Goal: Task Accomplishment & Management: Manage account settings

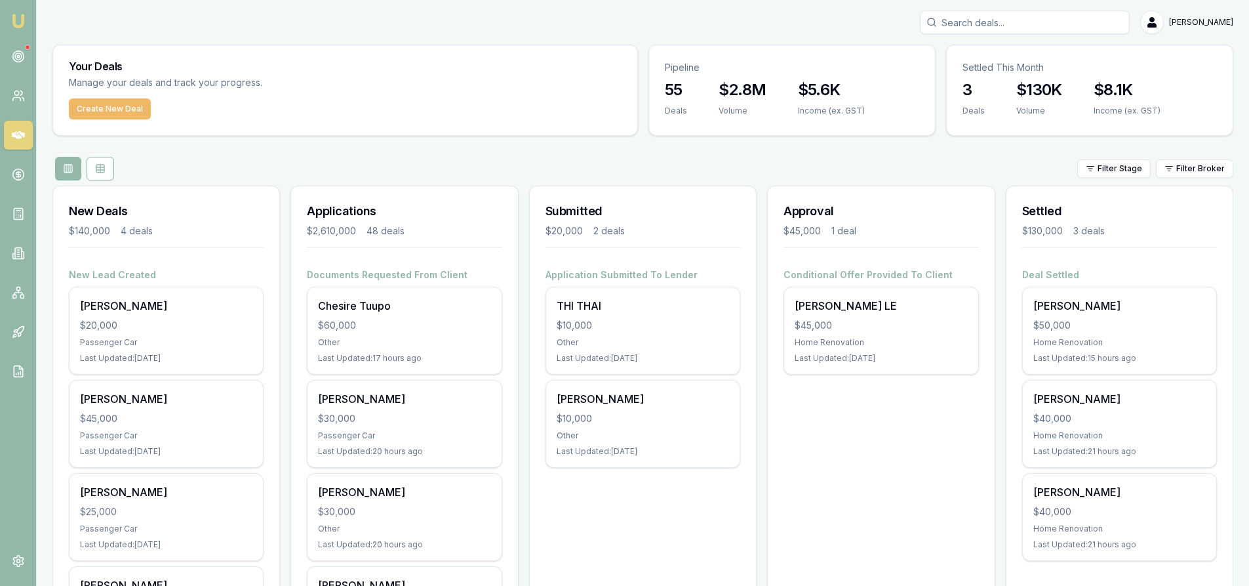
drag, startPoint x: 115, startPoint y: 110, endPoint x: 131, endPoint y: 110, distance: 15.1
click at [115, 110] on button "Create New Deal" at bounding box center [110, 108] width 82 height 21
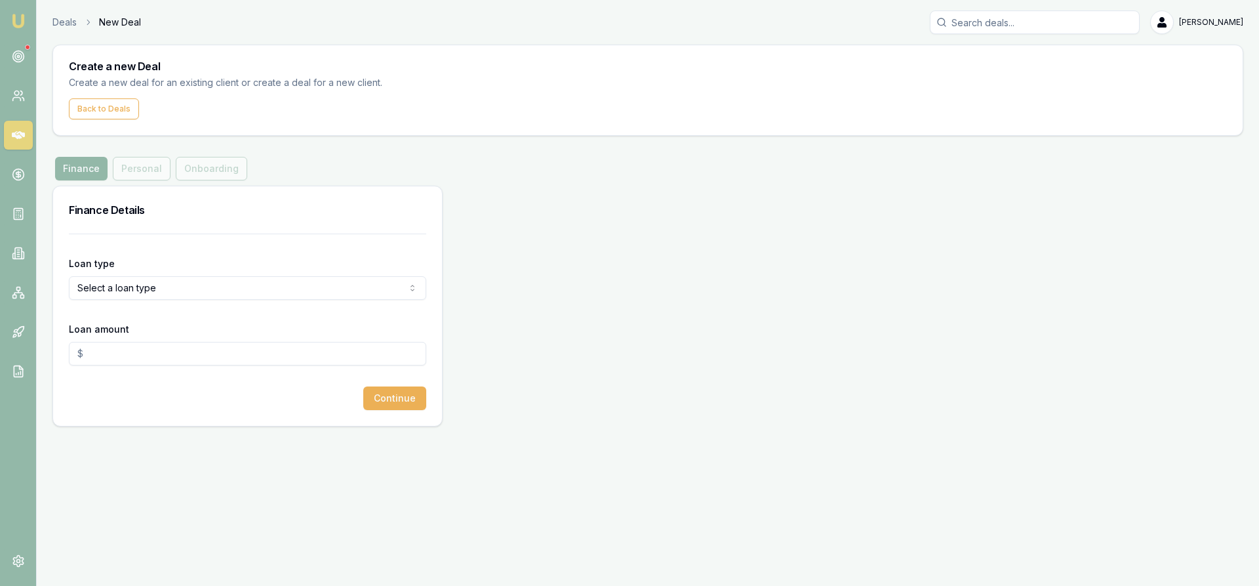
click at [151, 292] on html "Emu Broker Deals New Deal Steven Nguyen Toggle Menu Create a new Deal Create a …" at bounding box center [629, 293] width 1259 height 586
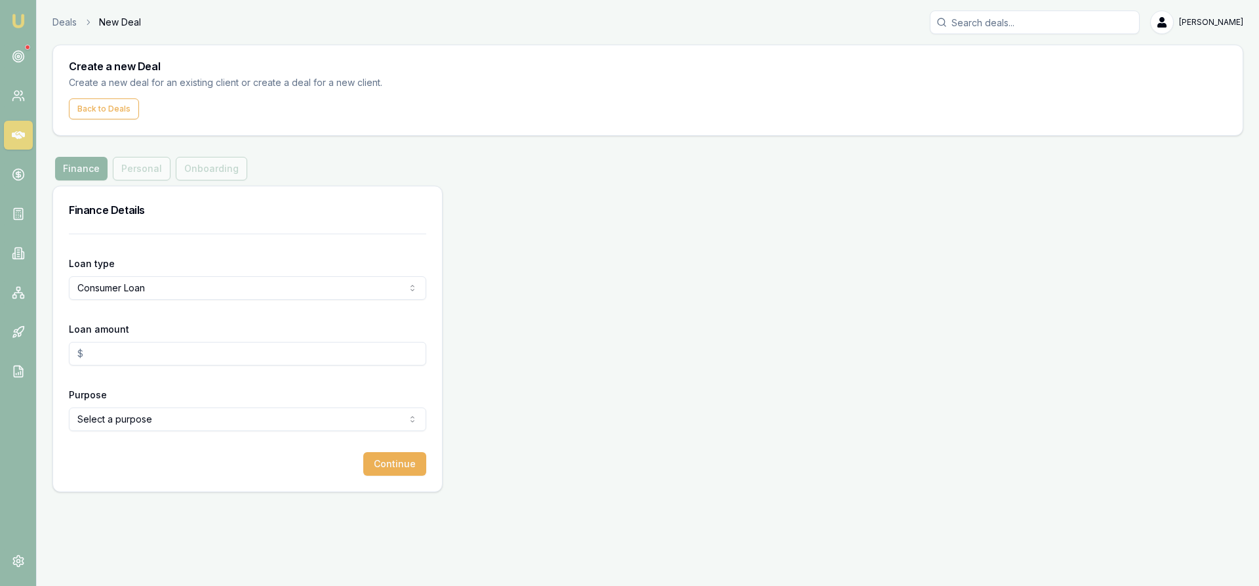
click at [98, 354] on input "Loan amount" at bounding box center [247, 354] width 357 height 24
type input "$20,000.00"
drag, startPoint x: 71, startPoint y: 478, endPoint x: 81, endPoint y: 468, distance: 14.4
click at [73, 477] on div "Loan type Consumer Loan Consumer Loan Consumer Asset Commercial Loan Commercial…" at bounding box center [247, 362] width 389 height 258
click at [113, 412] on html "Emu Broker Deals New Deal Steven Nguyen Toggle Menu Create a new Deal Create a …" at bounding box center [629, 293] width 1259 height 586
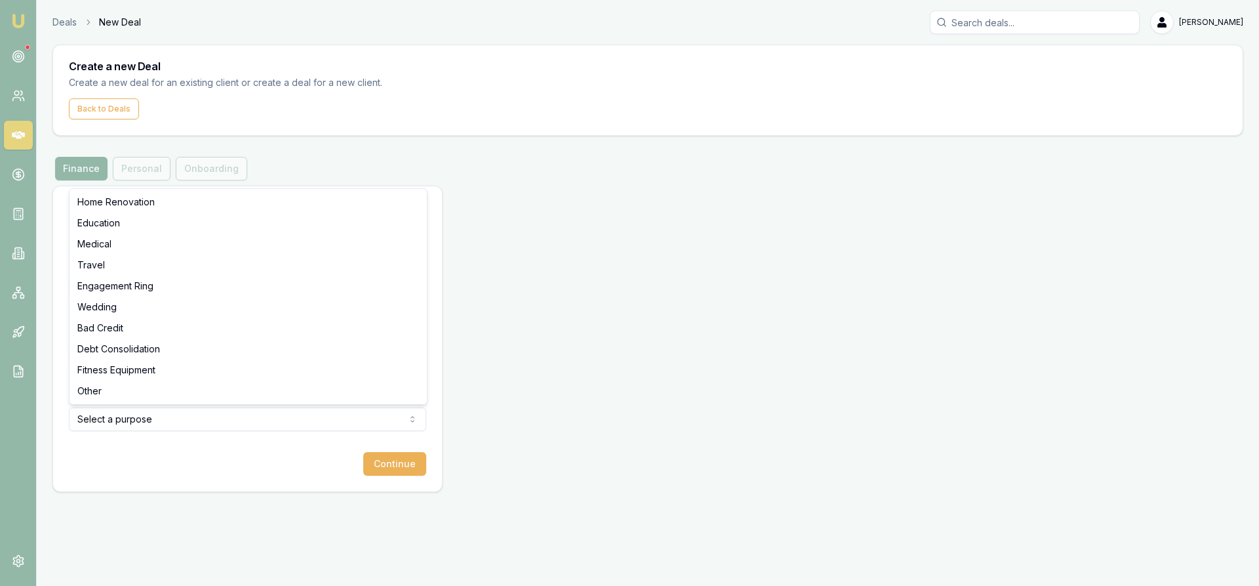
select select "OTHER"
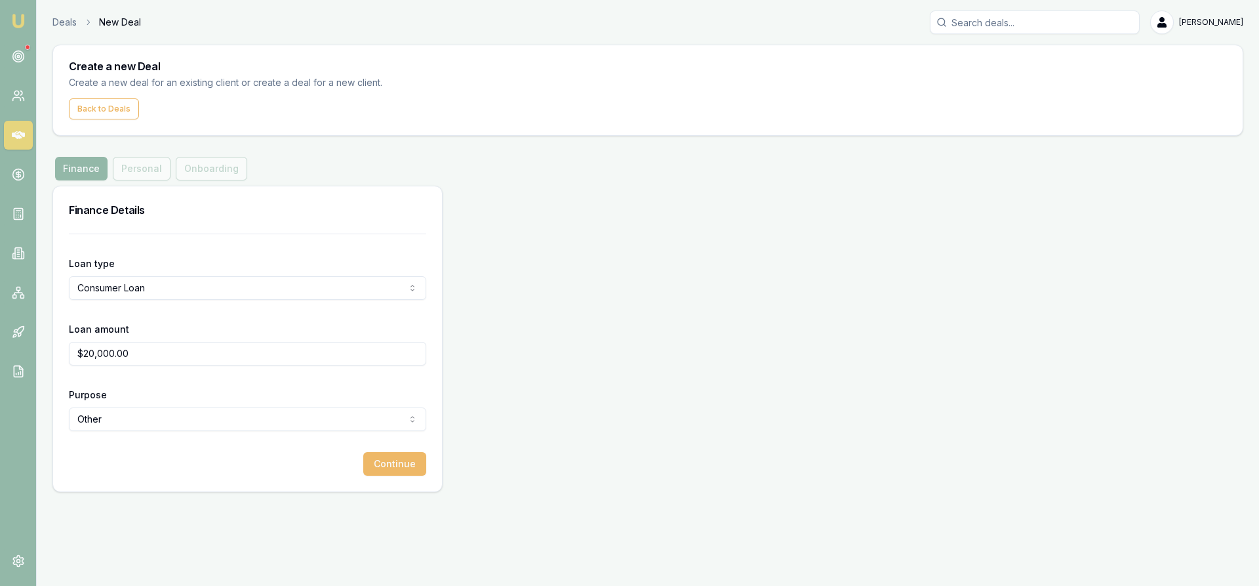
click at [397, 471] on button "Continue" at bounding box center [394, 464] width 63 height 24
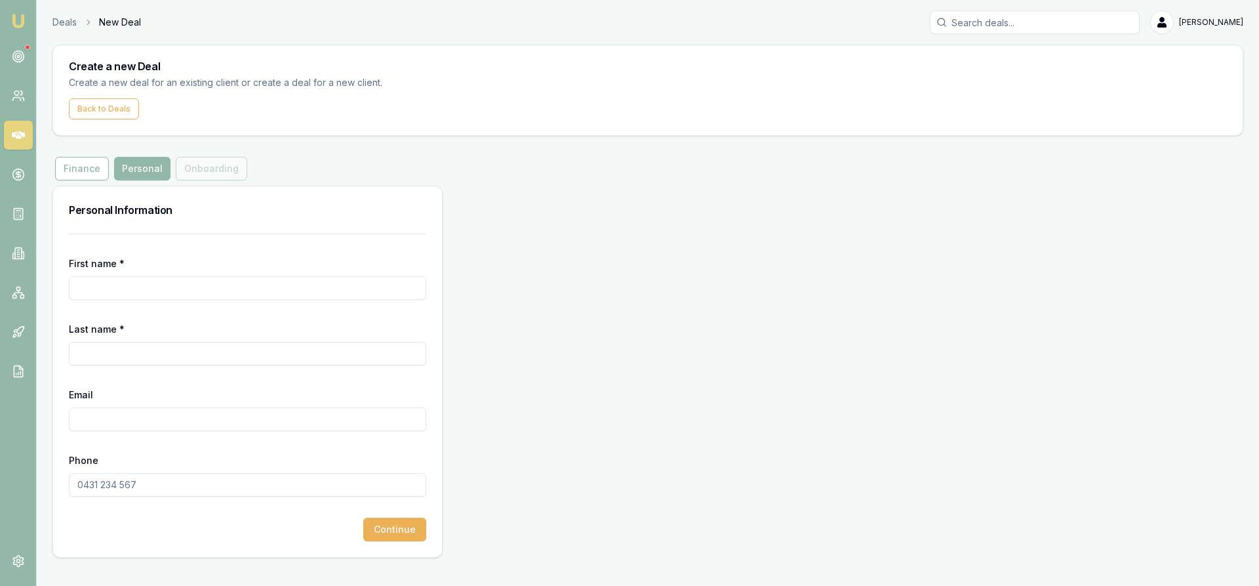
click at [137, 288] on input "First name *" at bounding box center [247, 288] width 357 height 24
type input "Tra"
type input "[PERSON_NAME]"
click at [90, 423] on input "Email" at bounding box center [247, 419] width 357 height 24
paste input "tra_nguyen_87@hotmail.com"
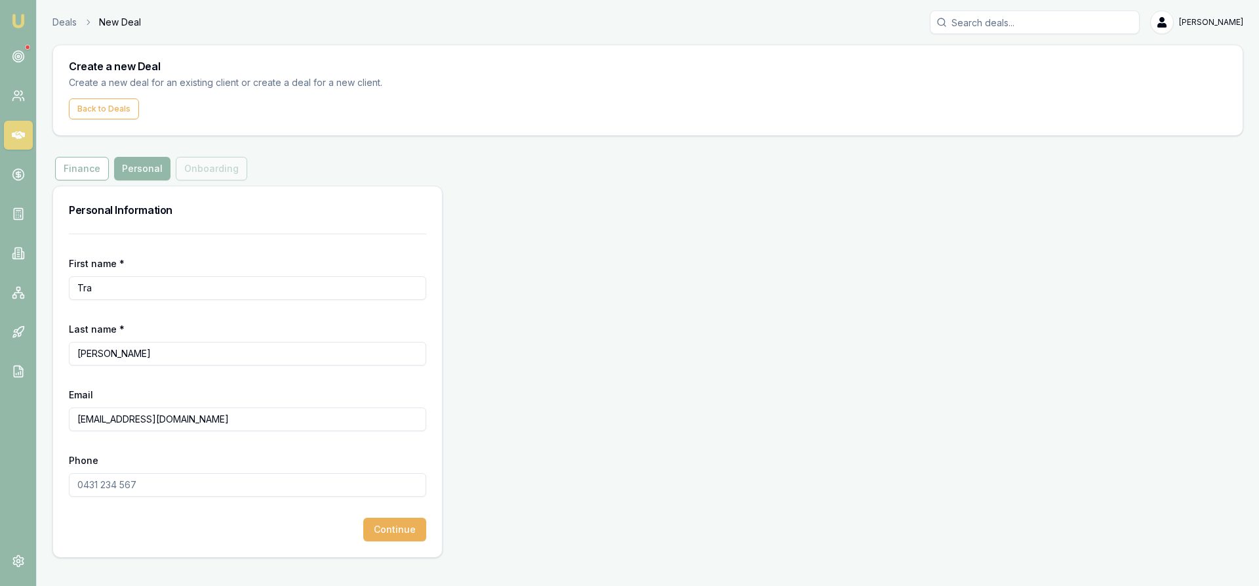
type input "tra_nguyen_87@hotmail.com"
click at [103, 486] on input "Phone" at bounding box center [247, 485] width 357 height 24
click at [136, 490] on input "Phone" at bounding box center [247, 485] width 357 height 24
paste input "0432 625 281"
type input "0432 625 281"
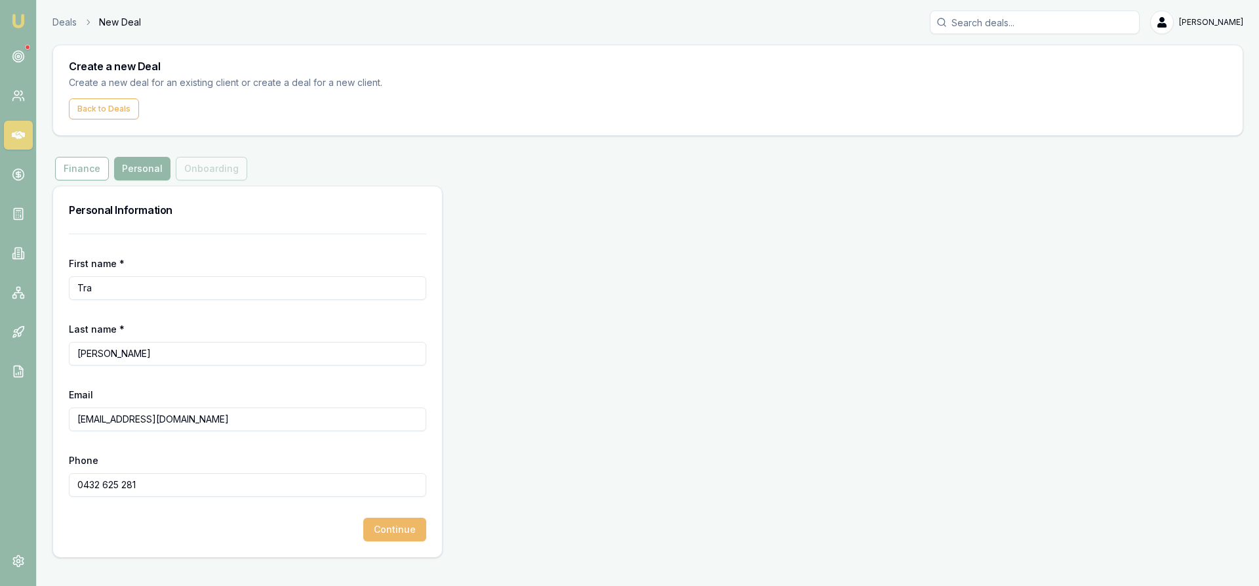
click at [396, 533] on button "Continue" at bounding box center [394, 529] width 63 height 24
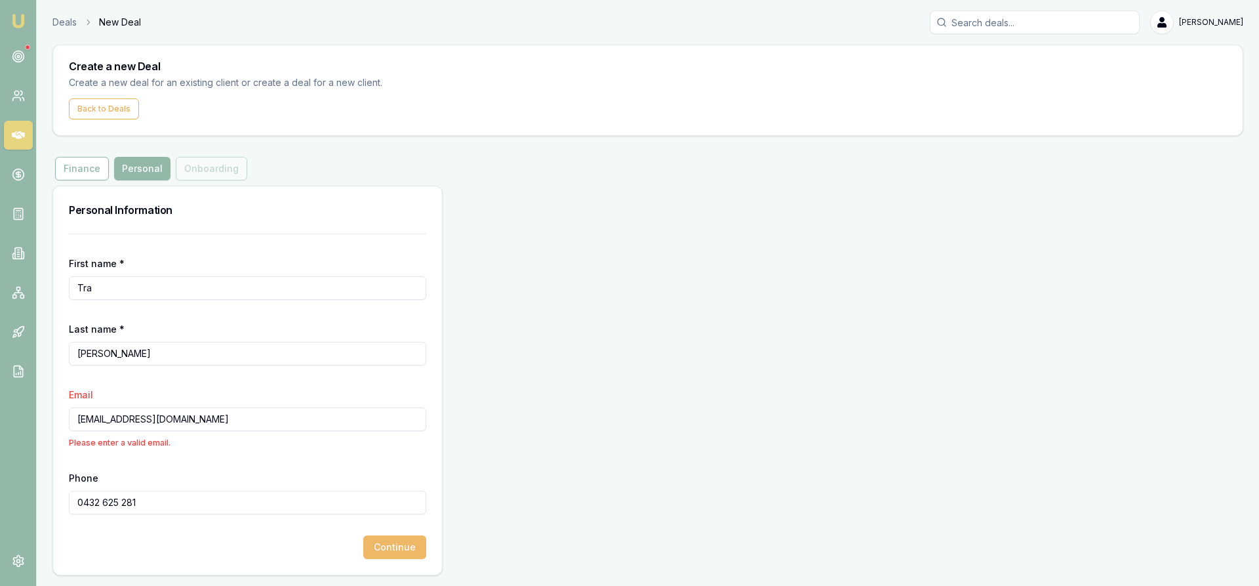
click at [389, 546] on button "Continue" at bounding box center [394, 547] width 63 height 24
click at [210, 501] on input "0432 625 281" at bounding box center [247, 503] width 357 height 24
click at [226, 416] on input "tra_nguyen_87@hotmail.com" at bounding box center [247, 419] width 357 height 24
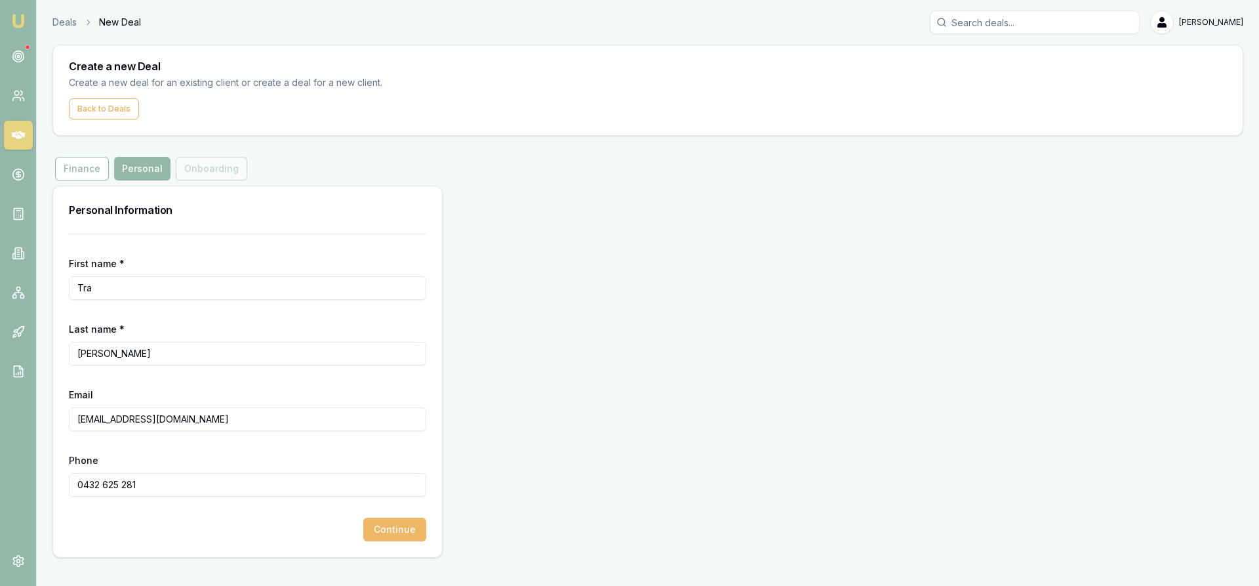
type input "tra_nguyen_87@hotmail.com"
click at [395, 534] on button "Continue" at bounding box center [394, 529] width 63 height 24
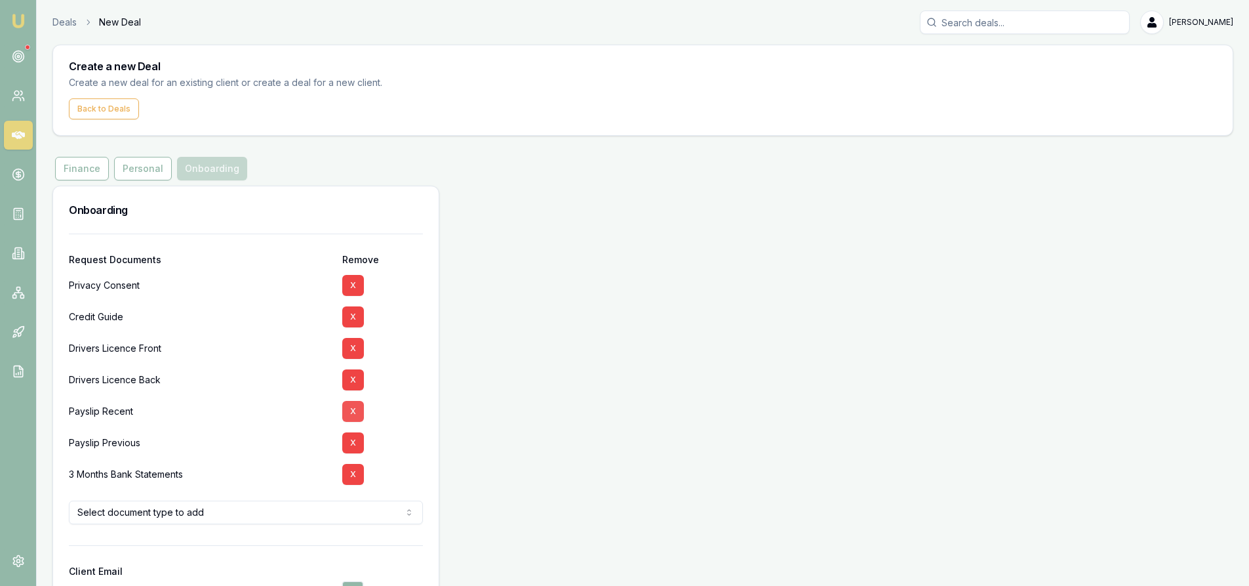
scroll to position [93, 0]
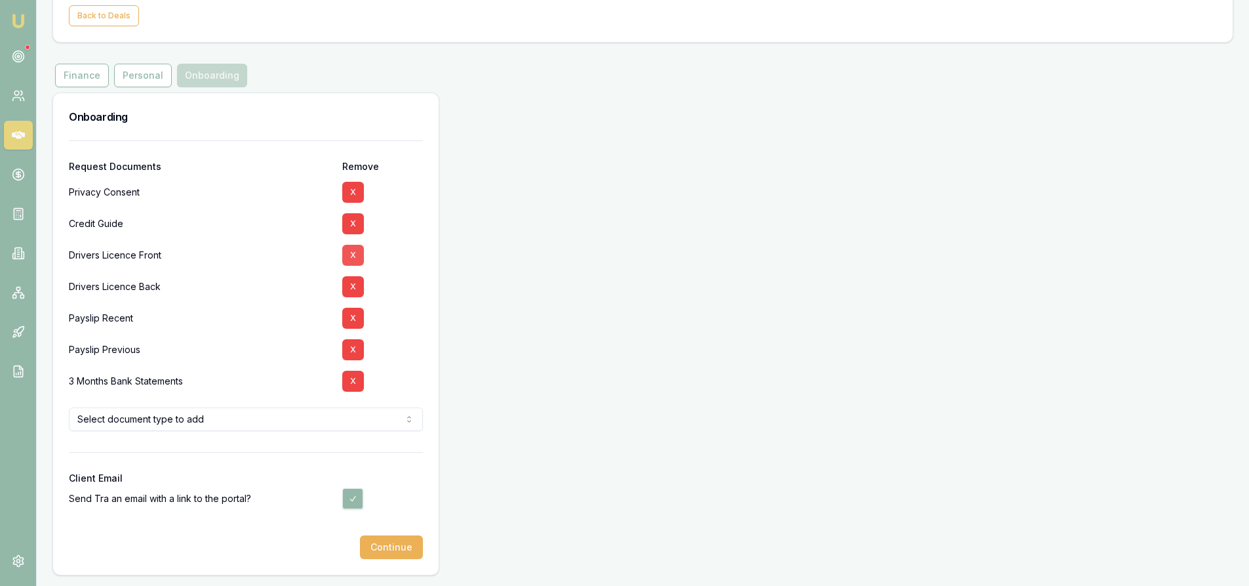
click at [347, 254] on button "X" at bounding box center [353, 255] width 22 height 21
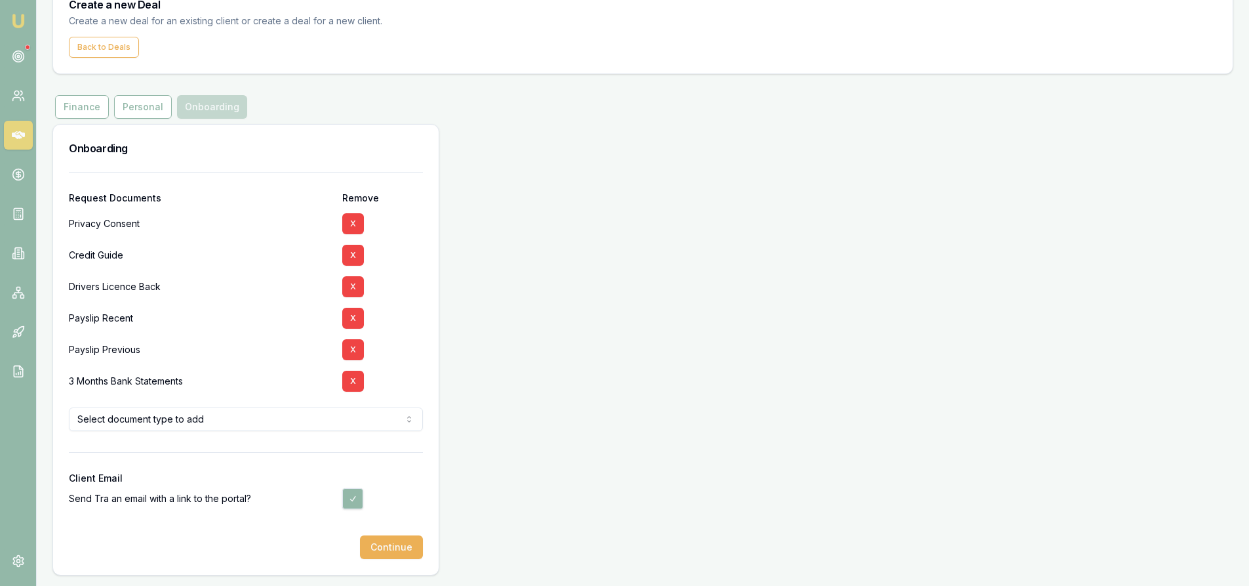
click at [347, 254] on button "X" at bounding box center [353, 255] width 22 height 21
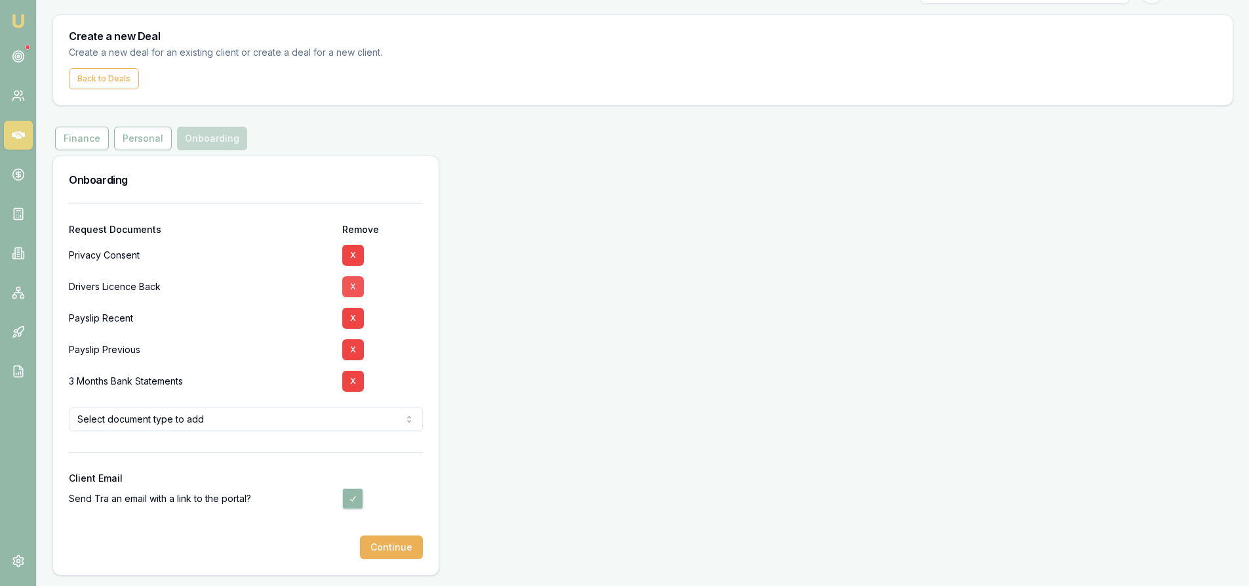
click at [357, 289] on button "X" at bounding box center [353, 286] width 22 height 21
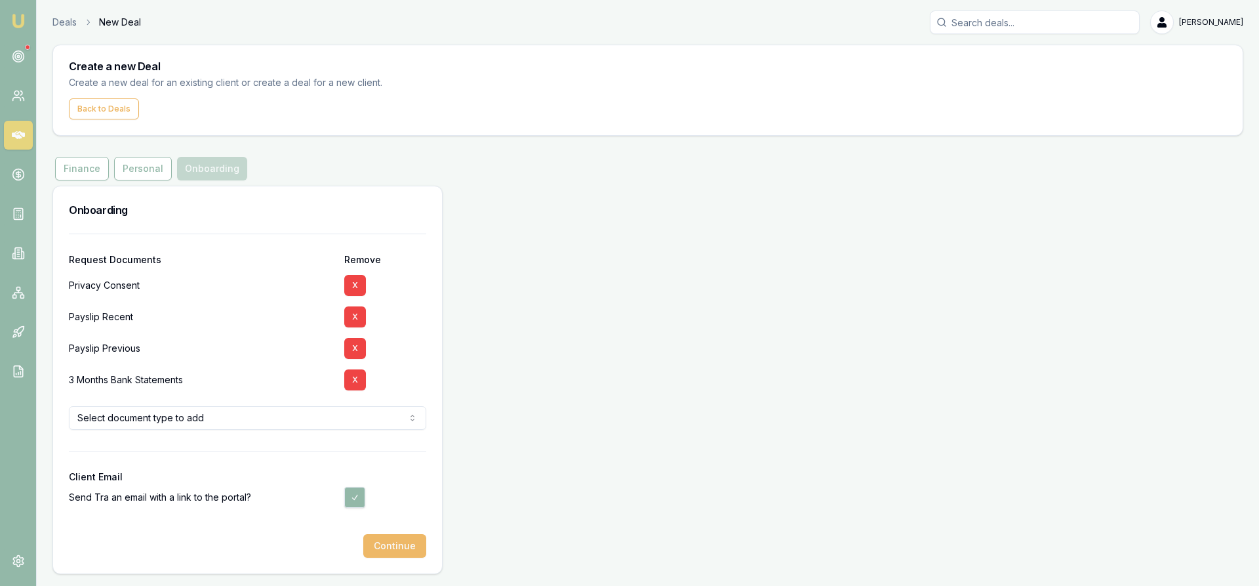
click at [386, 550] on button "Continue" at bounding box center [394, 546] width 63 height 24
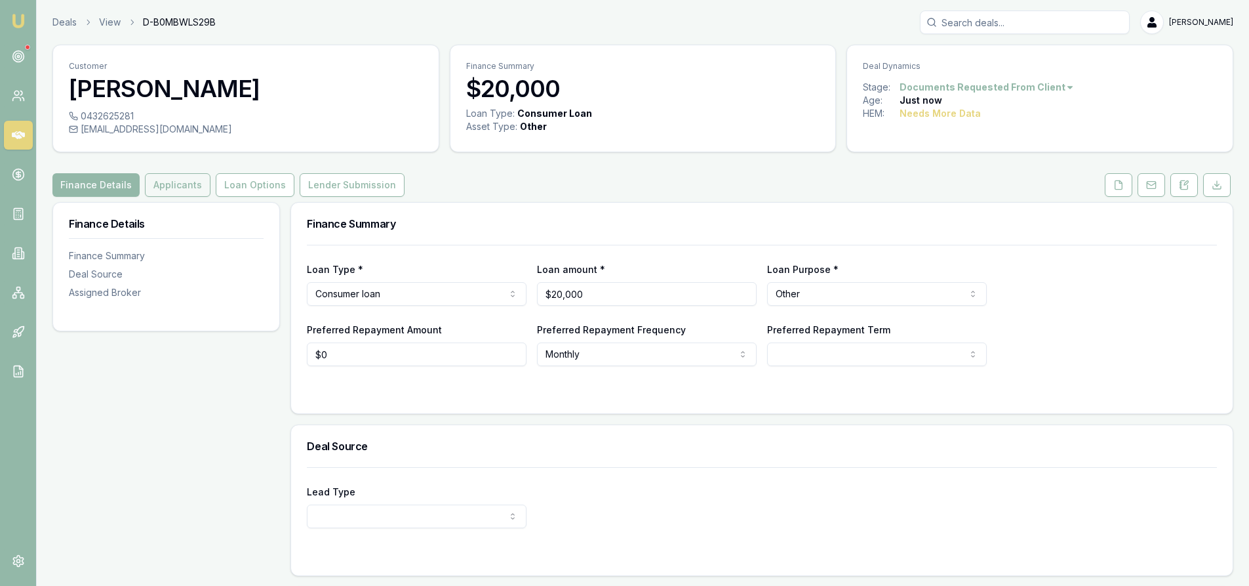
click at [165, 191] on button "Applicants" at bounding box center [178, 185] width 66 height 24
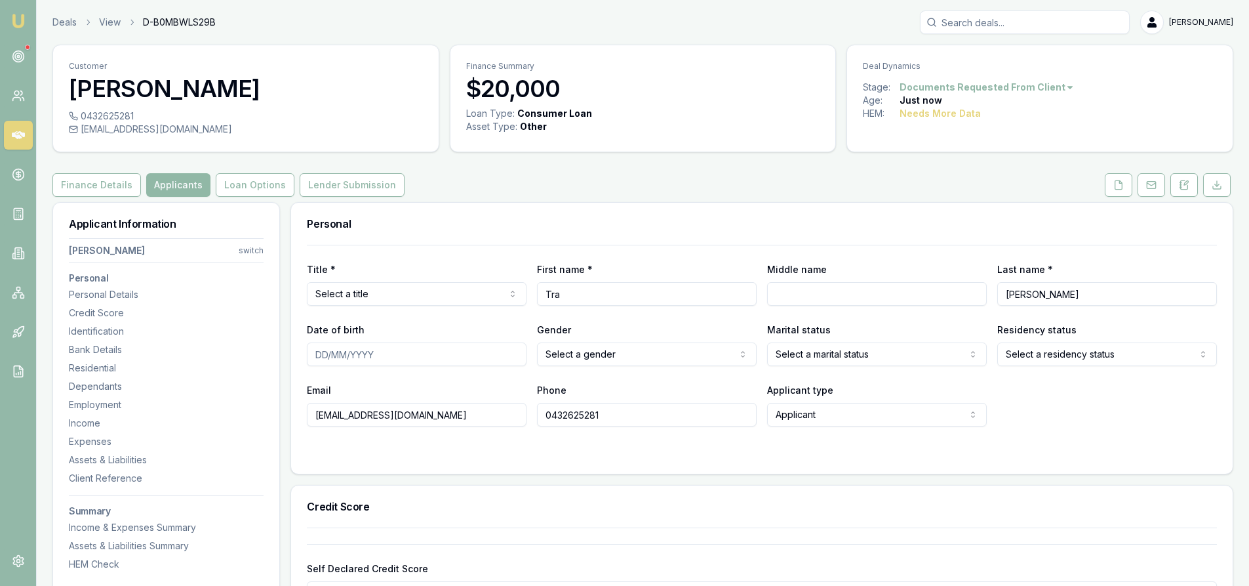
click at [168, 183] on button "Applicants" at bounding box center [178, 185] width 64 height 24
click at [23, 102] on icon at bounding box center [18, 95] width 13 height 13
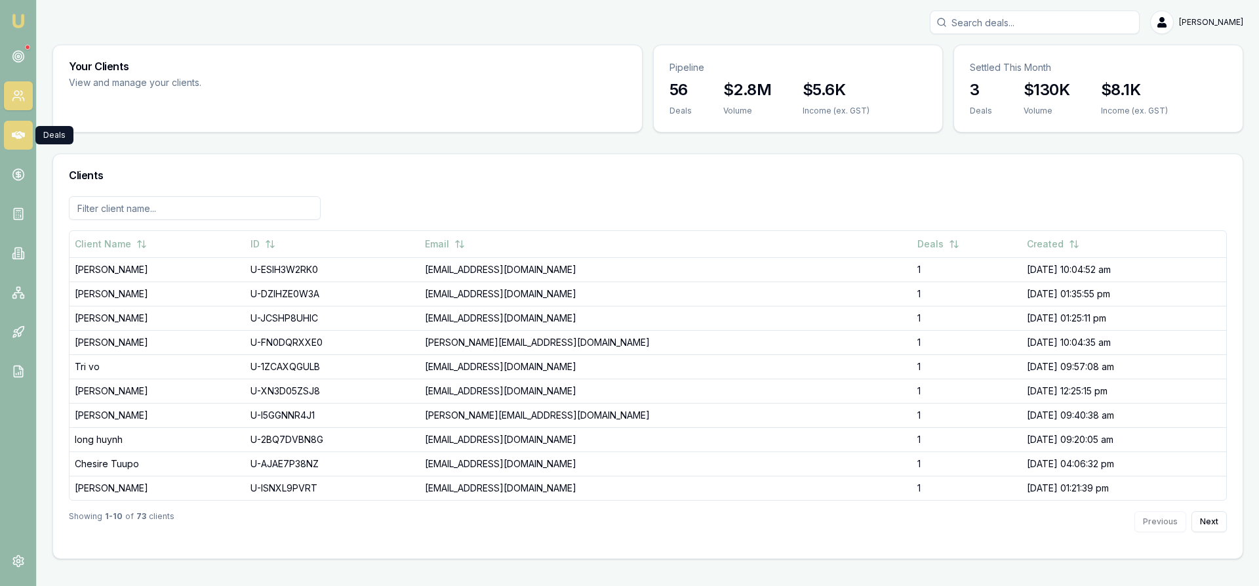
click at [16, 136] on icon at bounding box center [18, 135] width 13 height 8
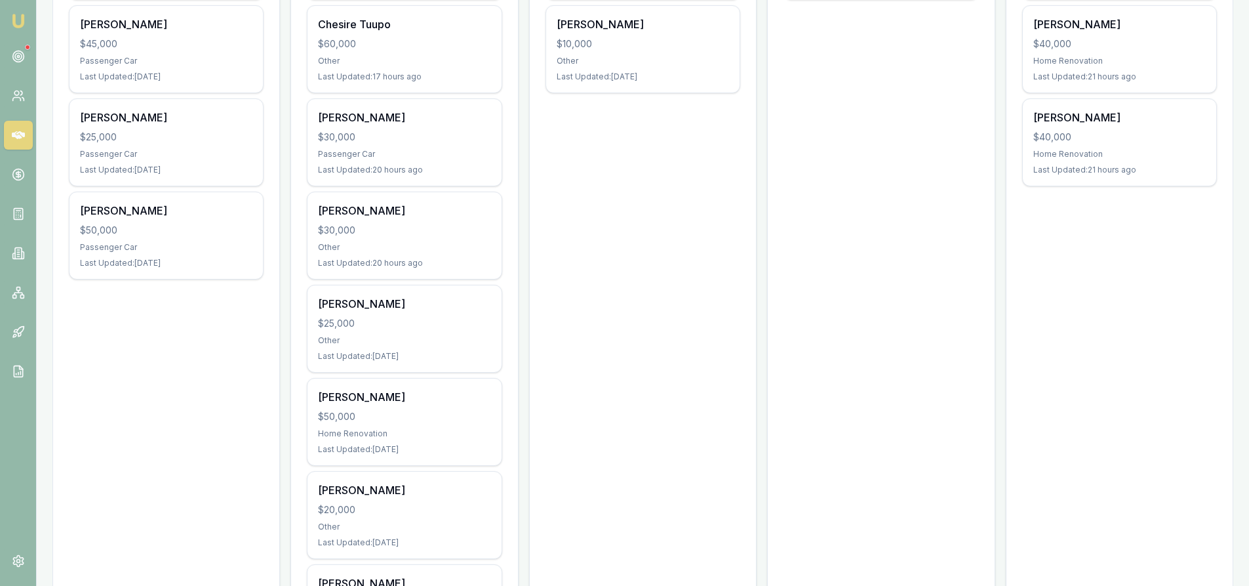
scroll to position [112, 0]
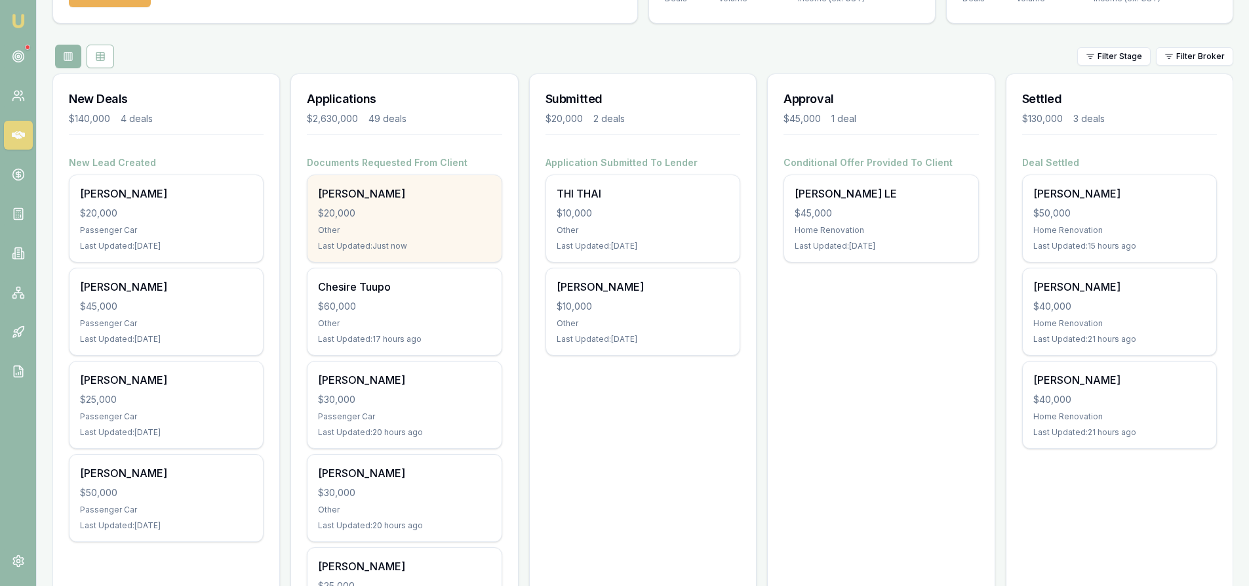
click at [393, 231] on div "Other" at bounding box center [404, 230] width 172 height 10
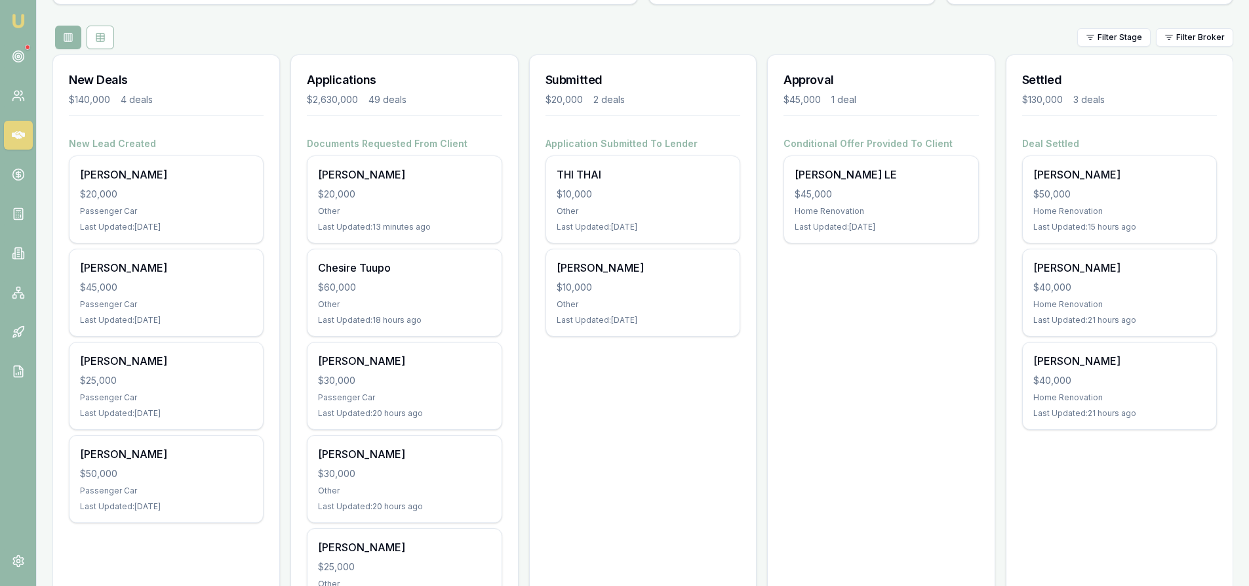
scroll to position [66, 0]
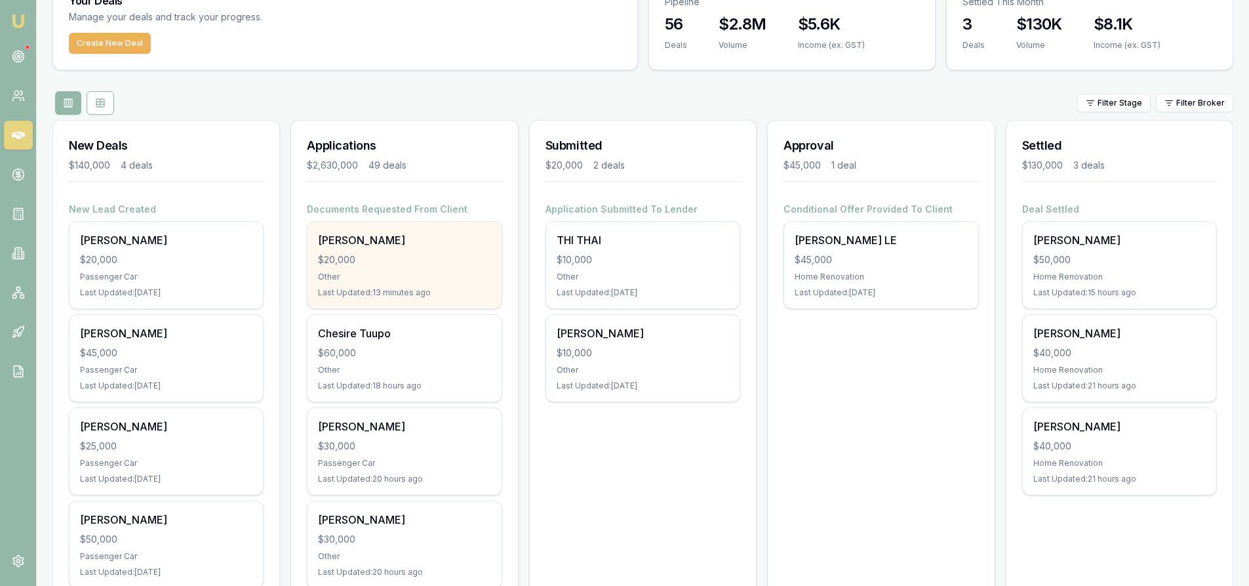
click at [349, 266] on div "$20,000" at bounding box center [404, 259] width 172 height 13
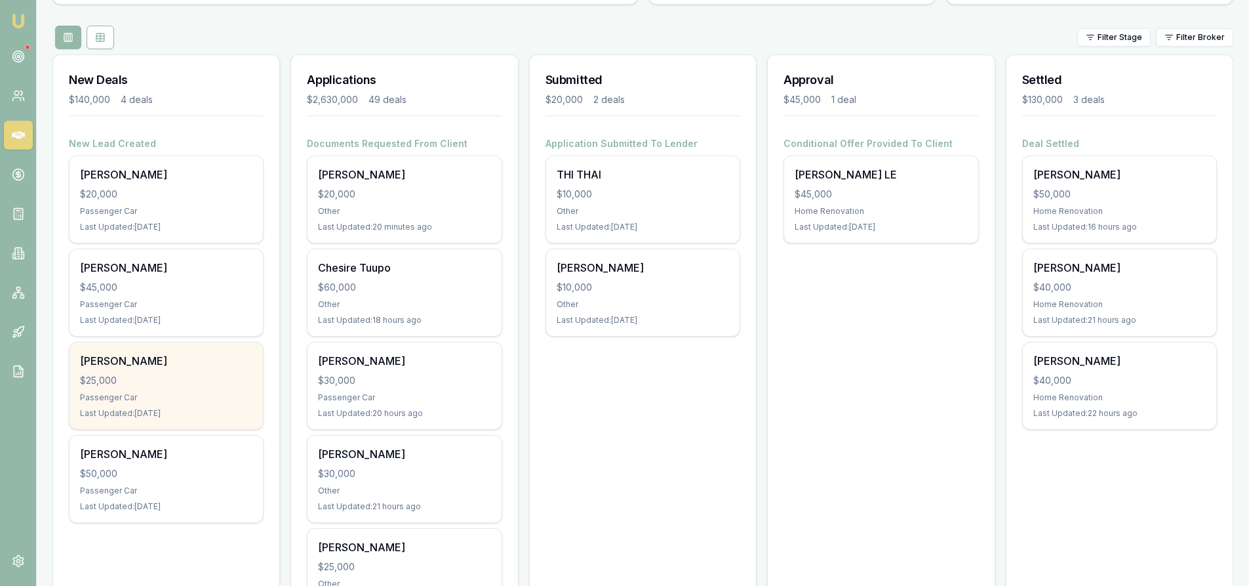
scroll to position [0, 0]
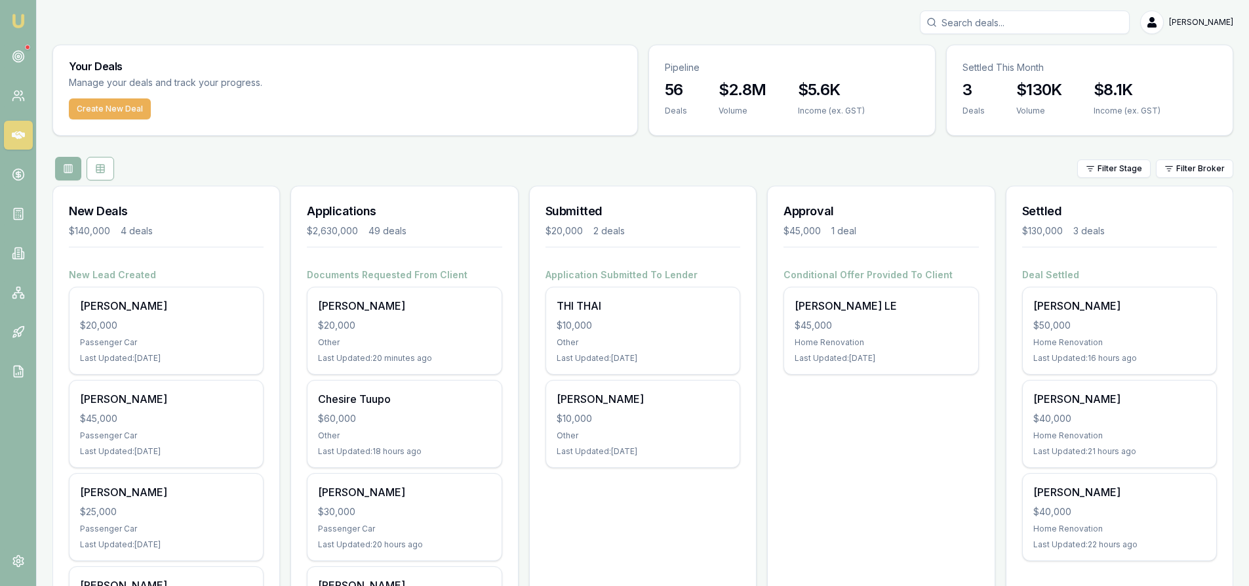
click at [14, 138] on icon at bounding box center [18, 135] width 13 height 13
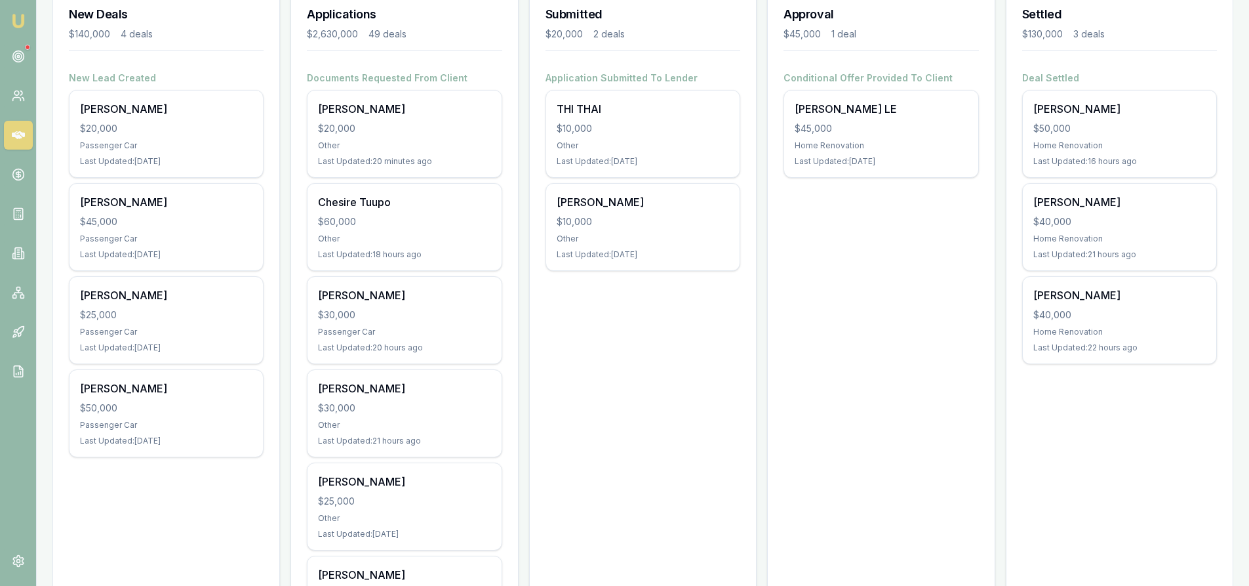
scroll to position [66, 0]
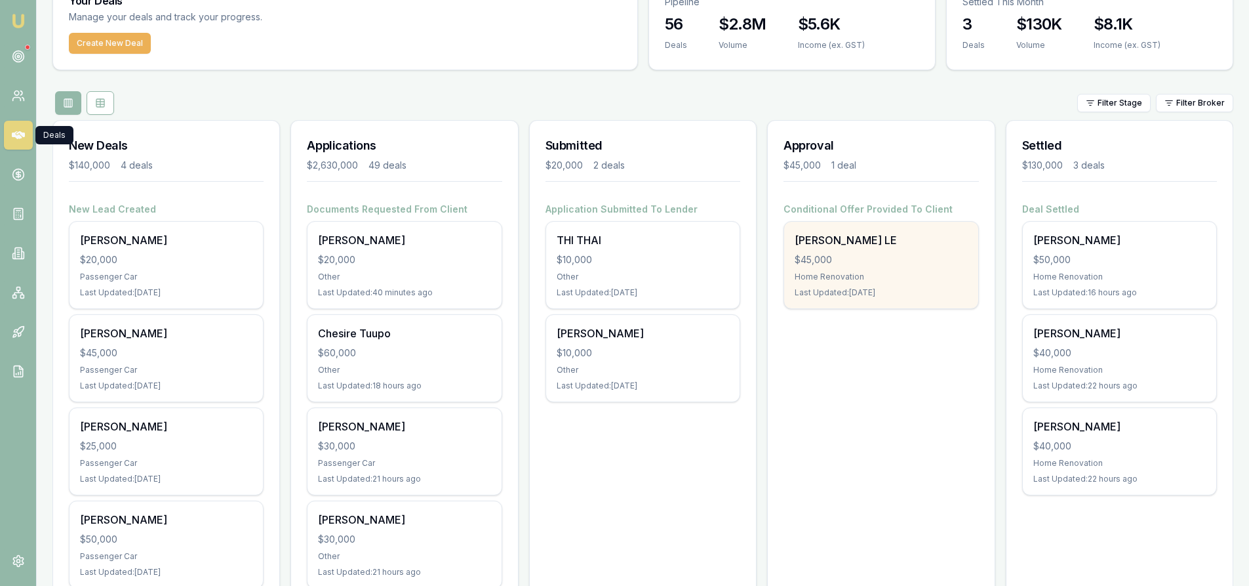
click at [892, 268] on div "NGOC LE $45,000 Home Renovation Last Updated: 1 day ago" at bounding box center [880, 265] width 193 height 87
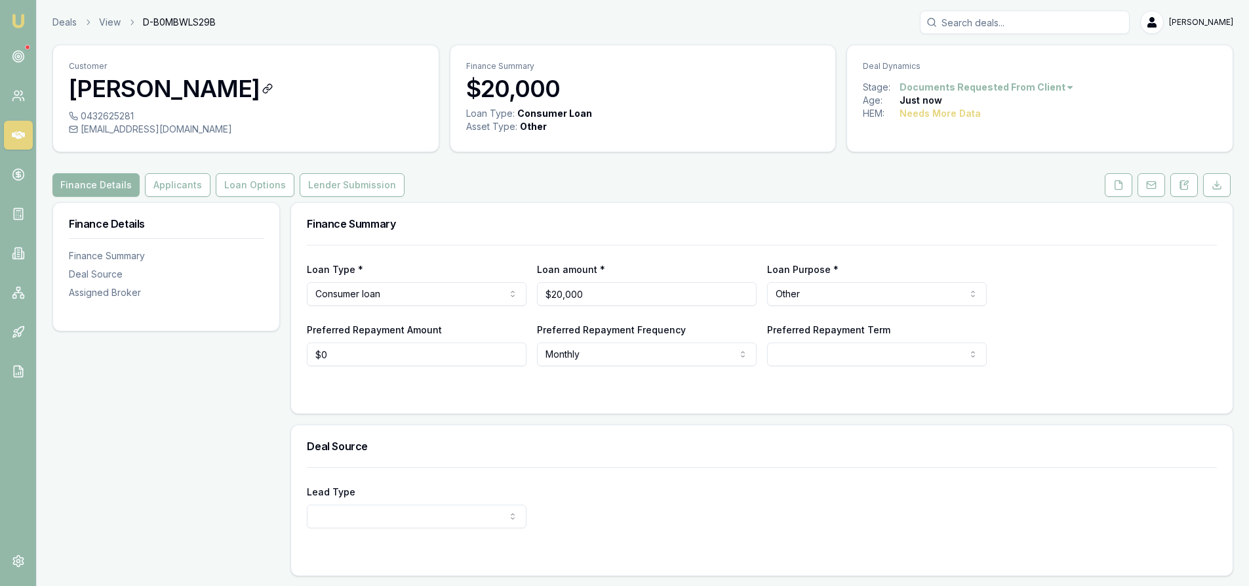
click at [262, 90] on icon at bounding box center [267, 88] width 10 height 10
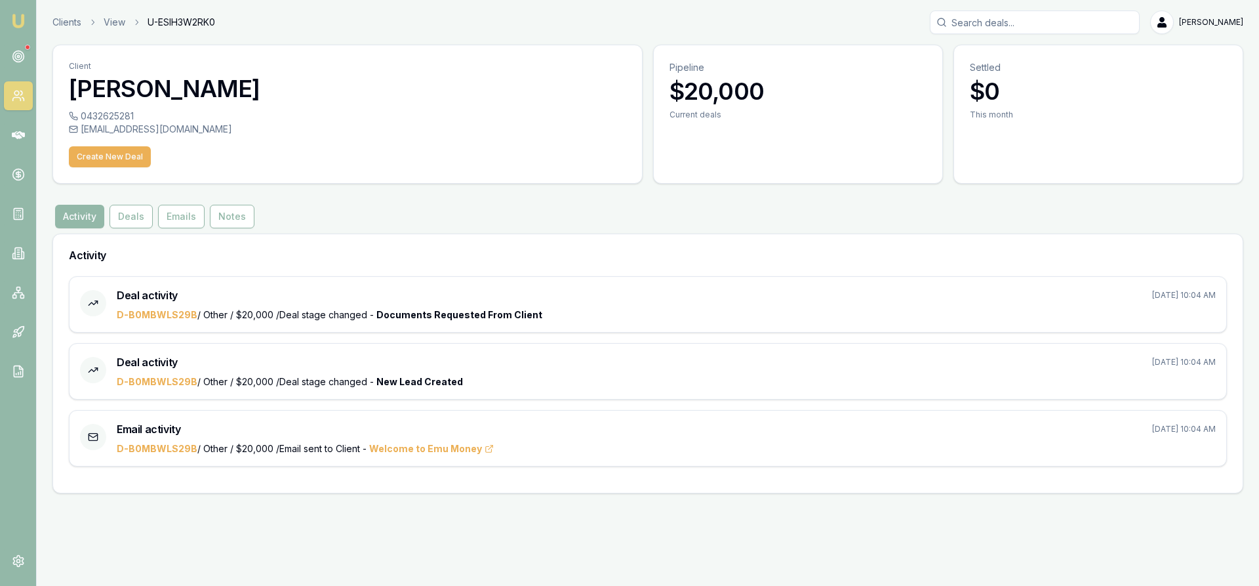
click at [102, 127] on div "[EMAIL_ADDRESS][DOMAIN_NAME]" at bounding box center [347, 129] width 557 height 13
click at [121, 106] on div "Client Tra Nguyen" at bounding box center [347, 77] width 589 height 64
click at [111, 161] on button "Create New Deal" at bounding box center [110, 156] width 82 height 21
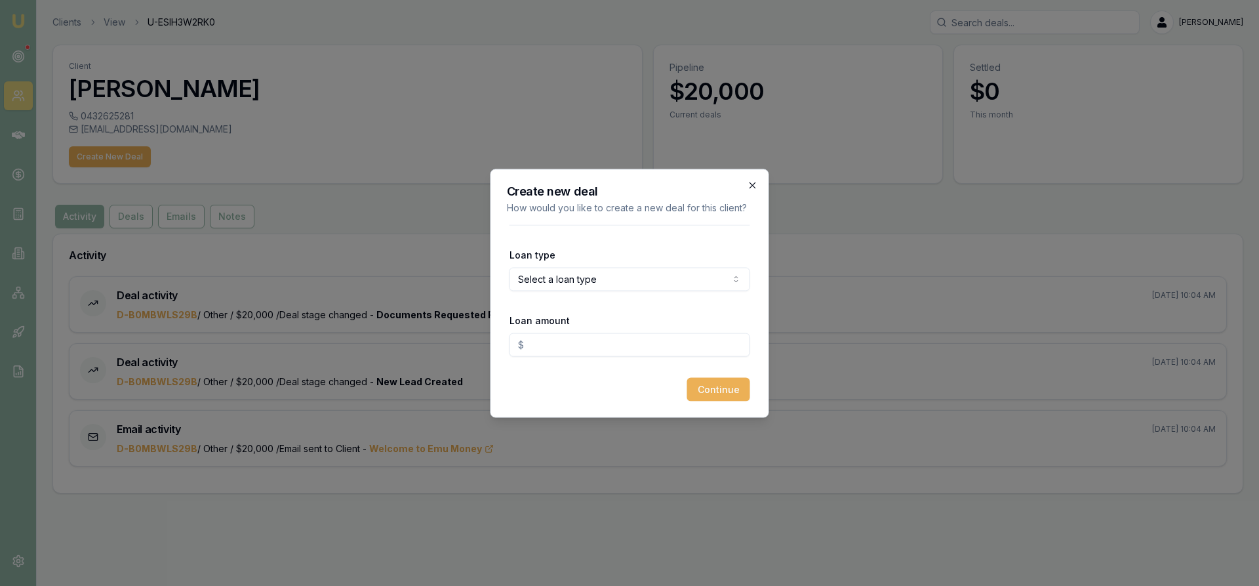
click at [752, 186] on icon "button" at bounding box center [753, 185] width 6 height 6
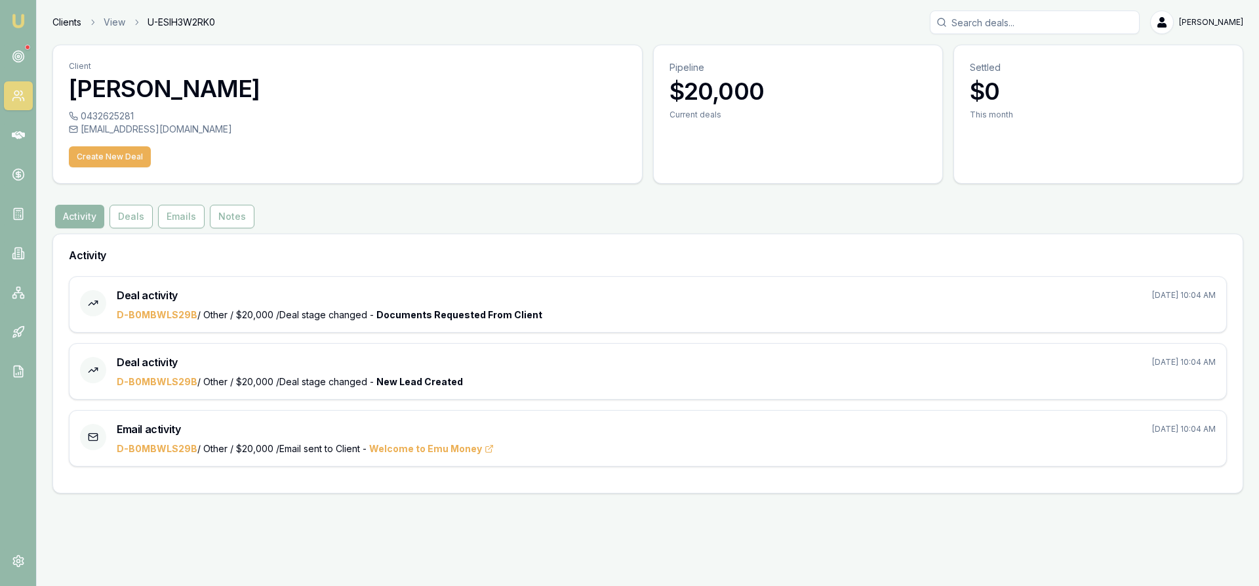
click at [62, 22] on link "Clients" at bounding box center [66, 22] width 29 height 13
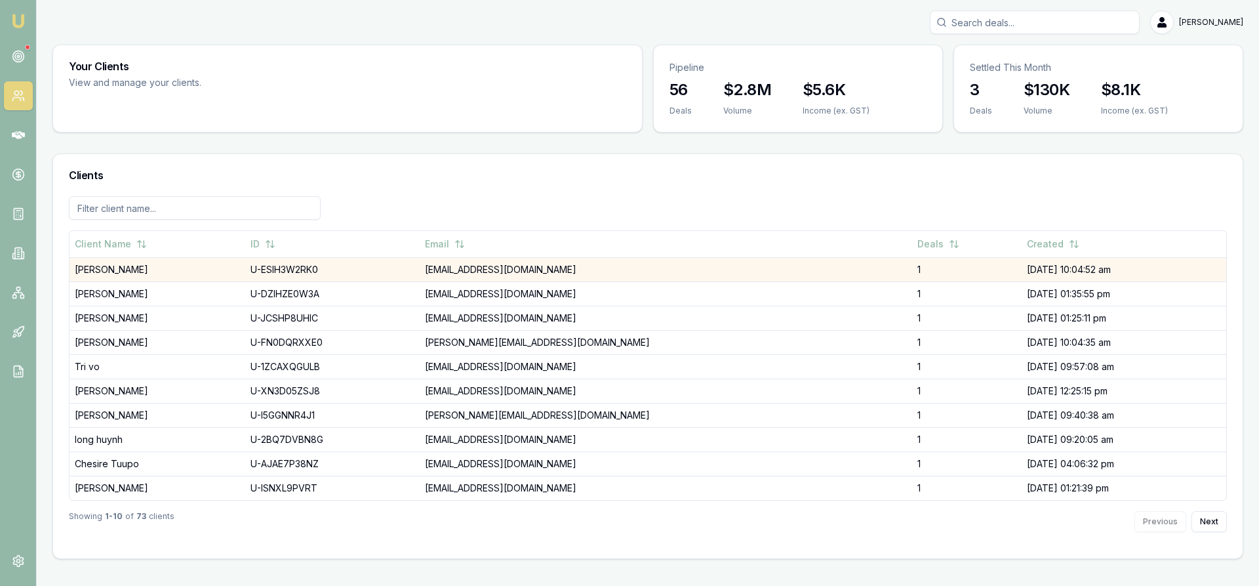
click at [115, 274] on td "[PERSON_NAME]" at bounding box center [158, 269] width 176 height 24
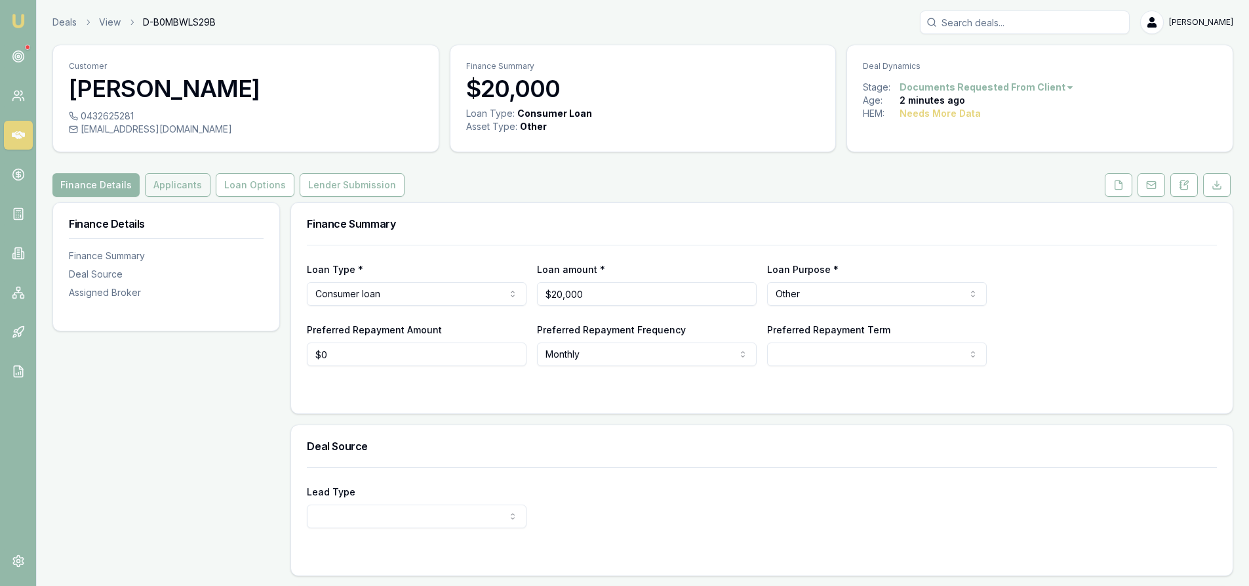
click at [180, 188] on button "Applicants" at bounding box center [178, 185] width 66 height 24
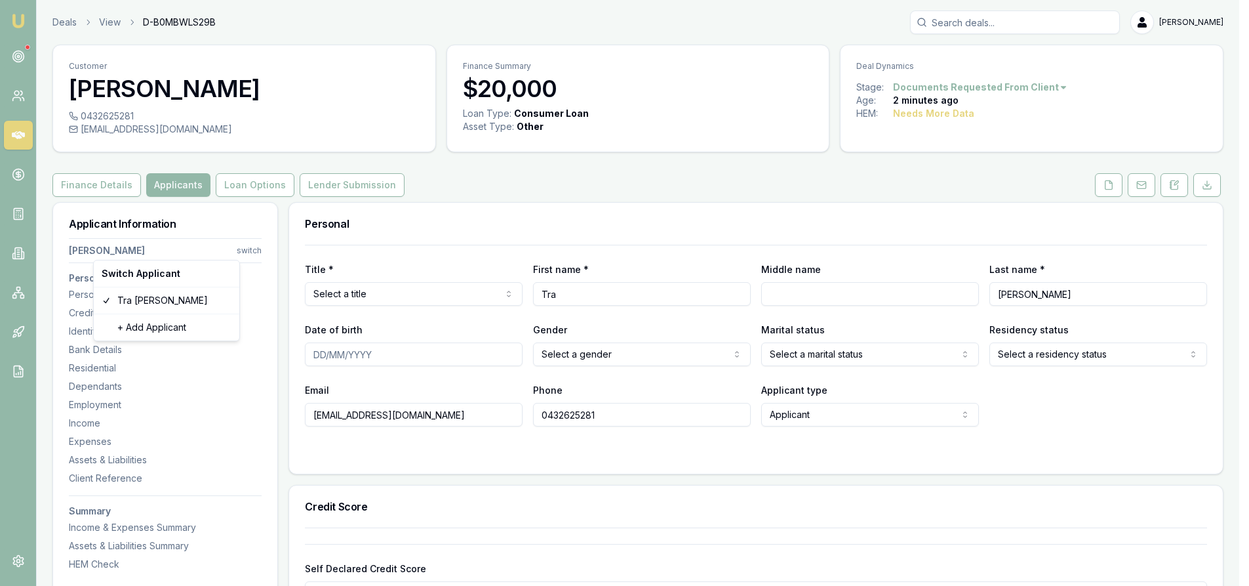
click at [252, 251] on html "Emu Broker Deals View D-B0MBWLS29B Steven Nguyen Toggle Menu Customer Tra nguye…" at bounding box center [624, 293] width 1249 height 586
click at [156, 333] on div "+ Add Applicant" at bounding box center [166, 327] width 140 height 21
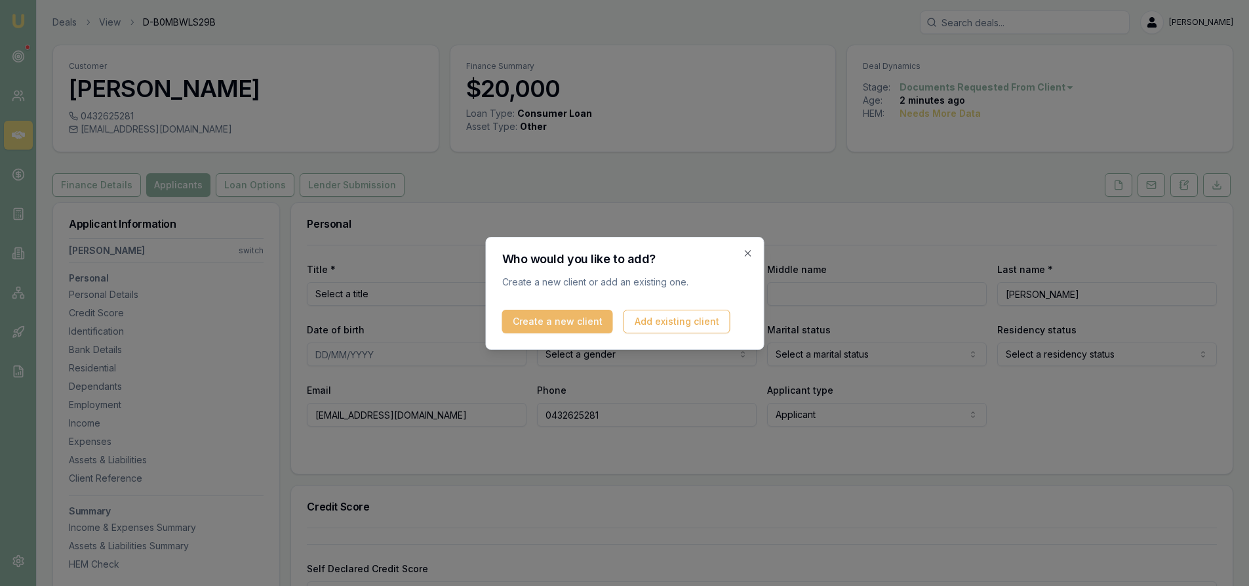
click at [549, 329] on button "Create a new client" at bounding box center [557, 322] width 111 height 24
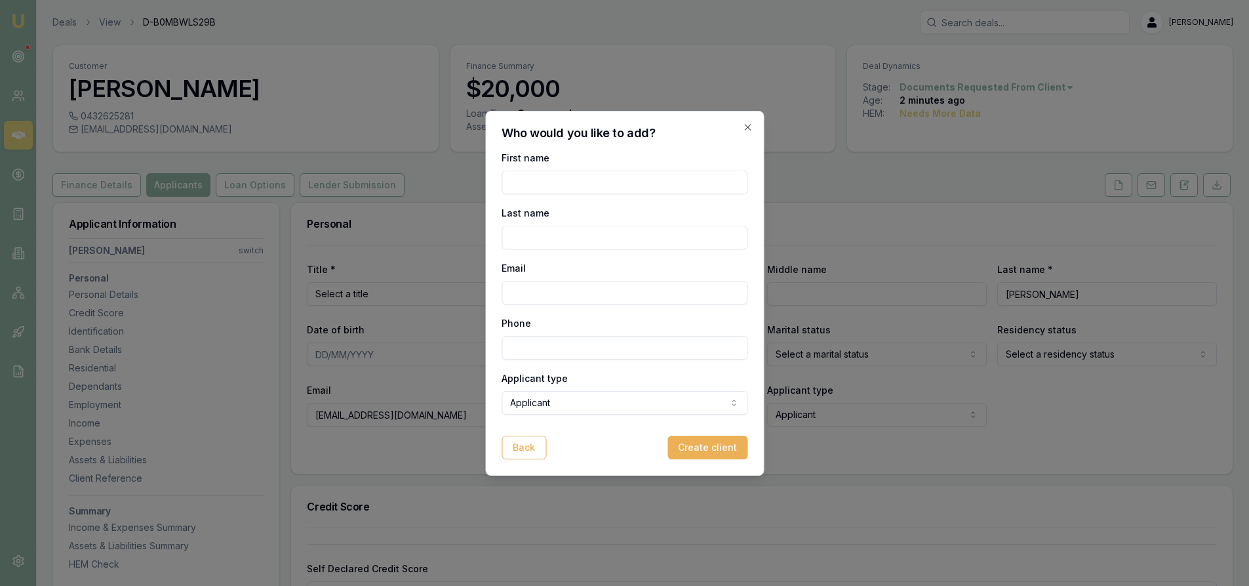
click at [529, 184] on input "First name" at bounding box center [625, 183] width 246 height 24
type input "ALIAN"
click at [555, 234] on input "Last name" at bounding box center [625, 238] width 246 height 24
type input "LE"
click at [531, 287] on input "Email" at bounding box center [625, 293] width 246 height 24
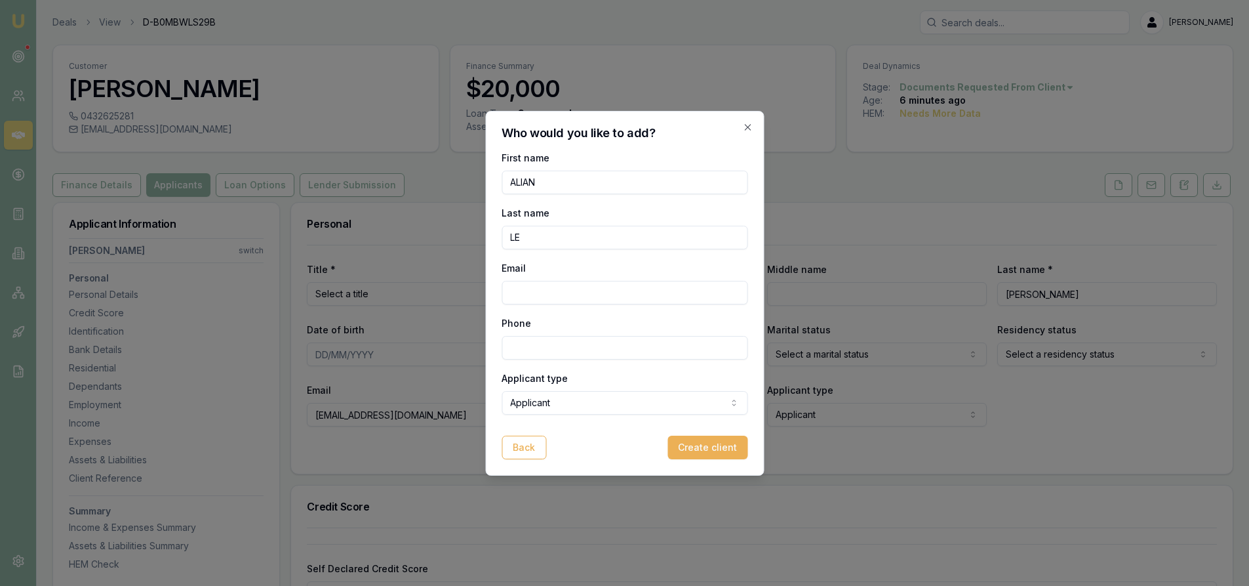
paste input "Lain.inkcache@gmail.com"
type input "Lain.inkcache@gmail.com"
click at [538, 342] on input "Phone" at bounding box center [625, 348] width 246 height 24
paste input "0432 625 281"
type input "0432 625 281"
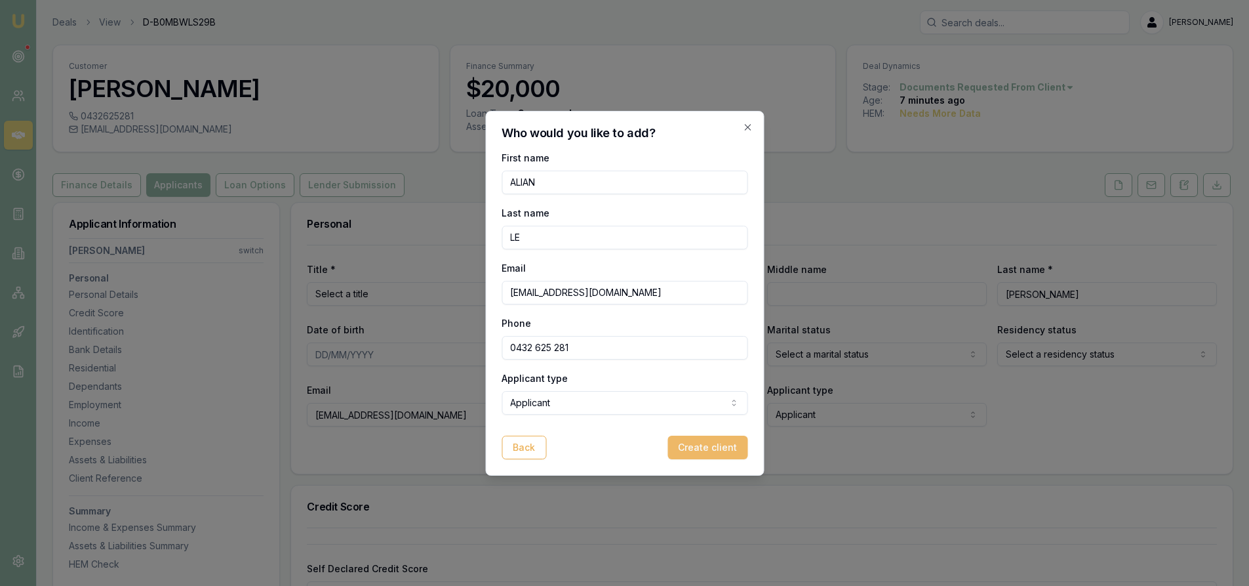
click at [717, 450] on button "Create client" at bounding box center [708, 447] width 80 height 24
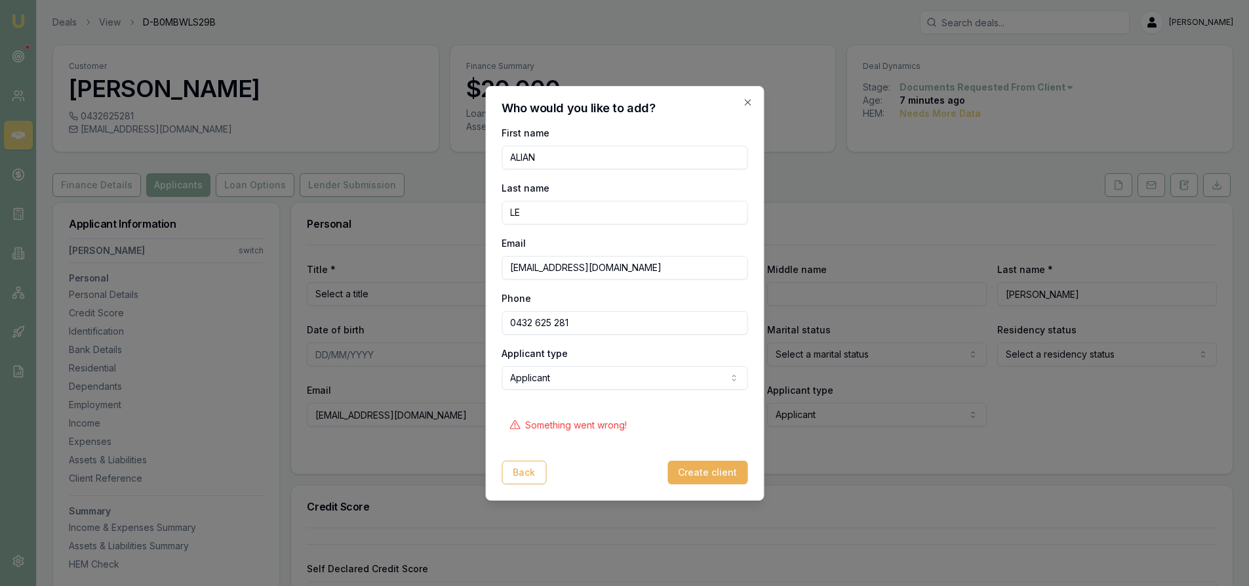
click at [589, 329] on input "0432 625 281" at bounding box center [625, 323] width 246 height 24
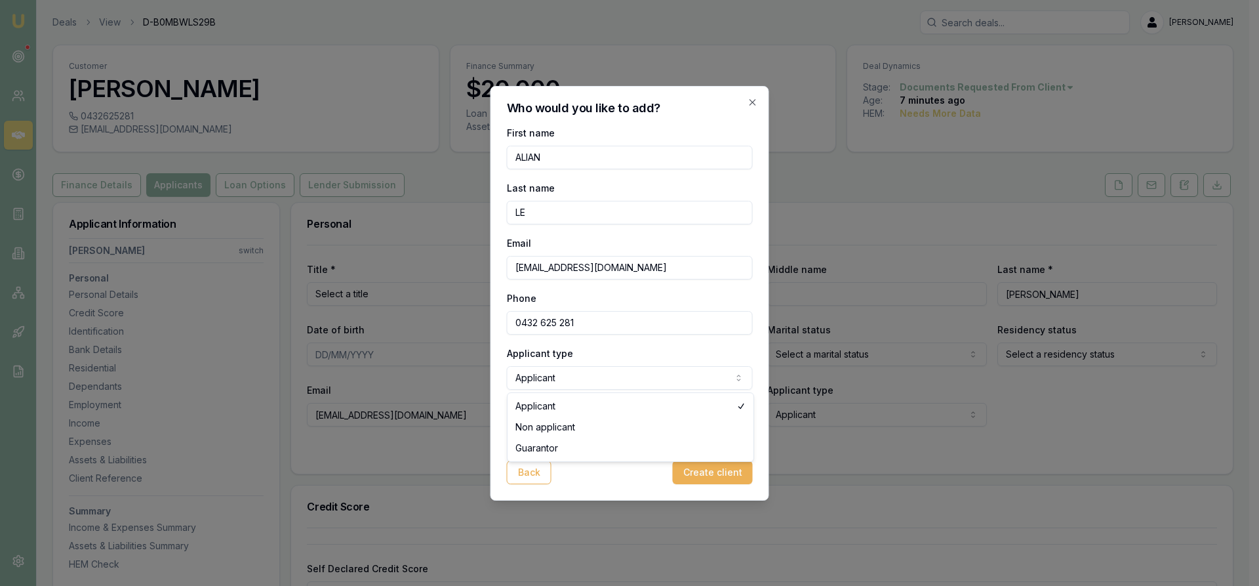
click at [626, 384] on body "Emu Broker Deals View D-B0MBWLS29B Steven Nguyen Toggle Menu Customer Tra nguye…" at bounding box center [624, 293] width 1249 height 586
select select "GUARANTOR"
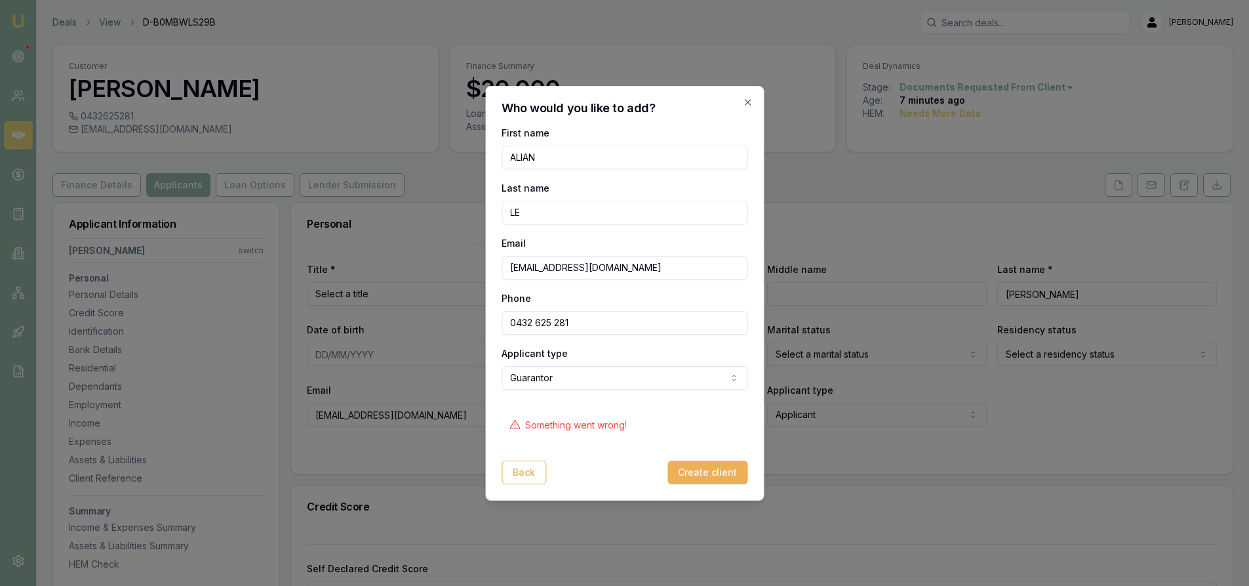
click at [578, 378] on body "Emu Broker Deals View D-B0MBWLS29B Steven Nguyen Toggle Menu Customer Tra nguye…" at bounding box center [624, 293] width 1249 height 586
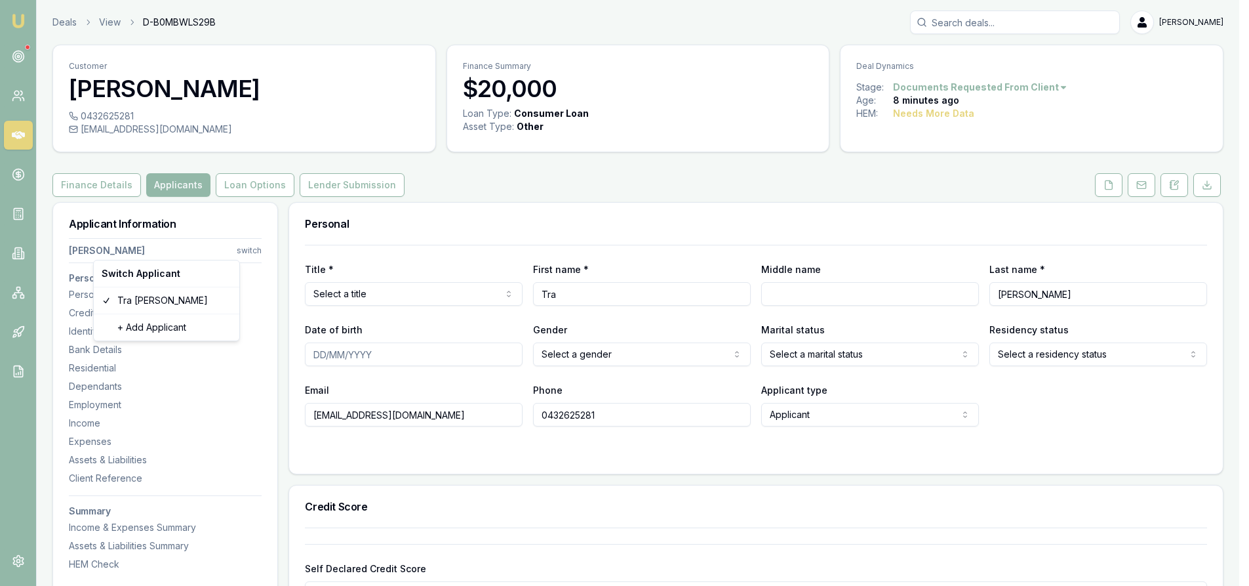
click at [249, 247] on html "Emu Broker Deals View D-B0MBWLS29B Steven Nguyen Toggle Menu Customer Tra nguye…" at bounding box center [624, 293] width 1249 height 586
click at [145, 327] on div "+ Add Applicant" at bounding box center [166, 327] width 140 height 21
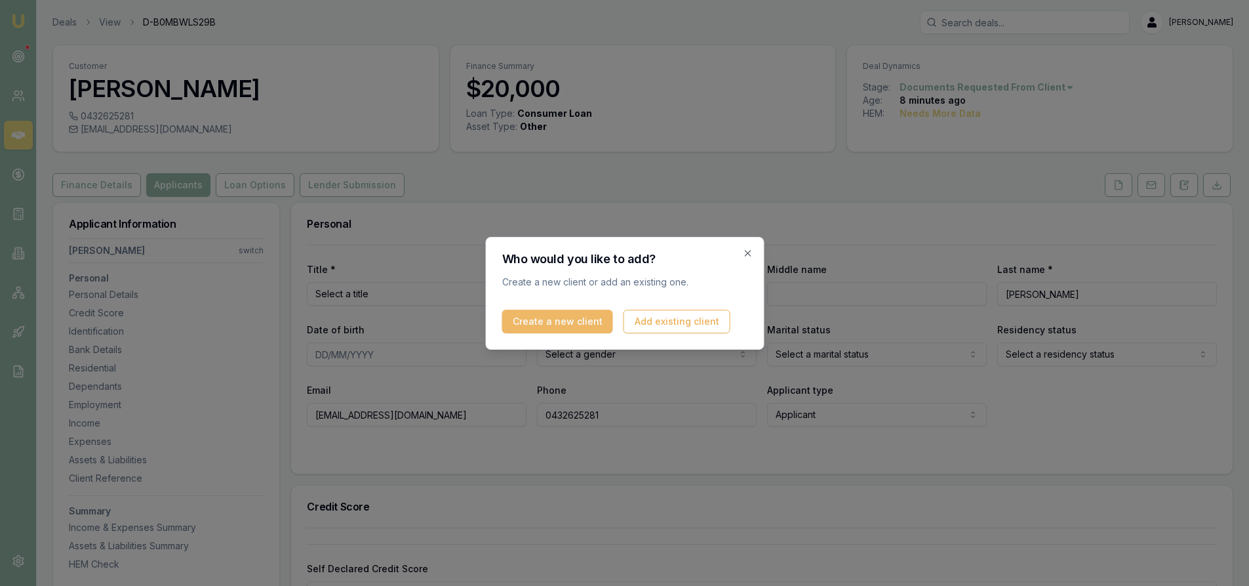
click at [561, 323] on button "Create a new client" at bounding box center [557, 322] width 111 height 24
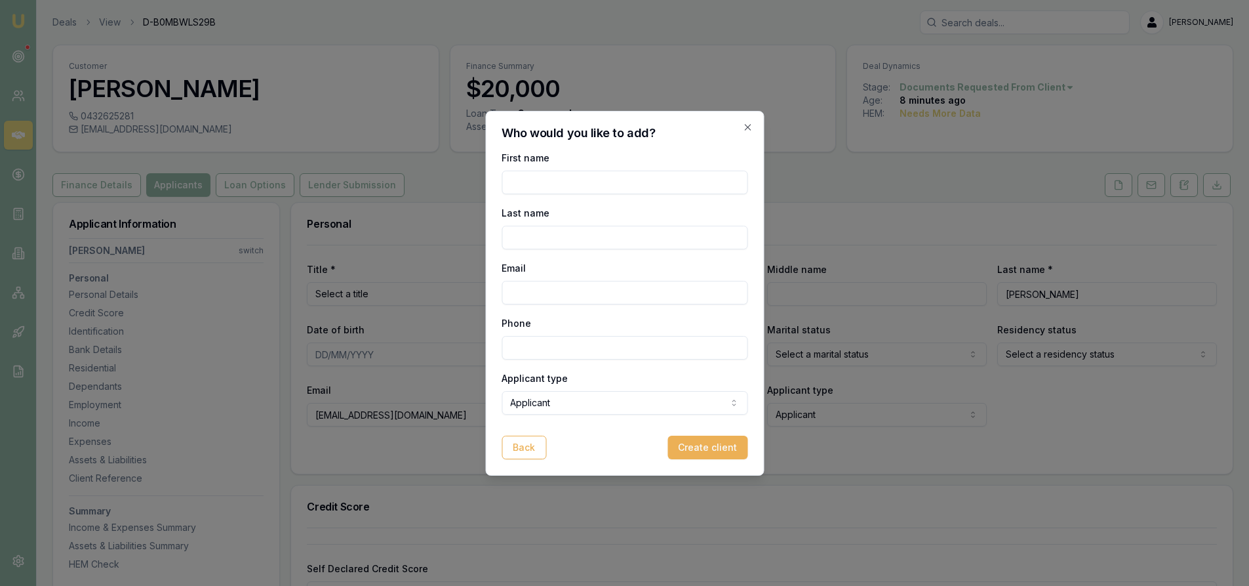
click at [553, 184] on input "First name" at bounding box center [625, 183] width 246 height 24
type input "a"
type input "Alian"
type input "le"
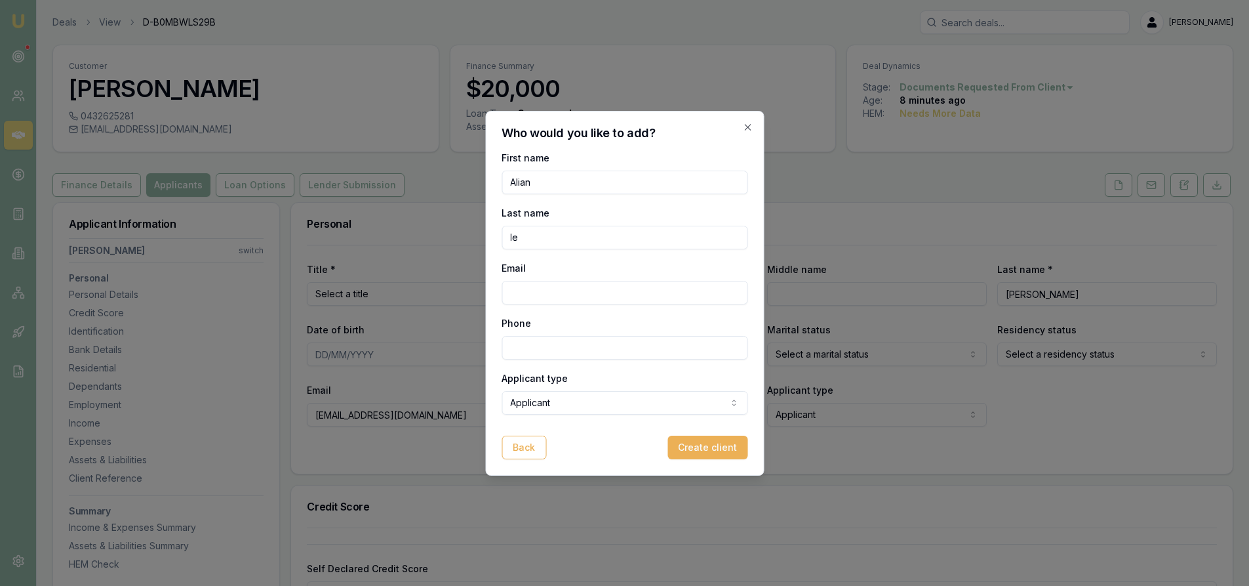
click at [542, 351] on input "Phone" at bounding box center [625, 348] width 246 height 24
click at [525, 291] on input "Email" at bounding box center [625, 293] width 246 height 24
paste input "0432625281"
type input "0432625281"
drag, startPoint x: 568, startPoint y: 298, endPoint x: 472, endPoint y: 307, distance: 96.1
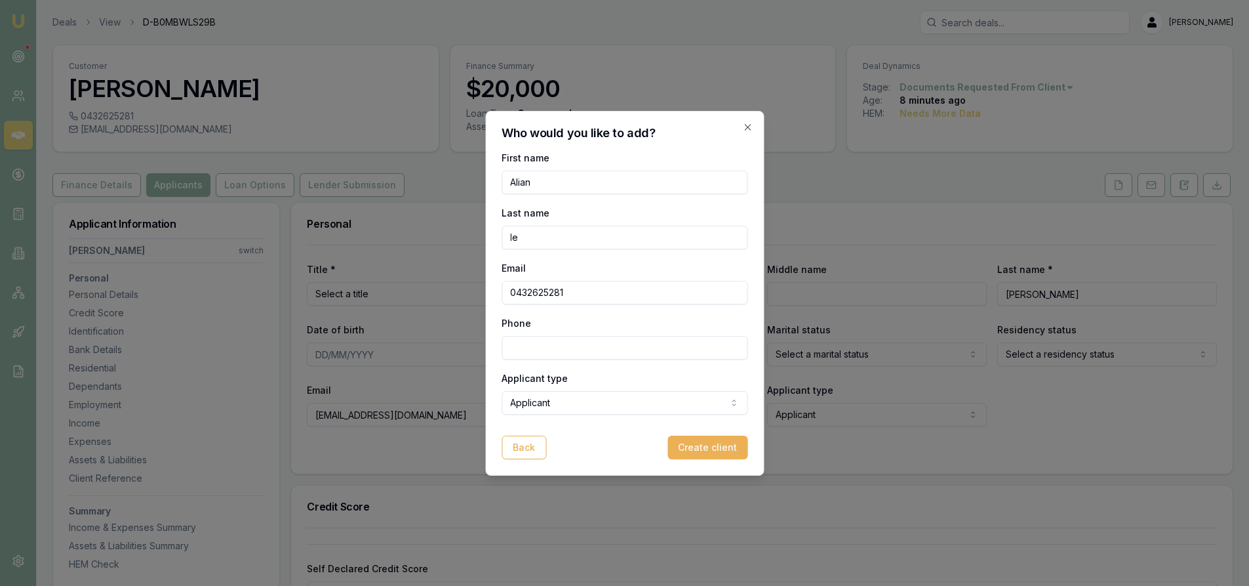
click at [472, 307] on body "Emu Broker Deals View D-B0MBWLS29B Steven Nguyen Toggle Menu Customer Tra nguye…" at bounding box center [624, 293] width 1249 height 586
paste input "Lain.inkcache@gmail.com"
type input "Lain.inkcache@gmail.com"
click at [547, 347] on input "Phone" at bounding box center [625, 348] width 246 height 24
click at [563, 351] on input "Phone" at bounding box center [625, 348] width 246 height 24
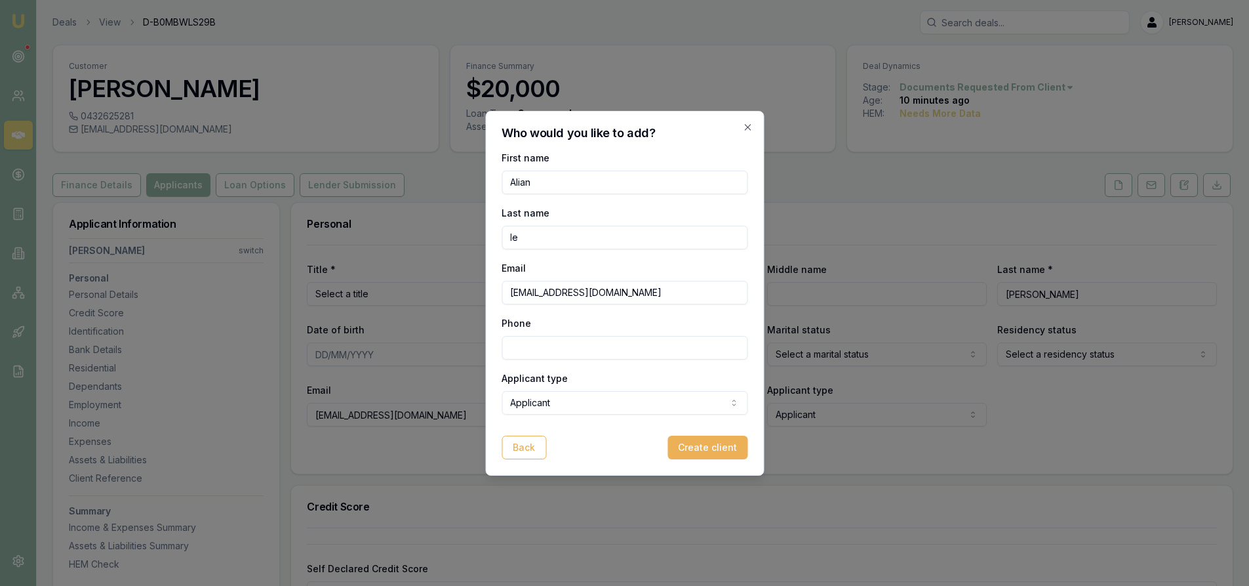
click at [553, 184] on input "Alian" at bounding box center [625, 183] width 246 height 24
type input "Alain"
click at [553, 340] on input "Phone" at bounding box center [625, 348] width 246 height 24
type input "0466 684 634"
click at [726, 451] on button "Create client" at bounding box center [708, 447] width 80 height 24
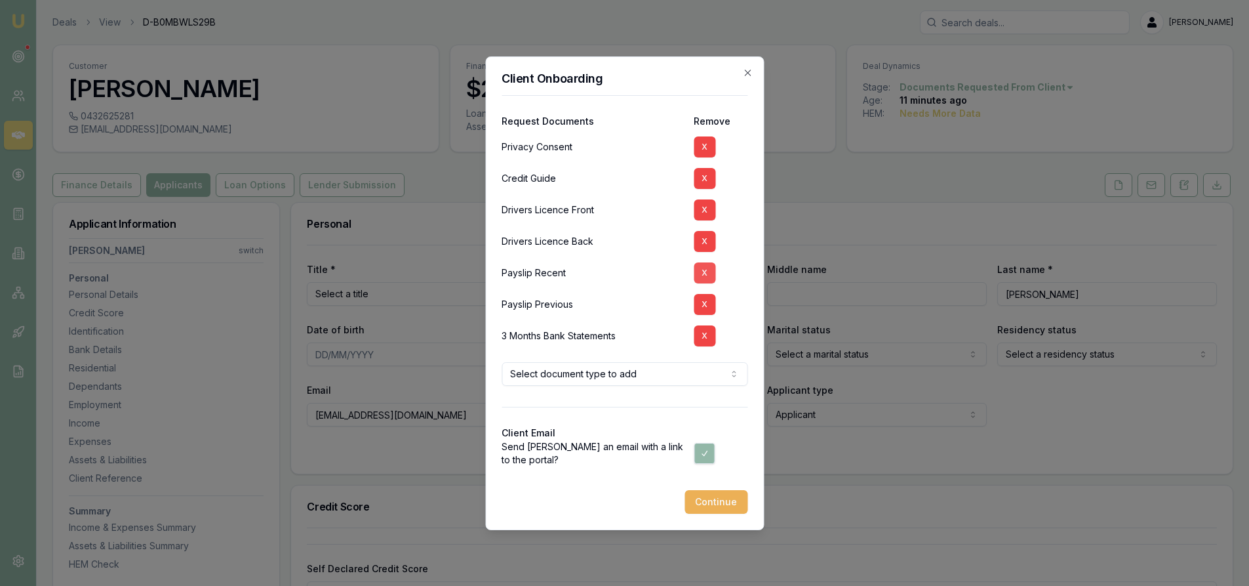
click at [704, 275] on button "X" at bounding box center [705, 272] width 22 height 21
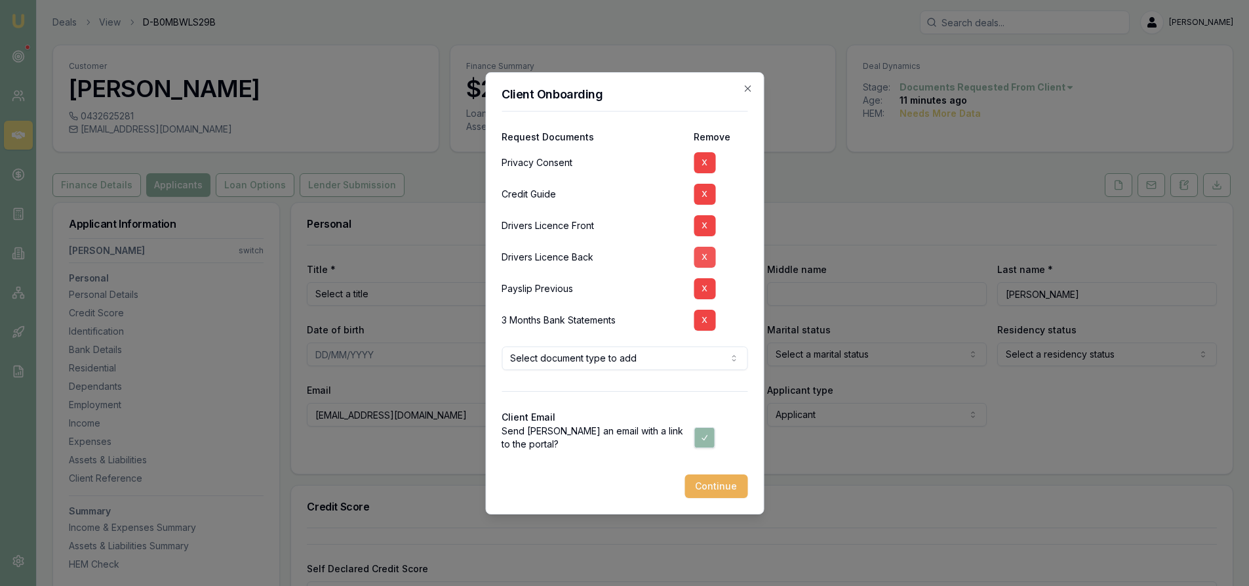
click at [706, 254] on button "X" at bounding box center [705, 257] width 22 height 21
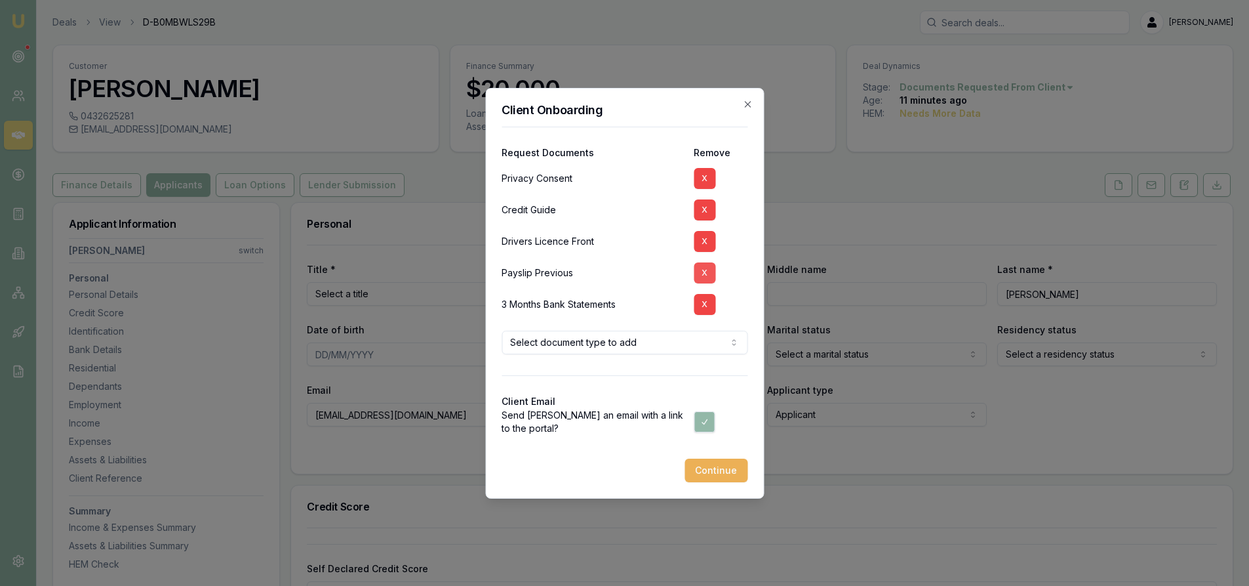
click at [701, 271] on button "X" at bounding box center [705, 272] width 22 height 21
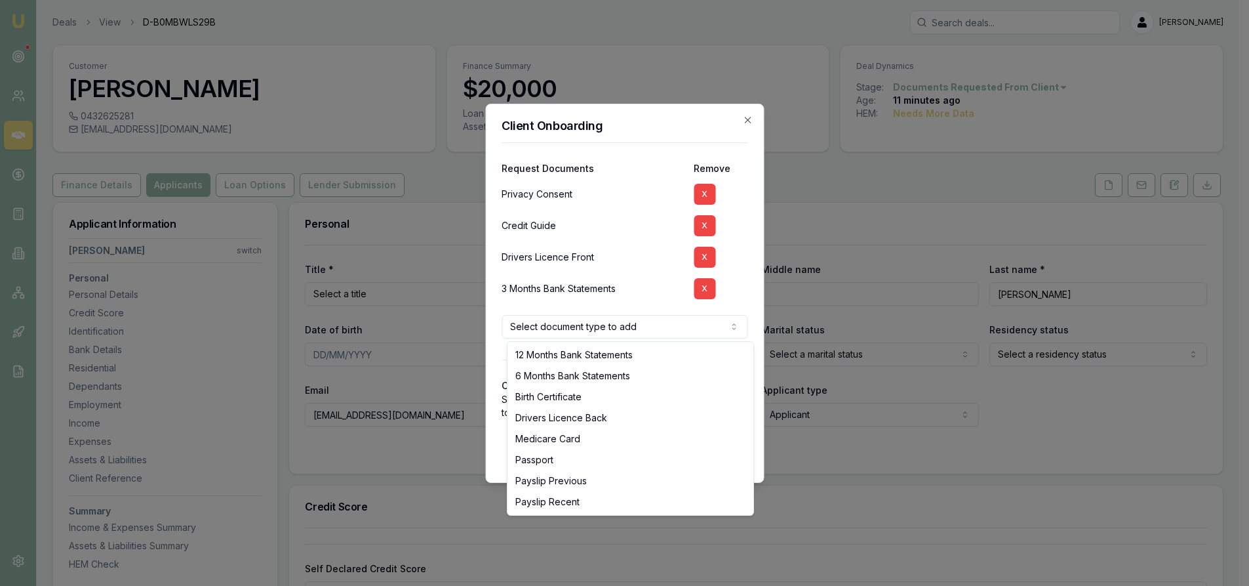
click at [621, 326] on body "Emu Broker Deals View D-B0MBWLS29B Steven Nguyen Toggle Menu Customer Tra nguye…" at bounding box center [619, 293] width 1239 height 586
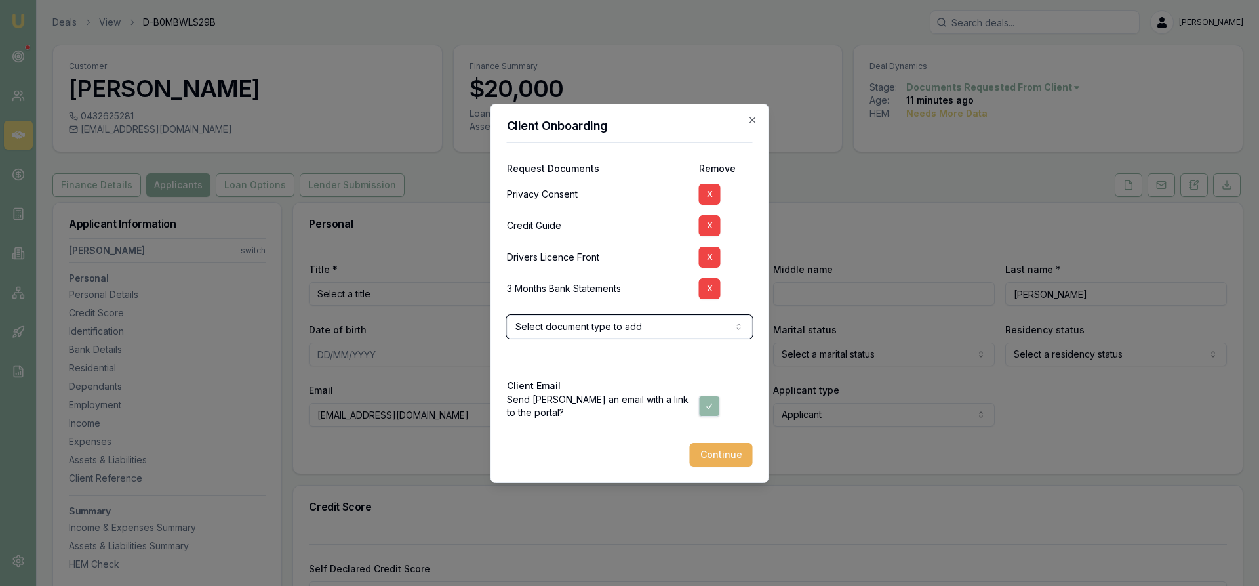
click at [642, 247] on body "Emu Broker Deals View D-B0MBWLS29B Steven Nguyen Toggle Menu Customer Tra nguye…" at bounding box center [629, 293] width 1259 height 586
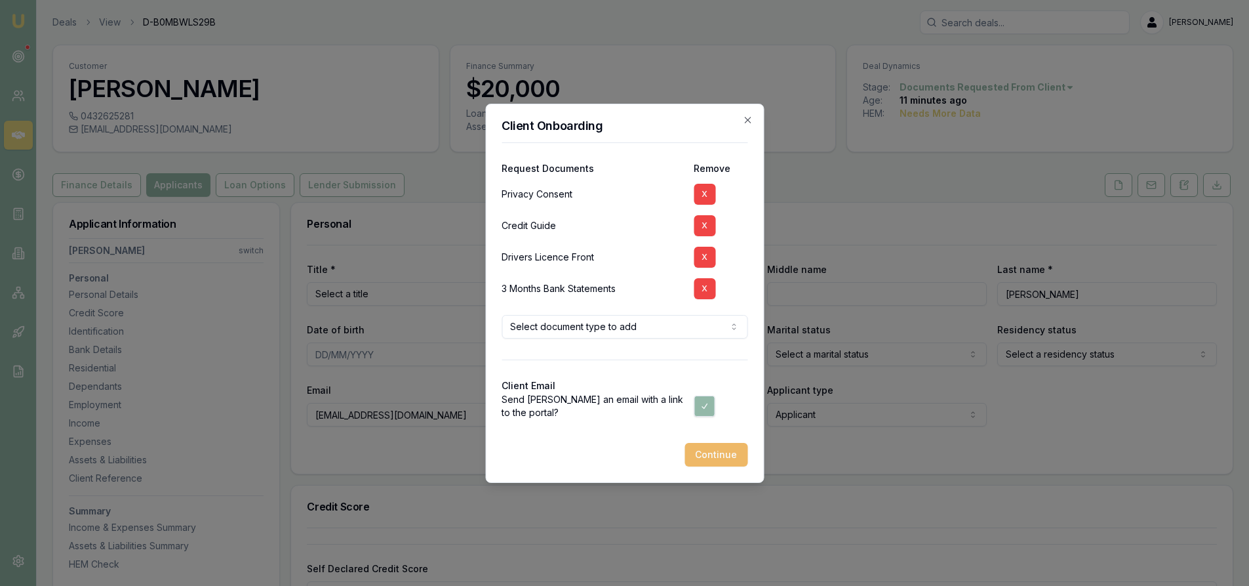
click at [723, 458] on button "Continue" at bounding box center [716, 455] width 63 height 24
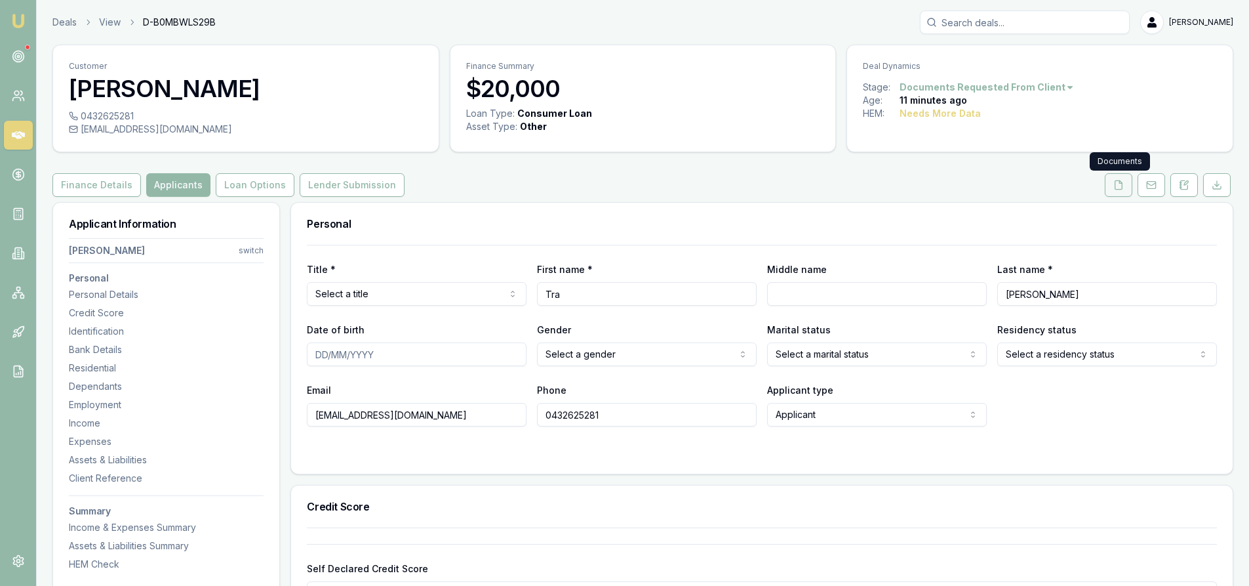
click at [1113, 188] on button at bounding box center [1119, 185] width 28 height 24
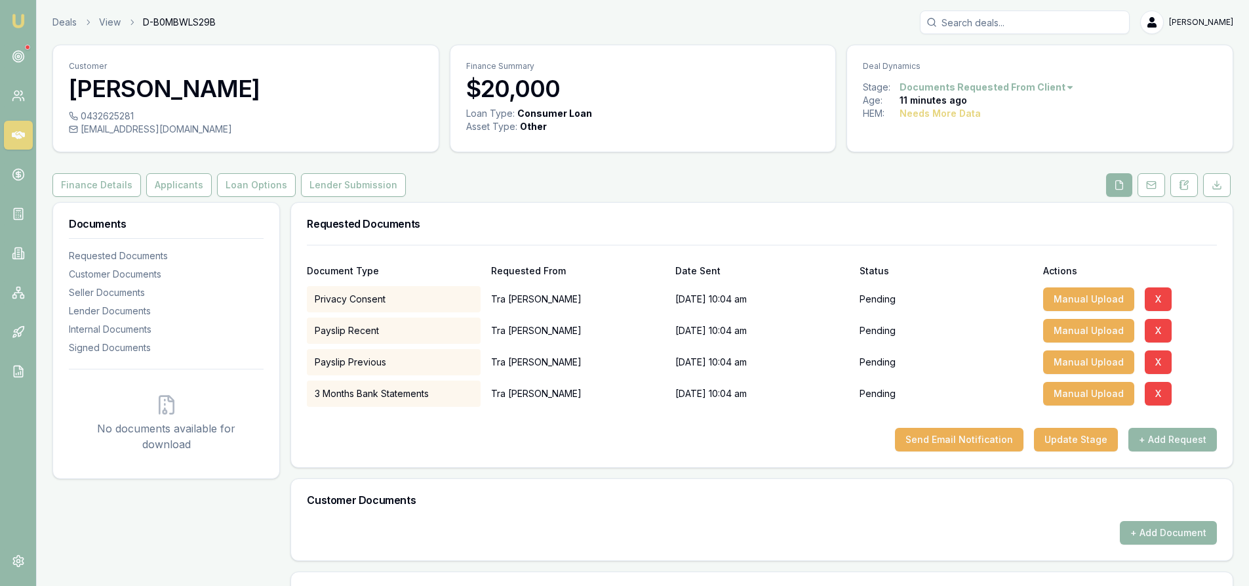
scroll to position [131, 0]
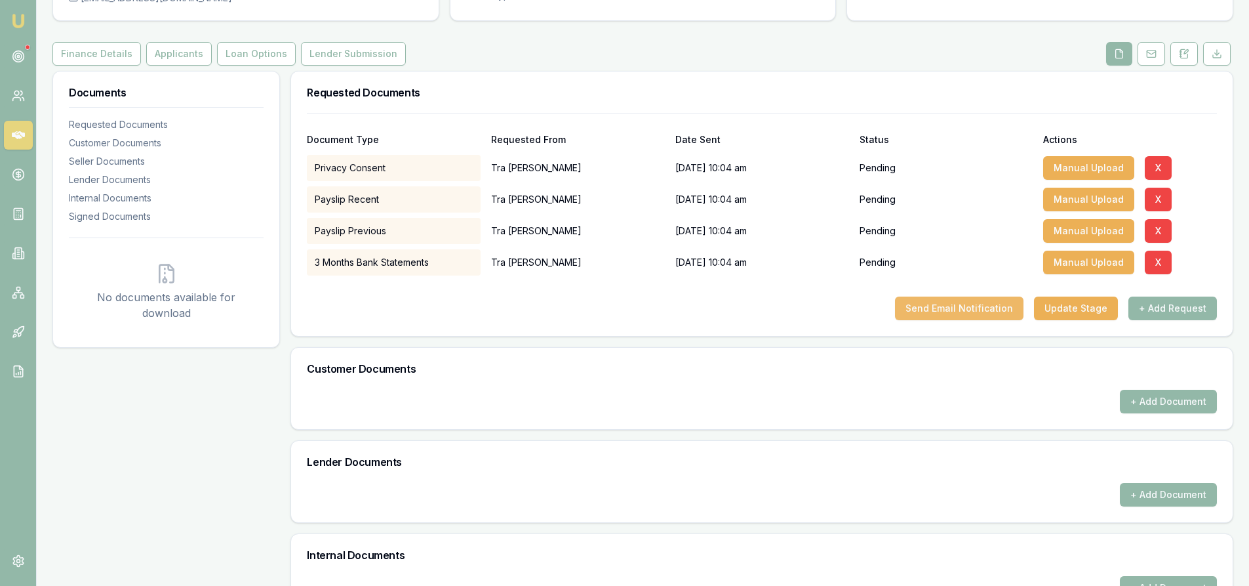
click at [951, 312] on button "Send Email Notification" at bounding box center [959, 308] width 129 height 24
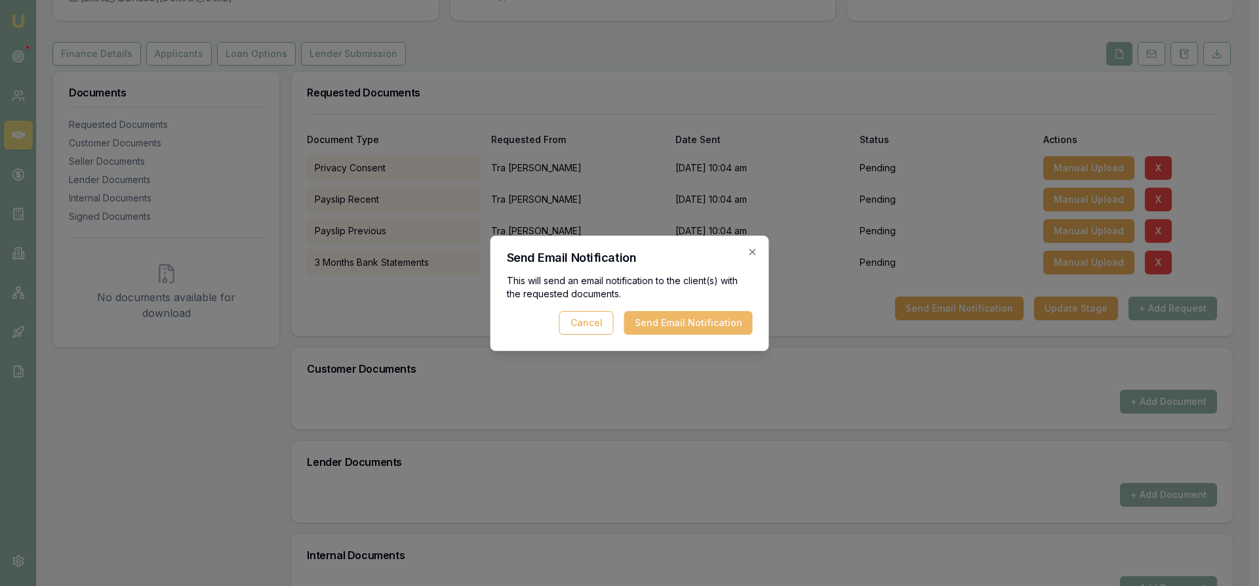
click at [708, 328] on button "Send Email Notification" at bounding box center [688, 323] width 129 height 24
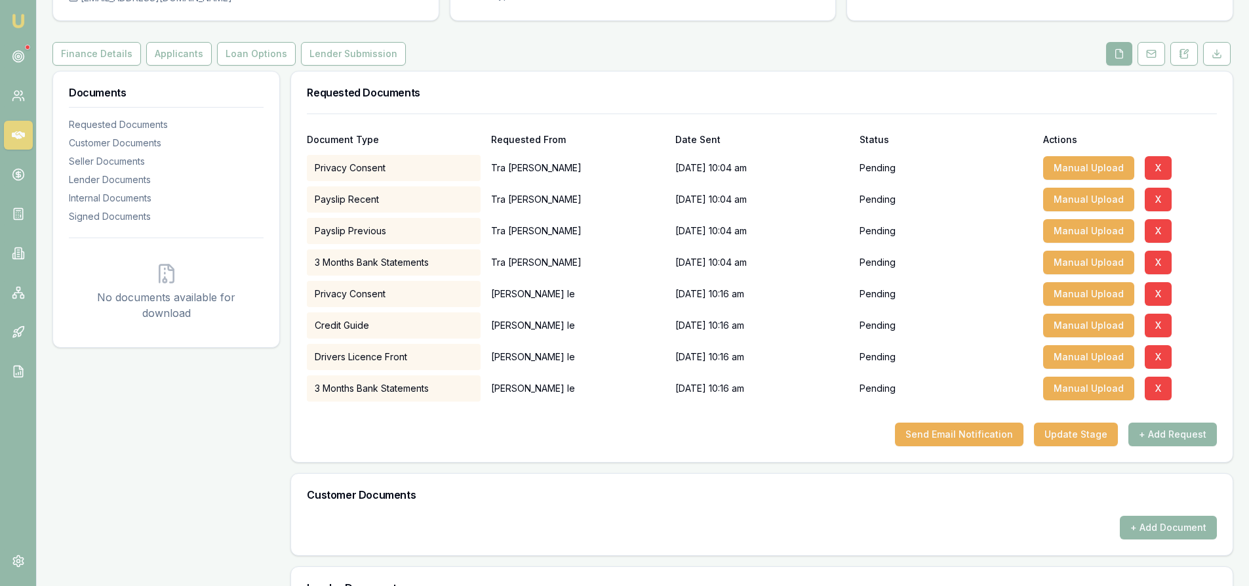
scroll to position [0, 0]
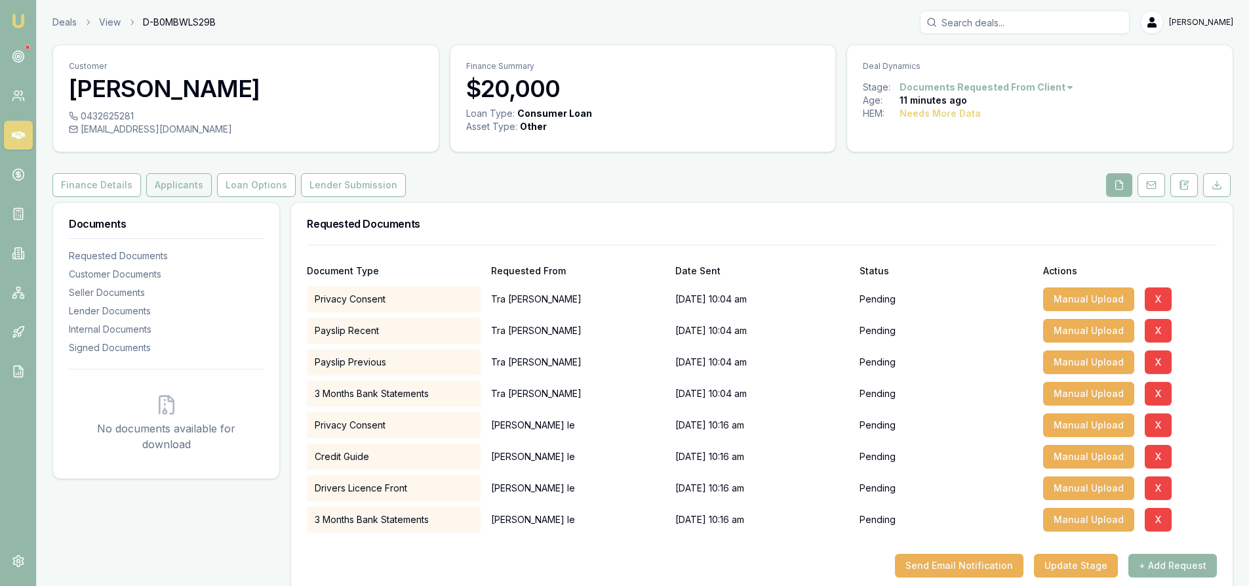
click at [156, 188] on button "Applicants" at bounding box center [179, 185] width 66 height 24
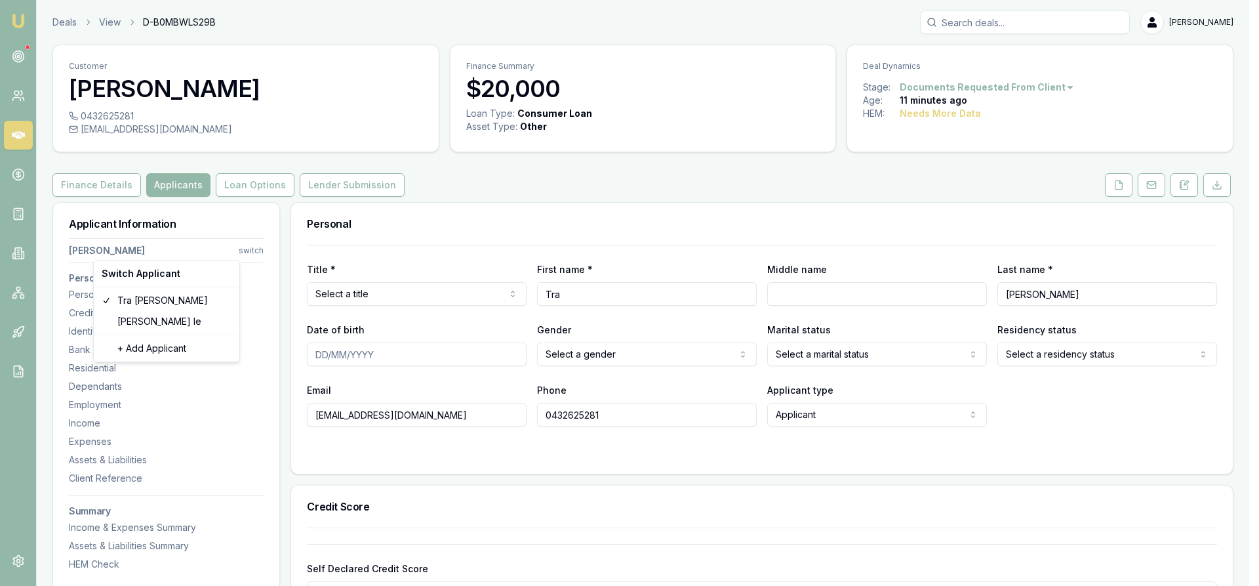
click at [251, 249] on html "Emu Broker Deals View D-B0MBWLS29B Steven Nguyen Toggle Menu Customer Tra nguye…" at bounding box center [629, 293] width 1259 height 586
click at [139, 329] on div "Alain le" at bounding box center [166, 321] width 140 height 21
type input "Alain"
type input "le"
type input "lain.inkcache@gmail.com"
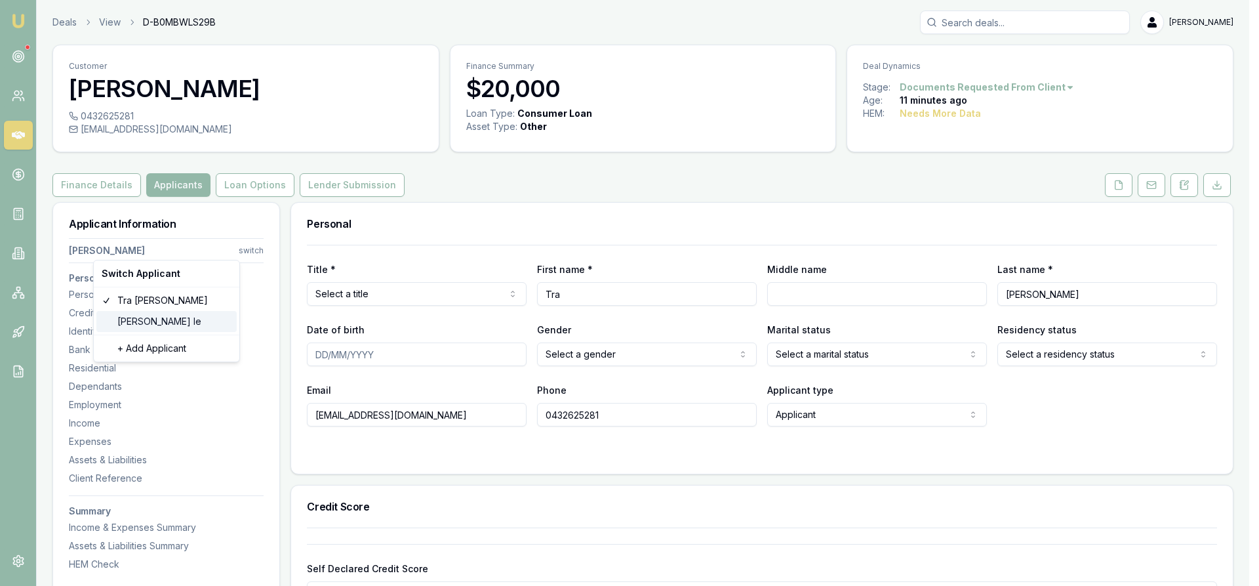
type input "0466684634"
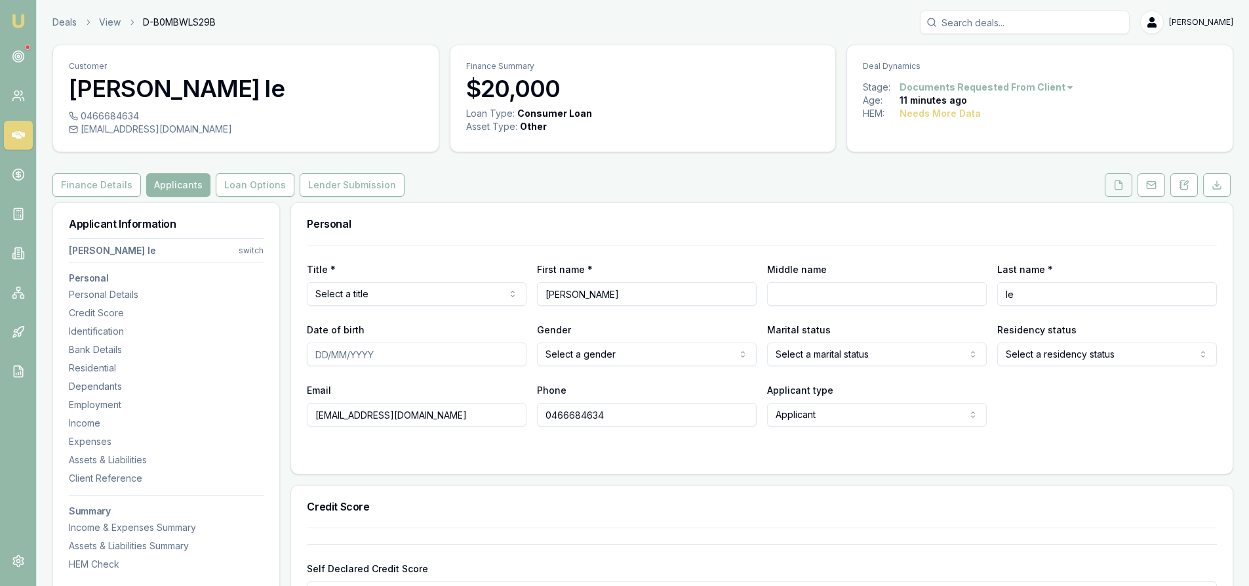
click at [1122, 183] on polyline at bounding box center [1120, 181] width 3 height 3
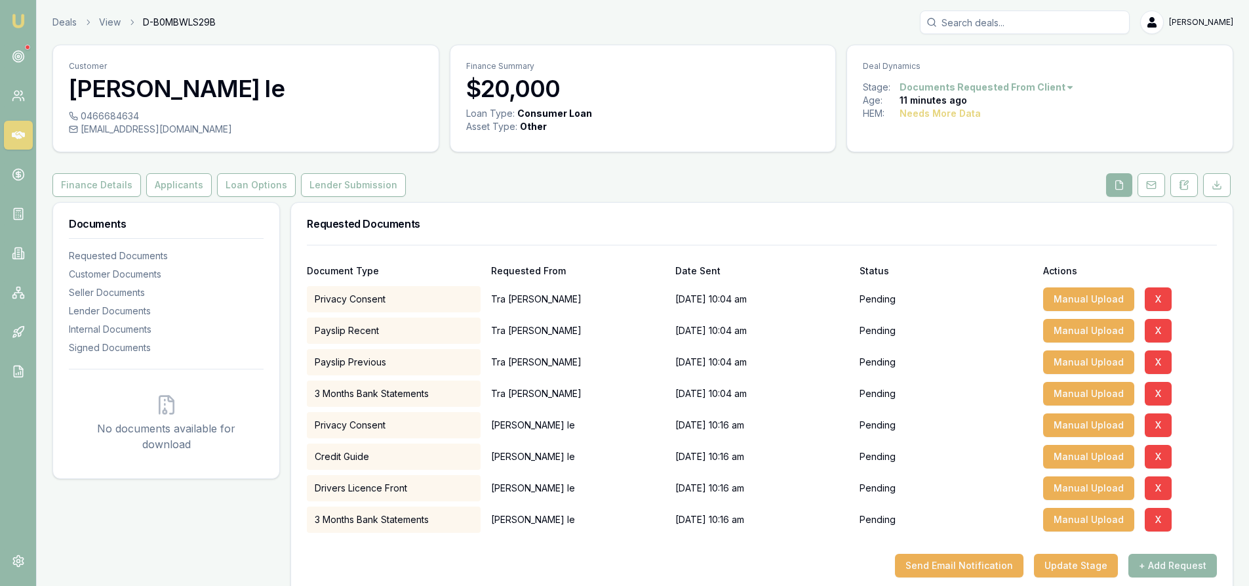
scroll to position [131, 0]
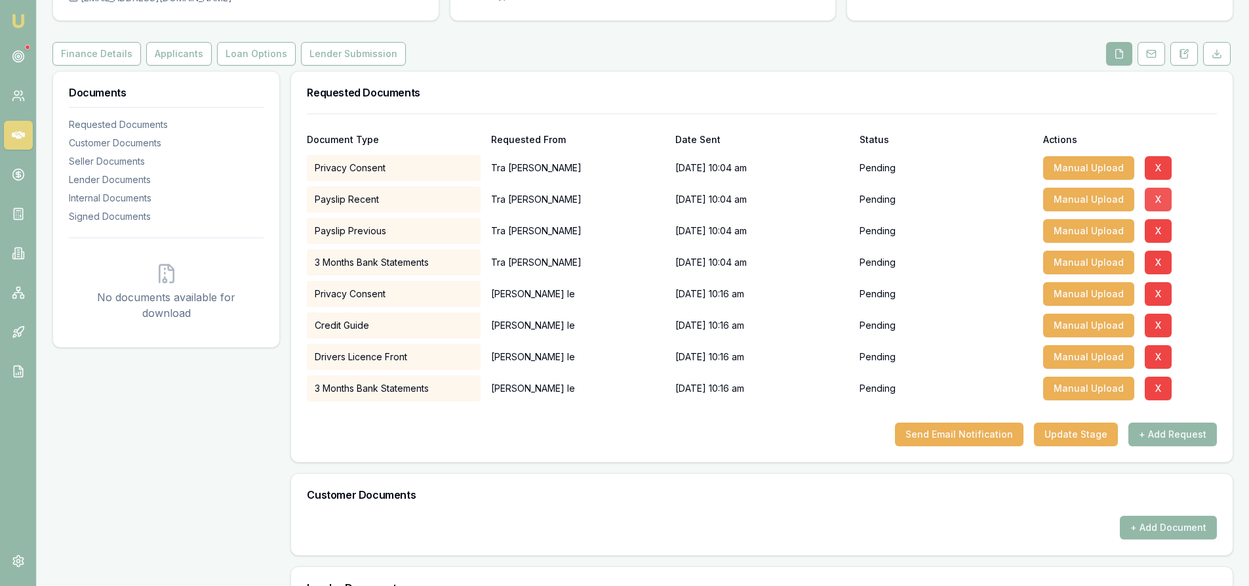
click at [1156, 197] on button "X" at bounding box center [1158, 200] width 27 height 24
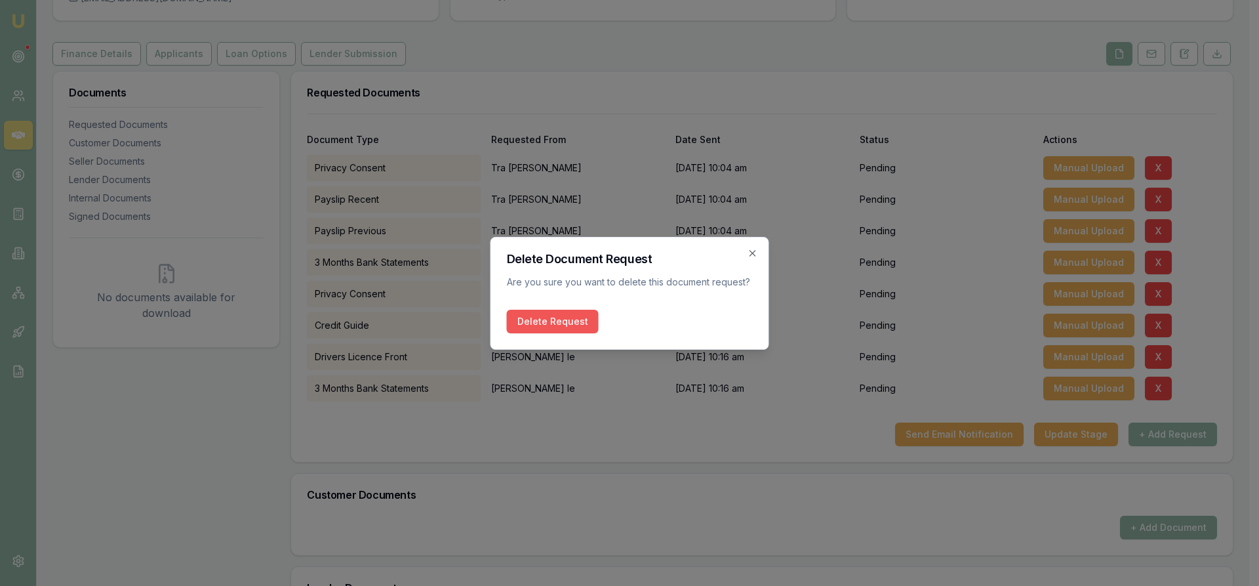
click at [532, 329] on button "Delete Request" at bounding box center [553, 322] width 92 height 24
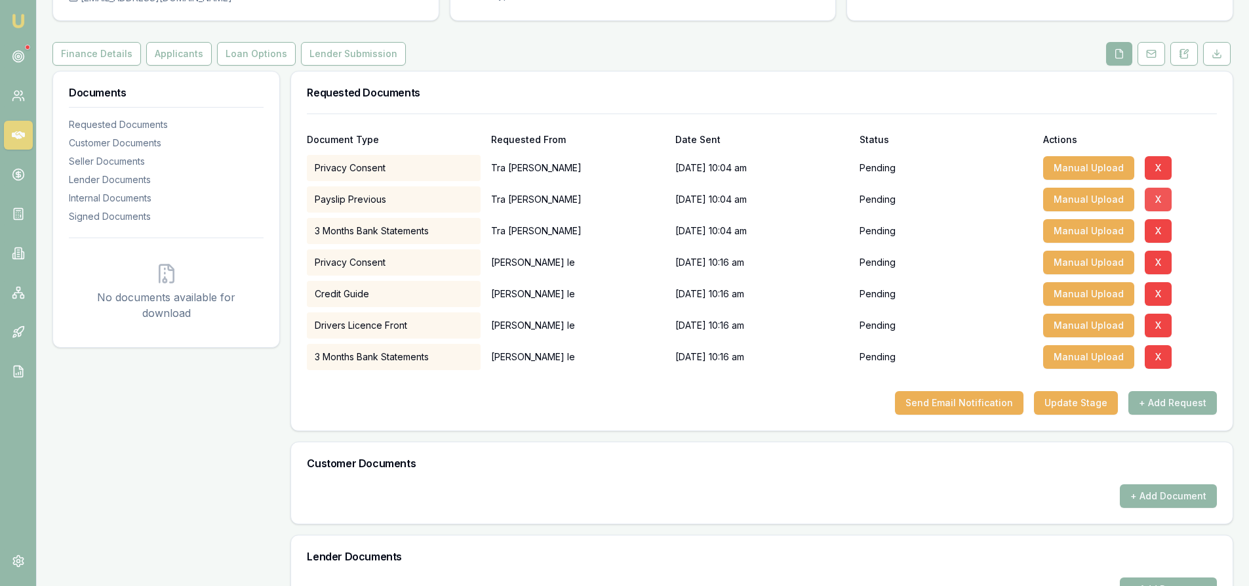
click at [1160, 202] on button "X" at bounding box center [1158, 200] width 27 height 24
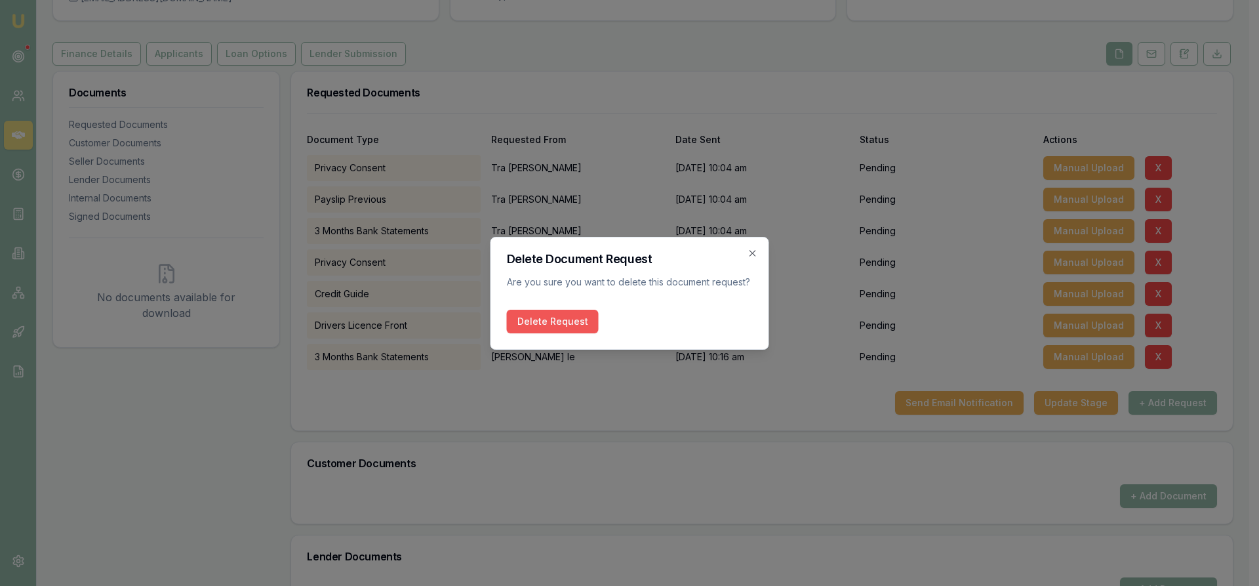
click at [534, 324] on button "Delete Request" at bounding box center [553, 322] width 92 height 24
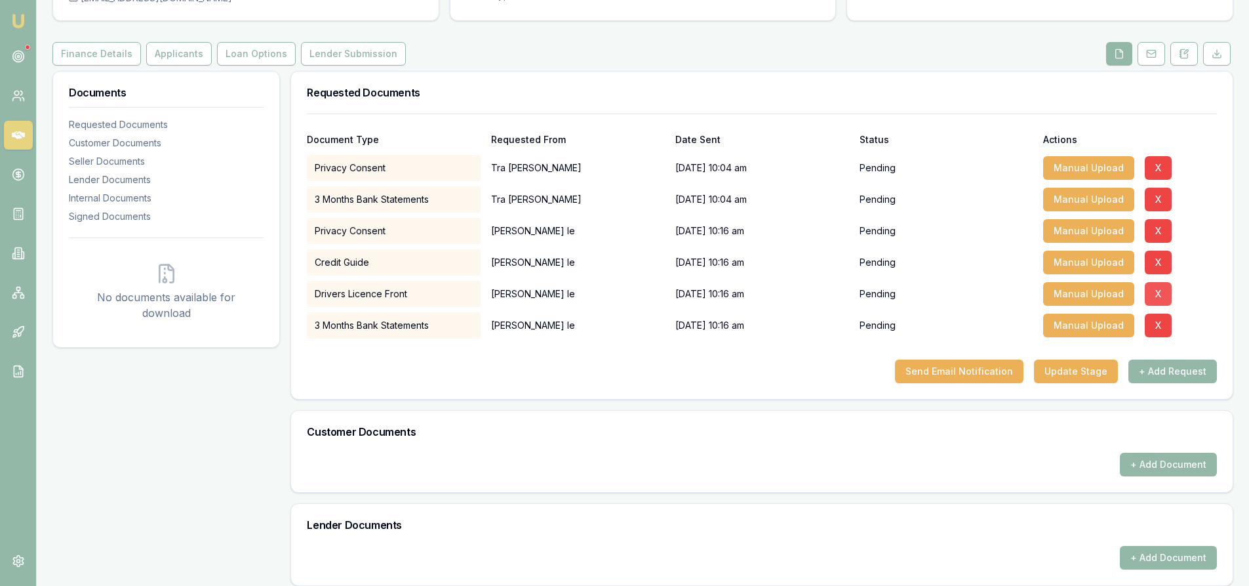
click at [1164, 294] on button "X" at bounding box center [1158, 294] width 27 height 24
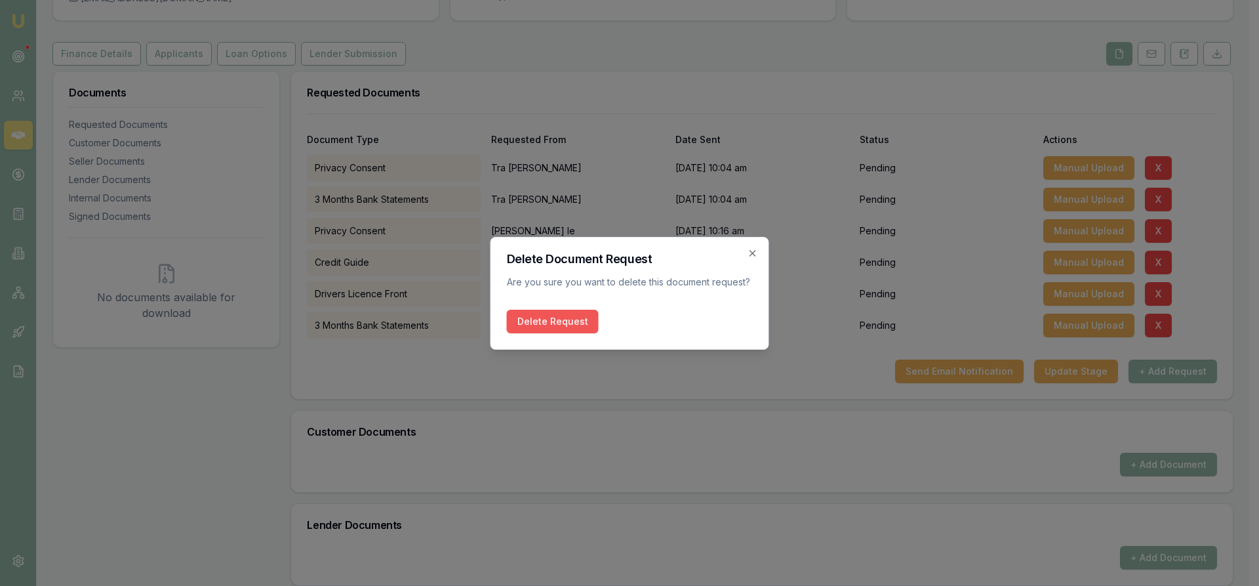
click at [561, 319] on button "Delete Request" at bounding box center [553, 322] width 92 height 24
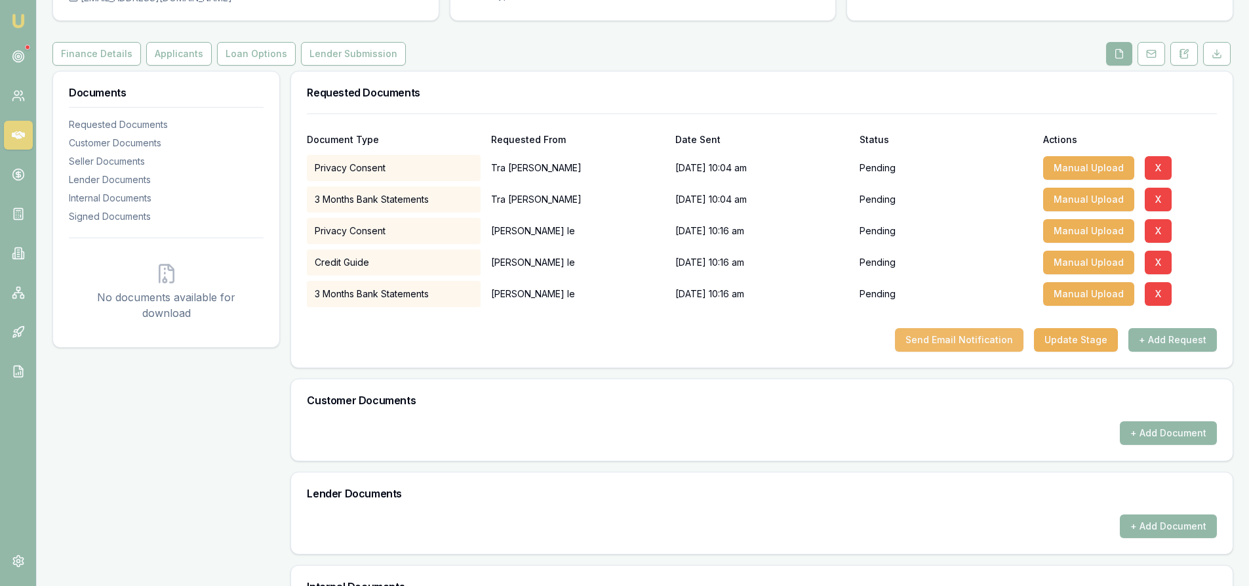
click at [959, 343] on button "Send Email Notification" at bounding box center [959, 340] width 129 height 24
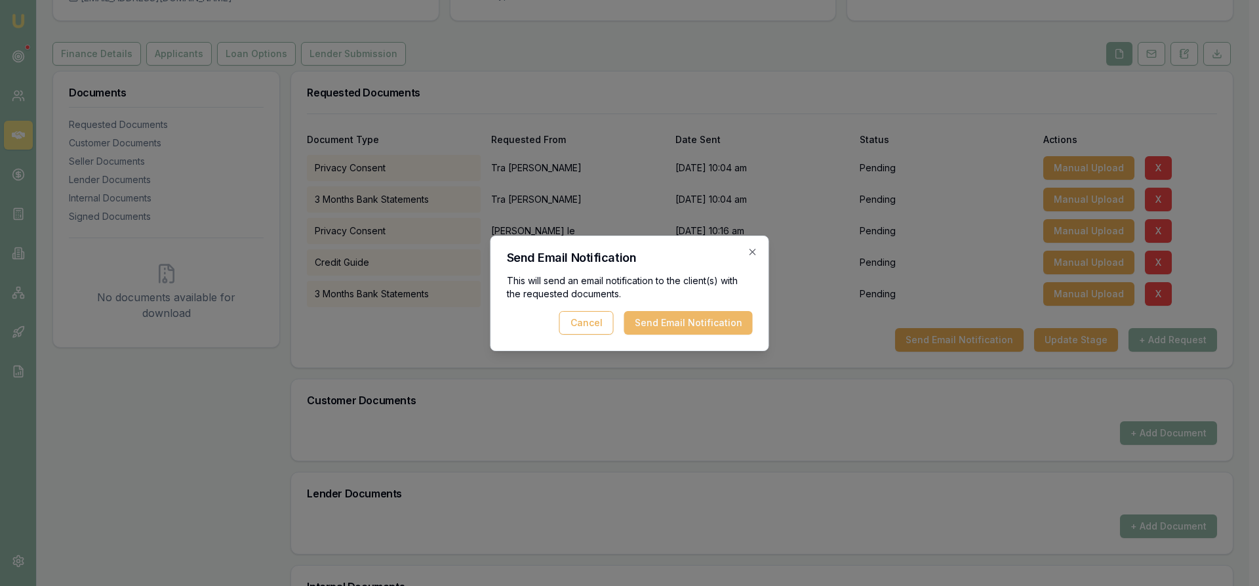
click at [672, 326] on button "Send Email Notification" at bounding box center [688, 323] width 129 height 24
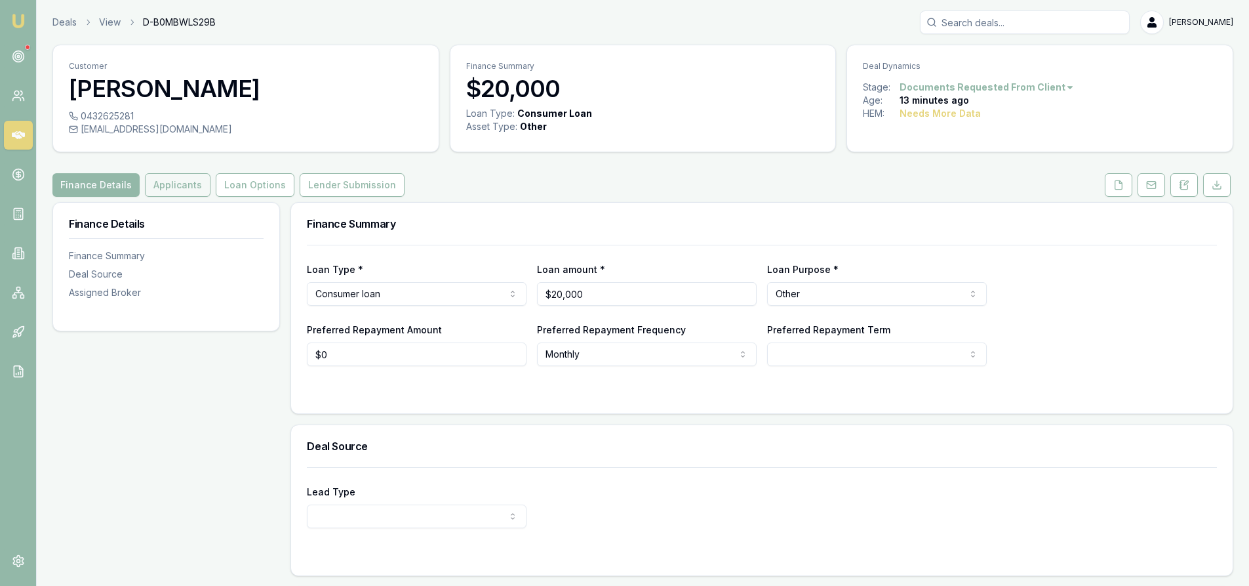
click at [172, 190] on button "Applicants" at bounding box center [178, 185] width 66 height 24
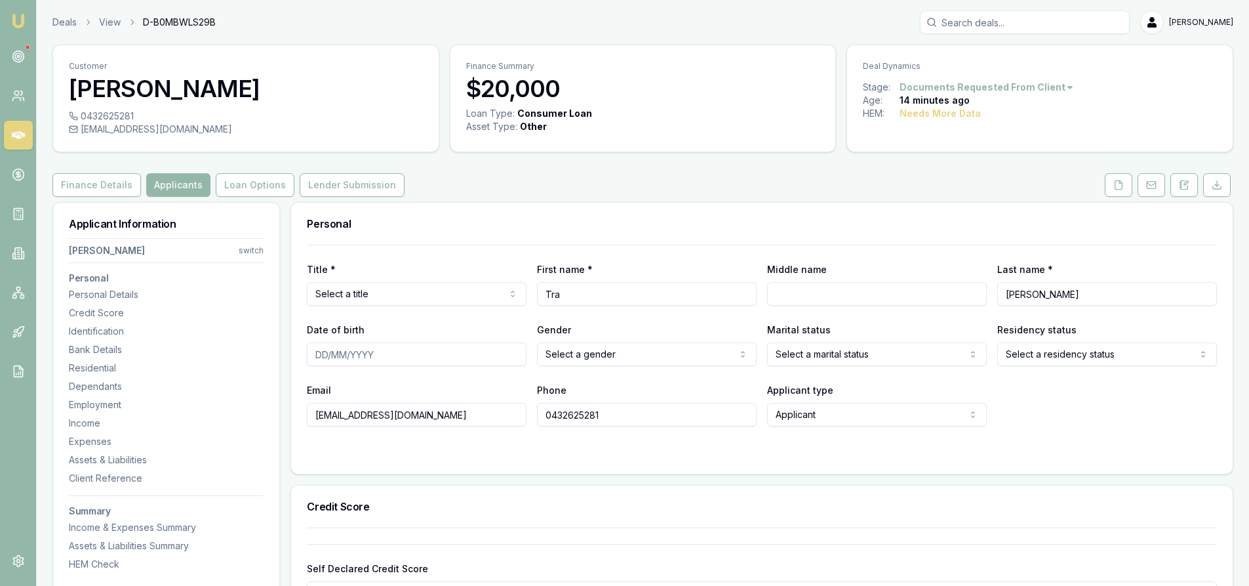
scroll to position [66, 0]
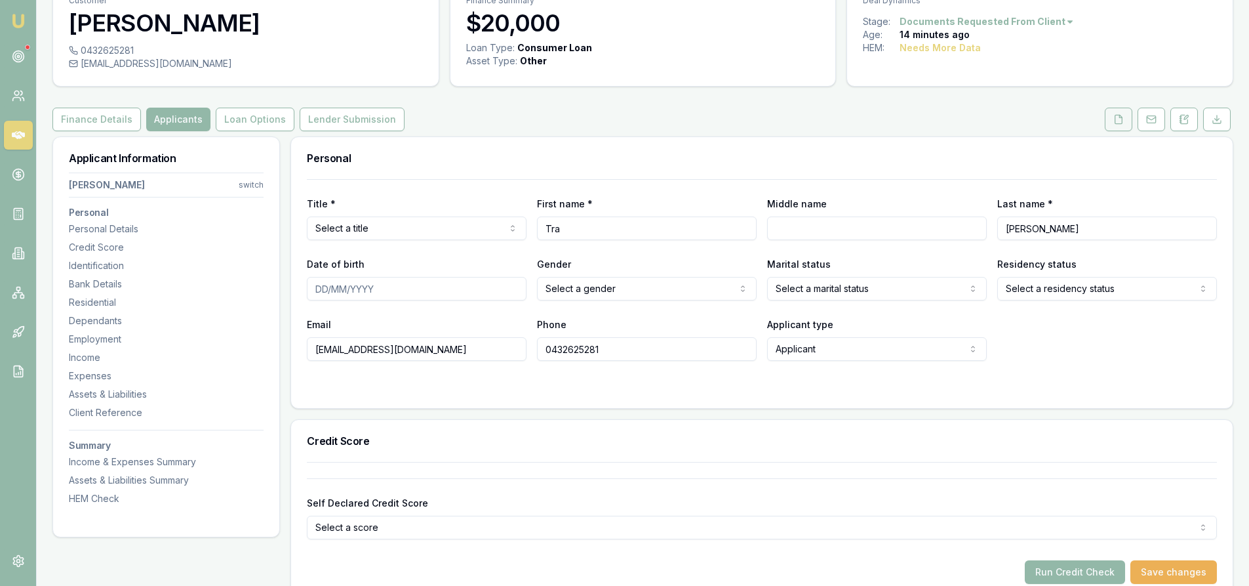
click at [1123, 124] on icon at bounding box center [1119, 119] width 10 height 10
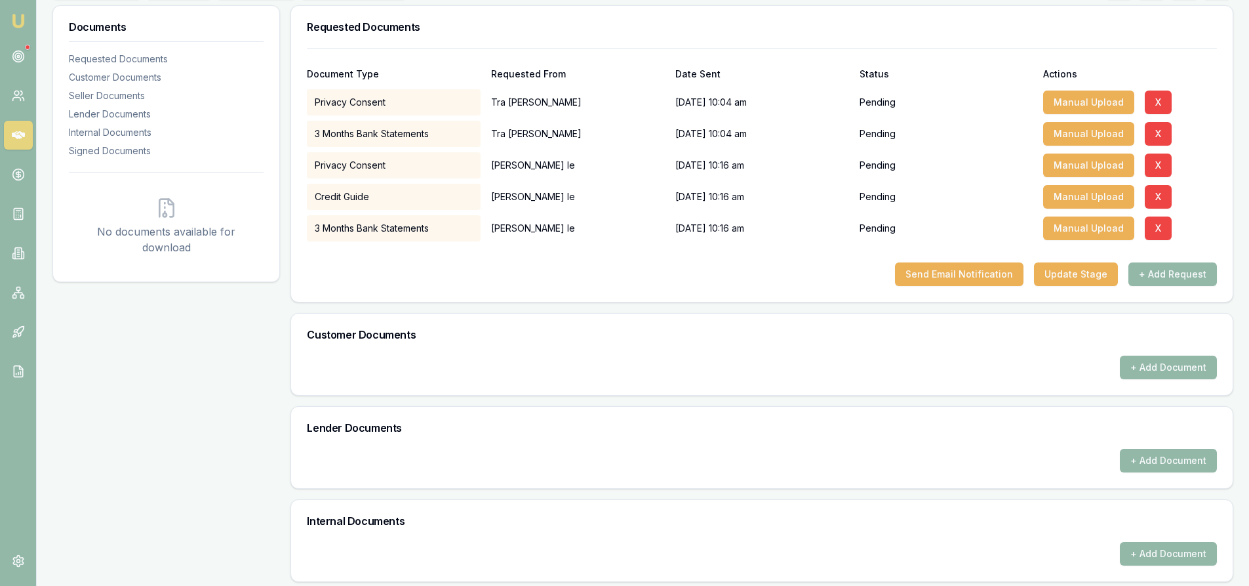
scroll to position [262, 0]
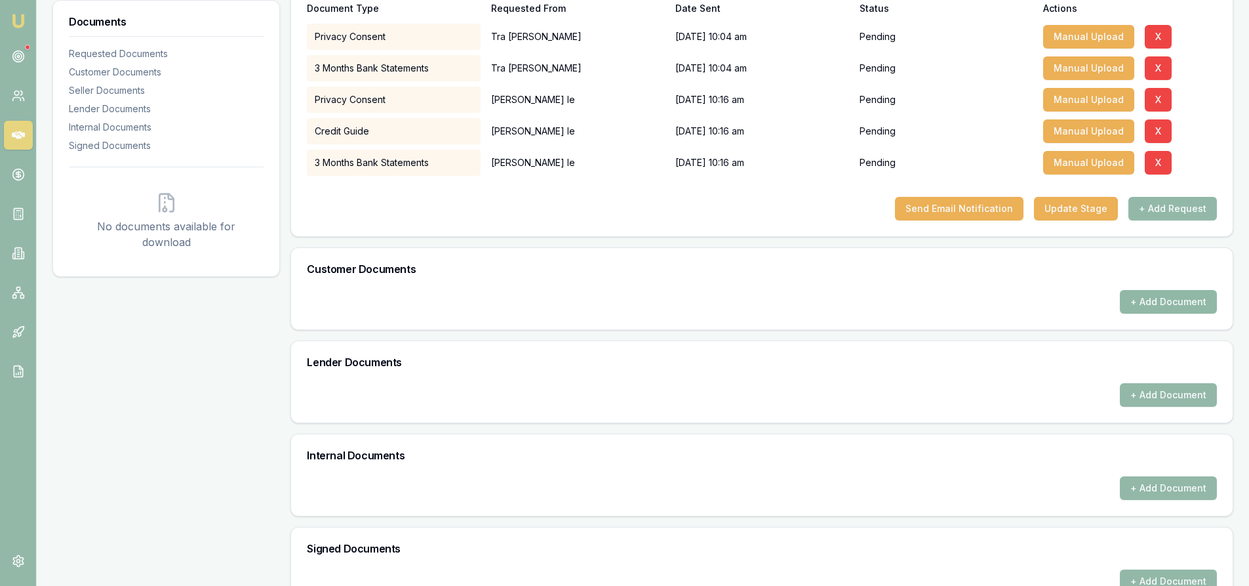
click at [1138, 302] on button "+ Add Document" at bounding box center [1168, 302] width 97 height 24
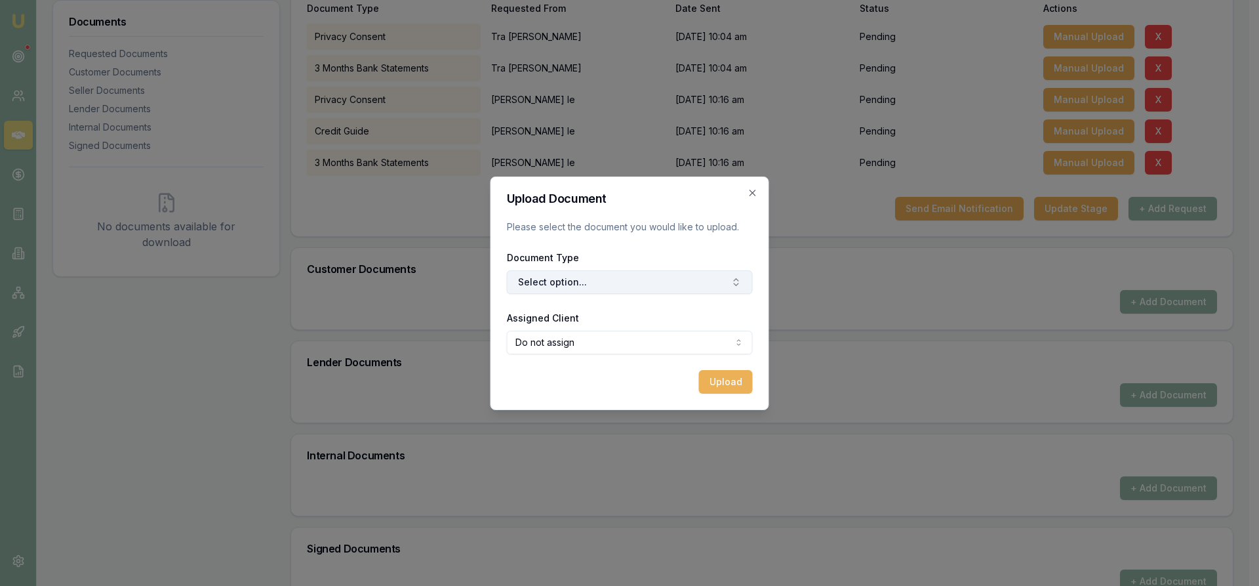
click at [537, 278] on button "Select option..." at bounding box center [630, 282] width 246 height 24
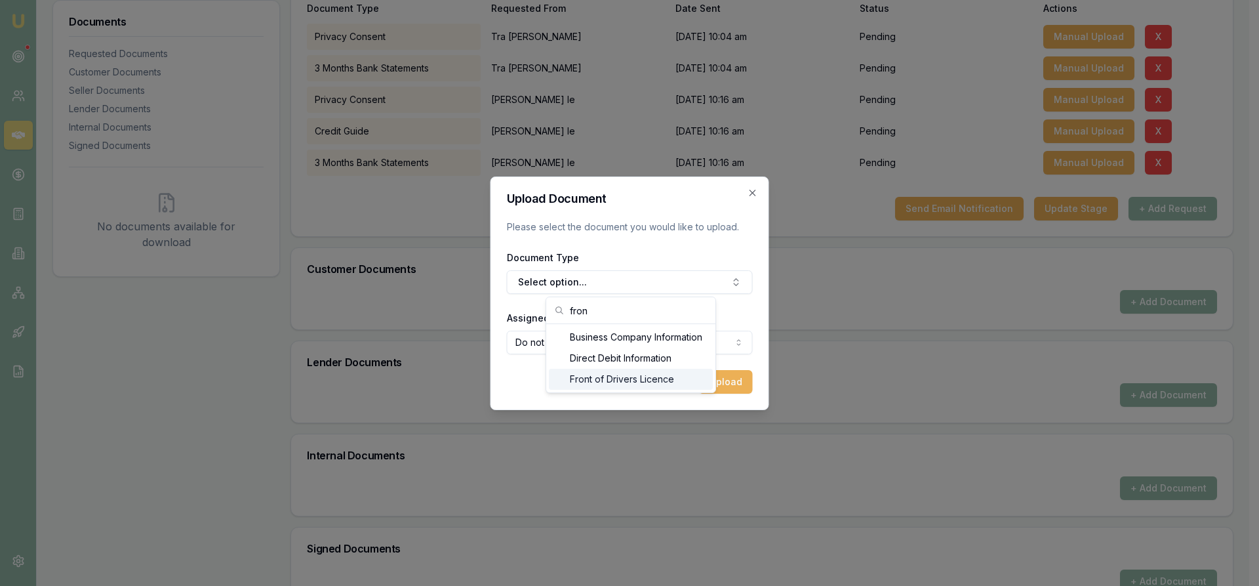
type input "fron"
click at [628, 386] on div "Front of Drivers Licence" at bounding box center [631, 379] width 164 height 21
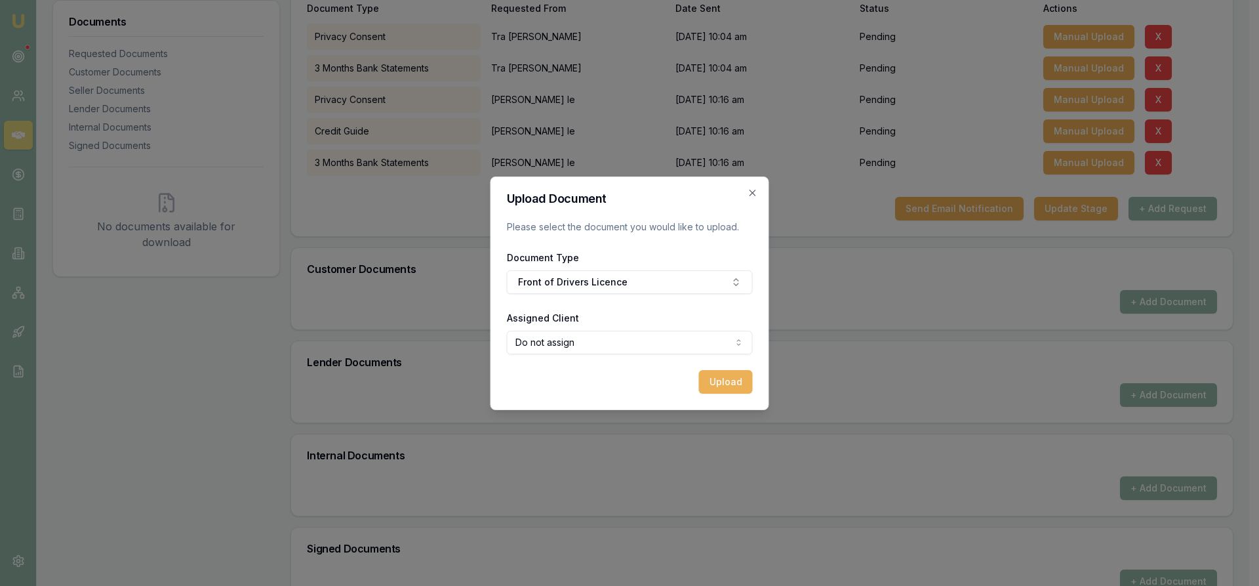
click at [595, 323] on body "Emu Broker Deals View D-B0MBWLS29B Steven Nguyen Toggle Menu Customer Tra nguye…" at bounding box center [624, 31] width 1249 height 586
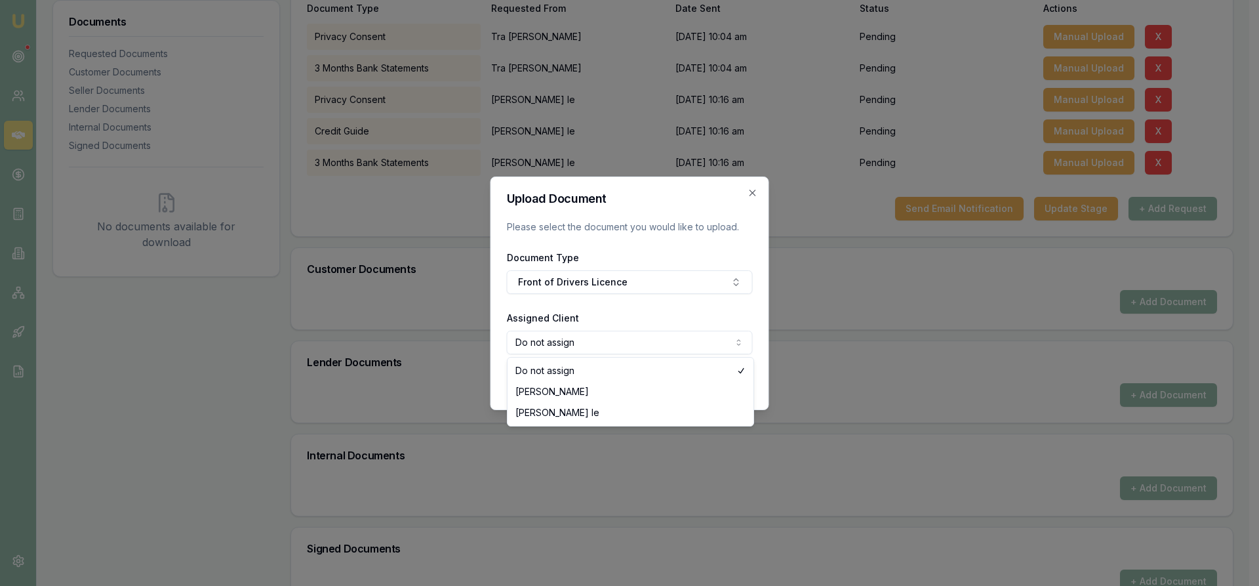
select select "U-ESIH3W2RK0"
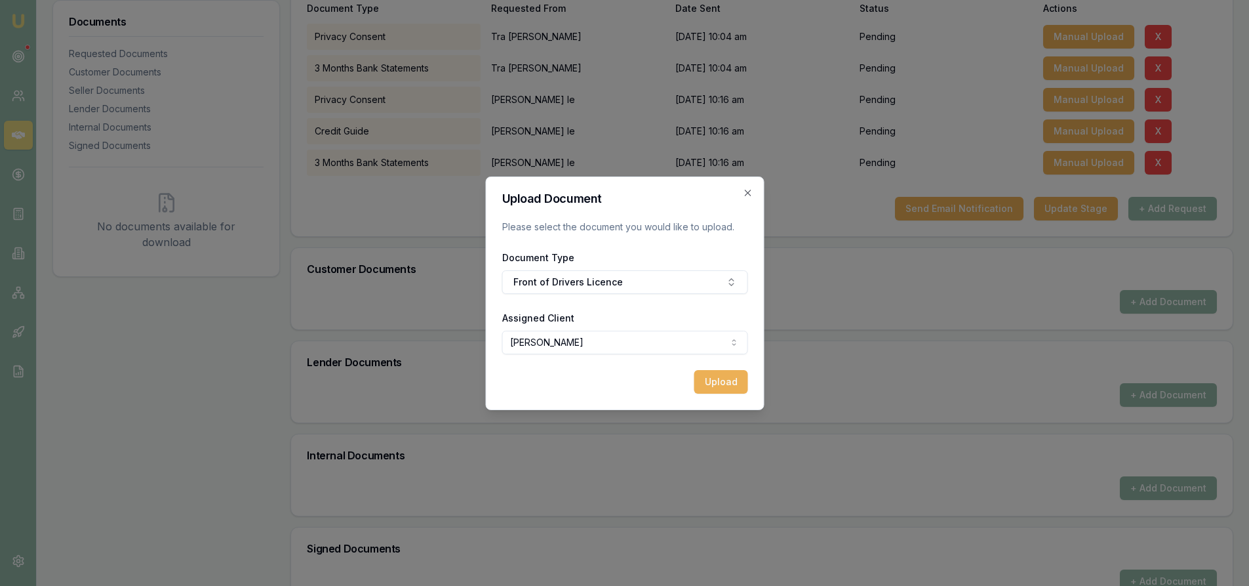
click at [712, 367] on form "Upload Document Please select the document you would like to upload. Document T…" at bounding box center [625, 293] width 246 height 201
click at [712, 383] on button "Upload" at bounding box center [721, 382] width 54 height 24
click at [743, 192] on icon "button" at bounding box center [747, 193] width 10 height 10
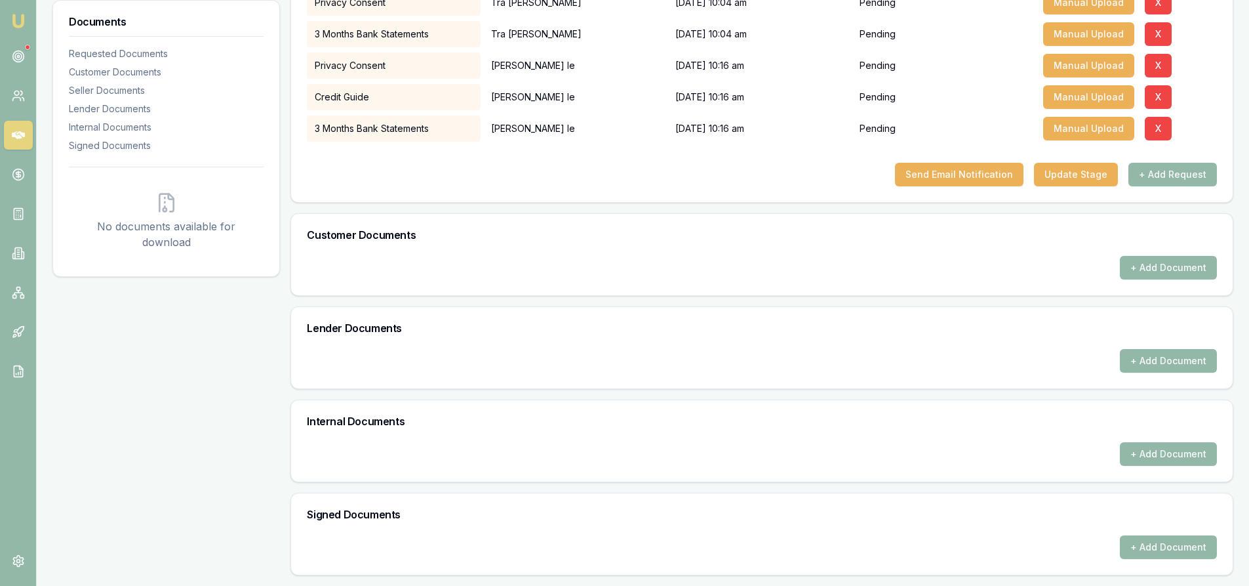
scroll to position [165, 0]
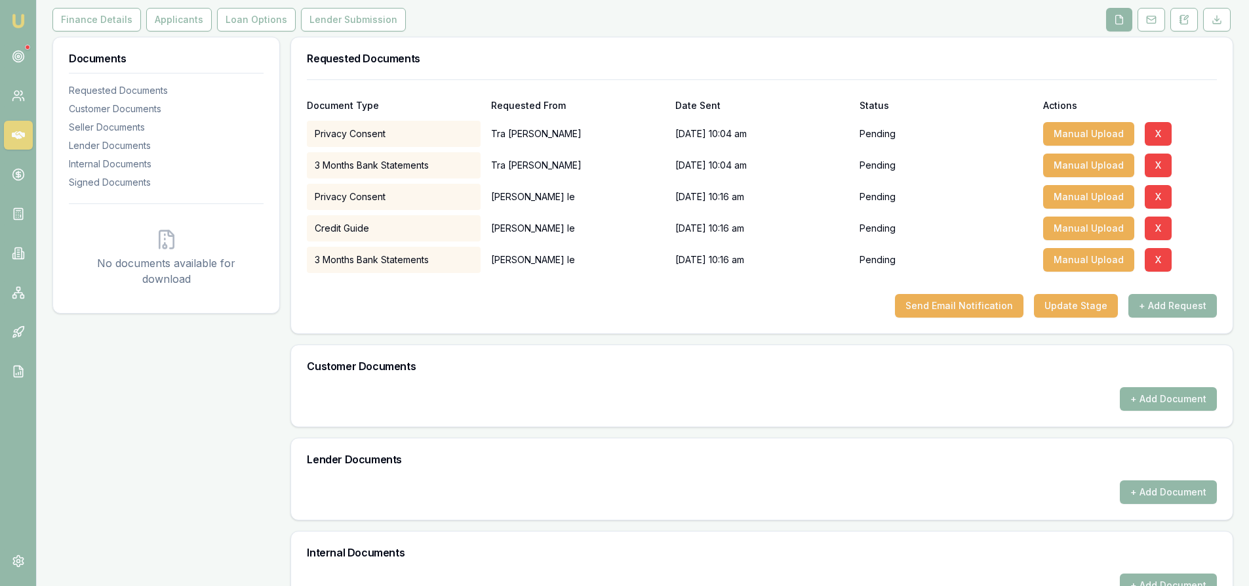
click at [1141, 399] on button "+ Add Document" at bounding box center [1168, 399] width 97 height 24
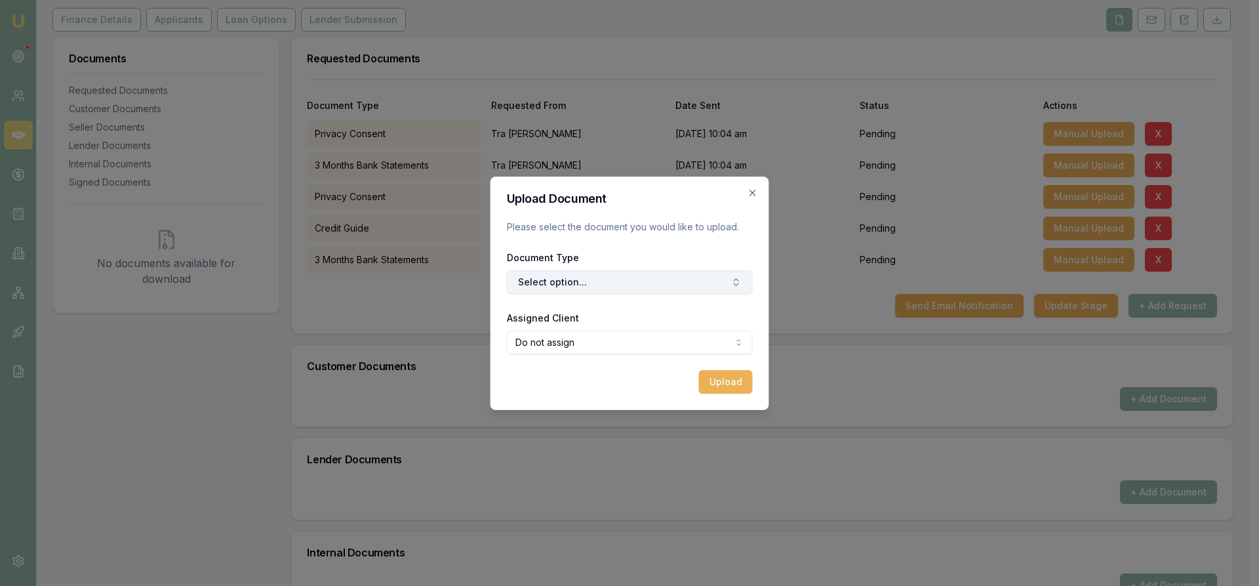
click at [564, 277] on button "Select option..." at bounding box center [630, 282] width 246 height 24
type input "front"
click at [580, 332] on div "Front of Drivers Licence" at bounding box center [636, 337] width 164 height 21
click at [580, 339] on body "Emu Broker Deals View D-B0MBWLS29B Steven Nguyen Toggle Menu Customer Tra nguye…" at bounding box center [624, 128] width 1249 height 586
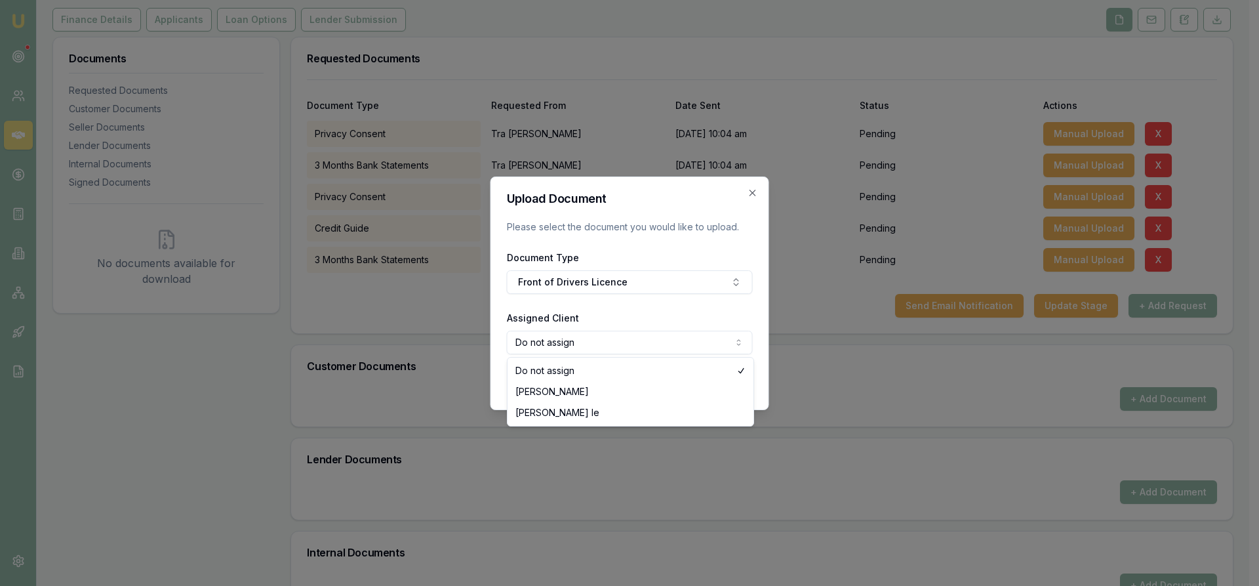
select select "U-ESIH3W2RK0"
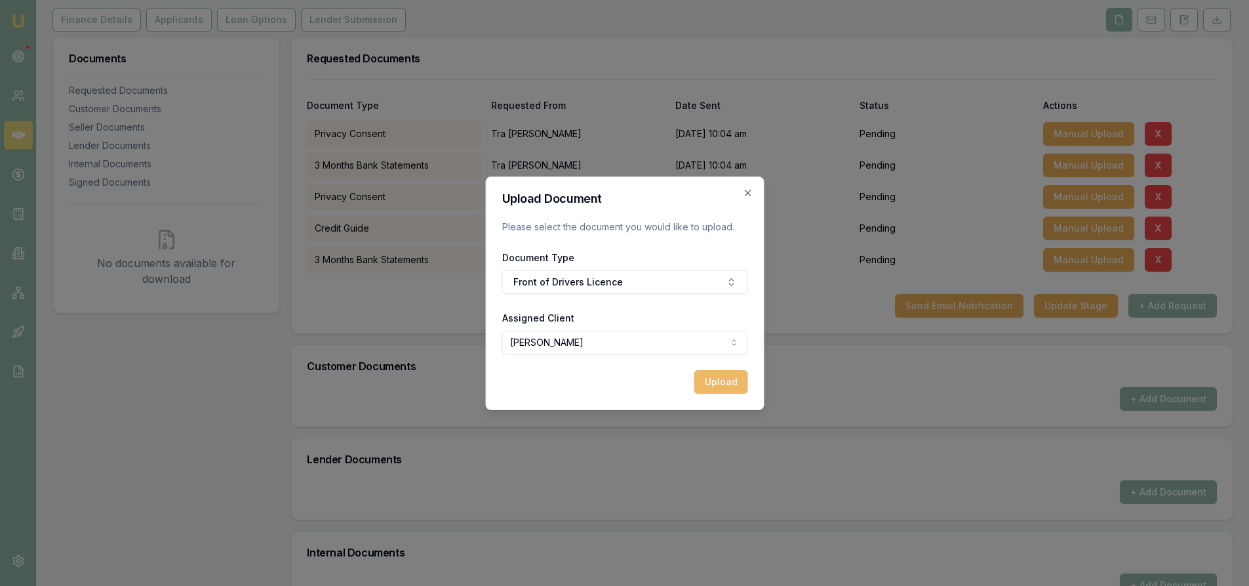
click at [715, 390] on button "Upload" at bounding box center [721, 382] width 54 height 24
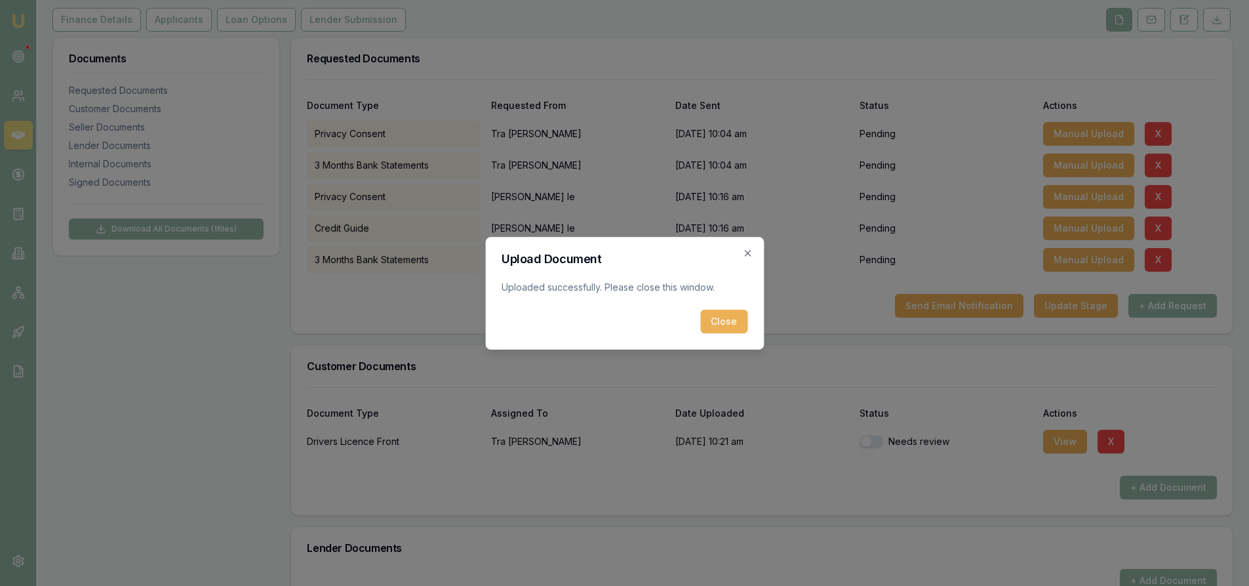
click at [730, 326] on button "Close" at bounding box center [723, 322] width 47 height 24
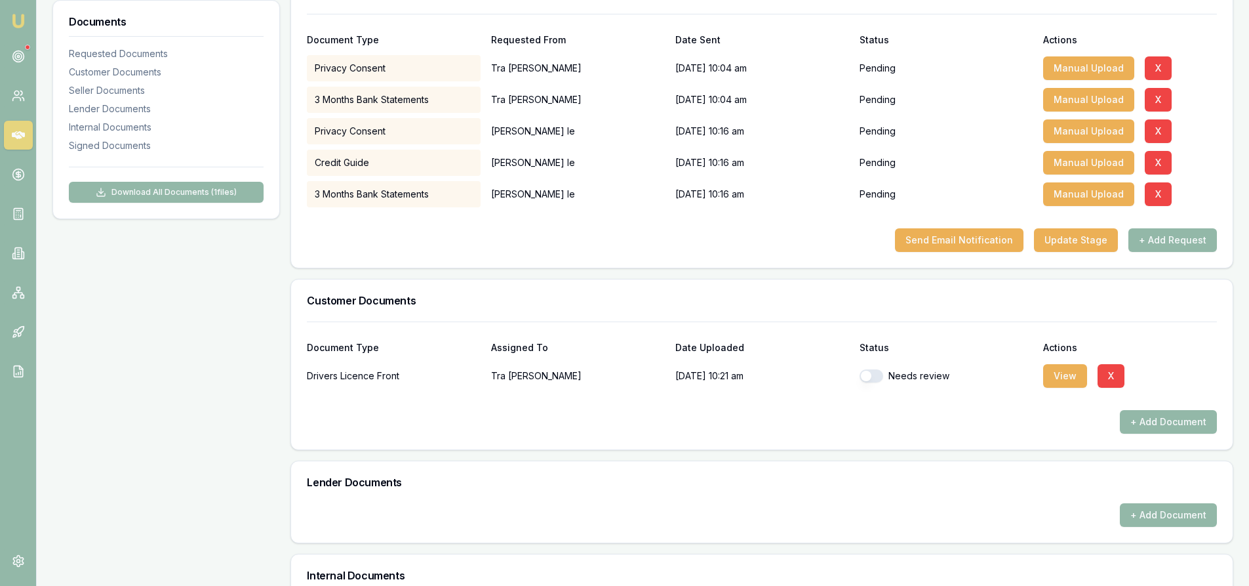
scroll to position [362, 0]
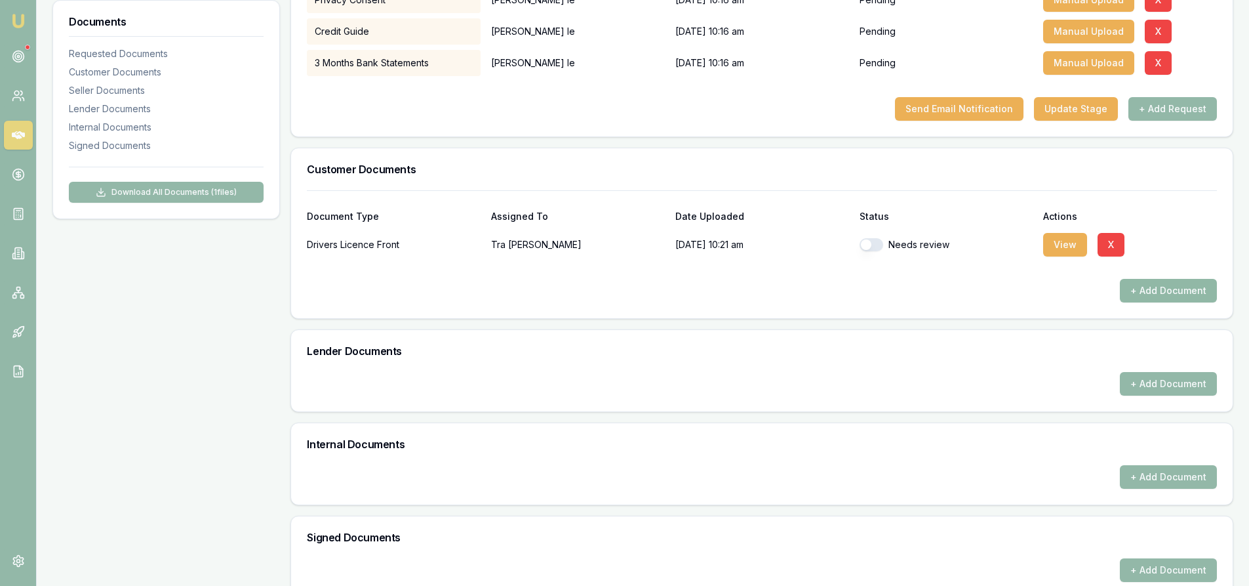
click at [1203, 292] on button "+ Add Document" at bounding box center [1168, 291] width 97 height 24
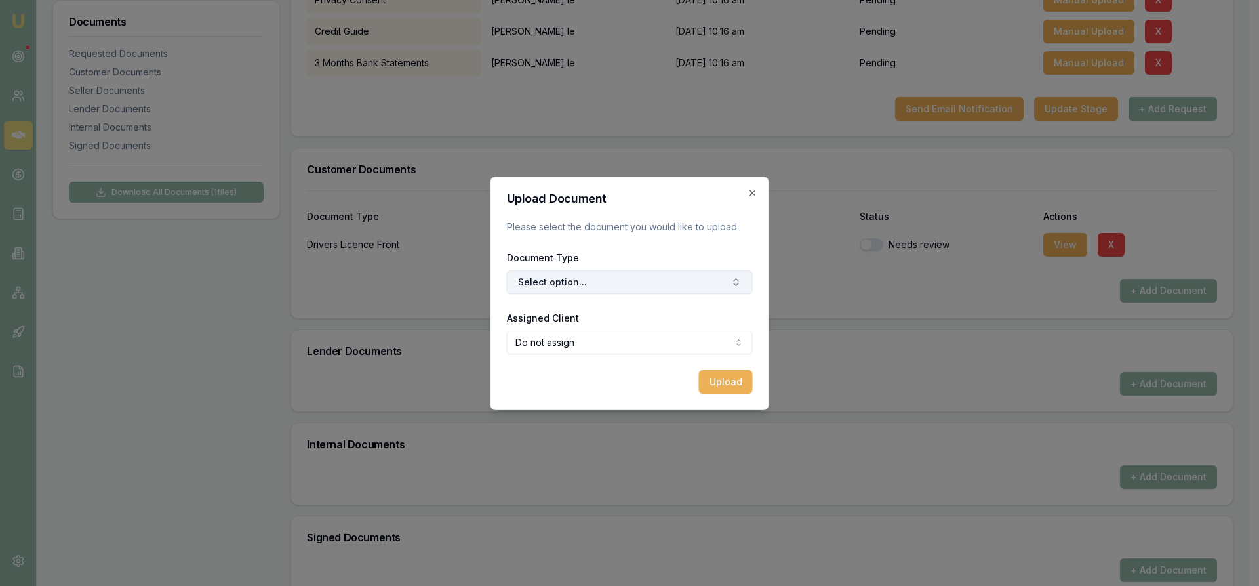
click at [559, 288] on button "Select option..." at bounding box center [630, 282] width 246 height 24
type input "back"
click at [618, 346] on div "Back of Drivers Licence" at bounding box center [636, 337] width 164 height 21
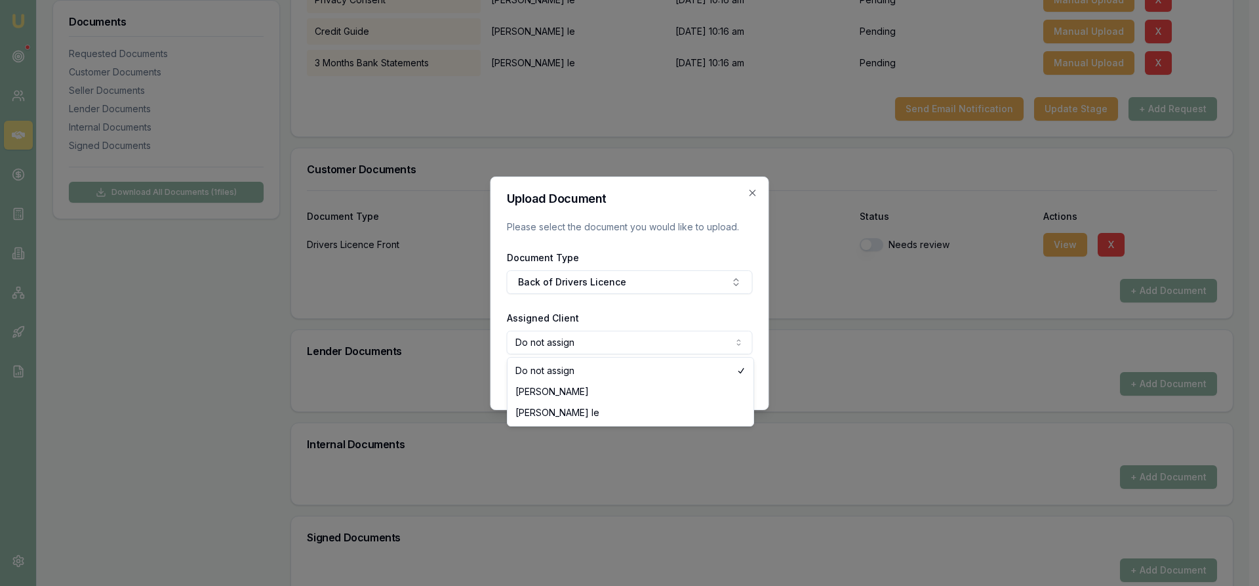
select select "U-ESIH3W2RK0"
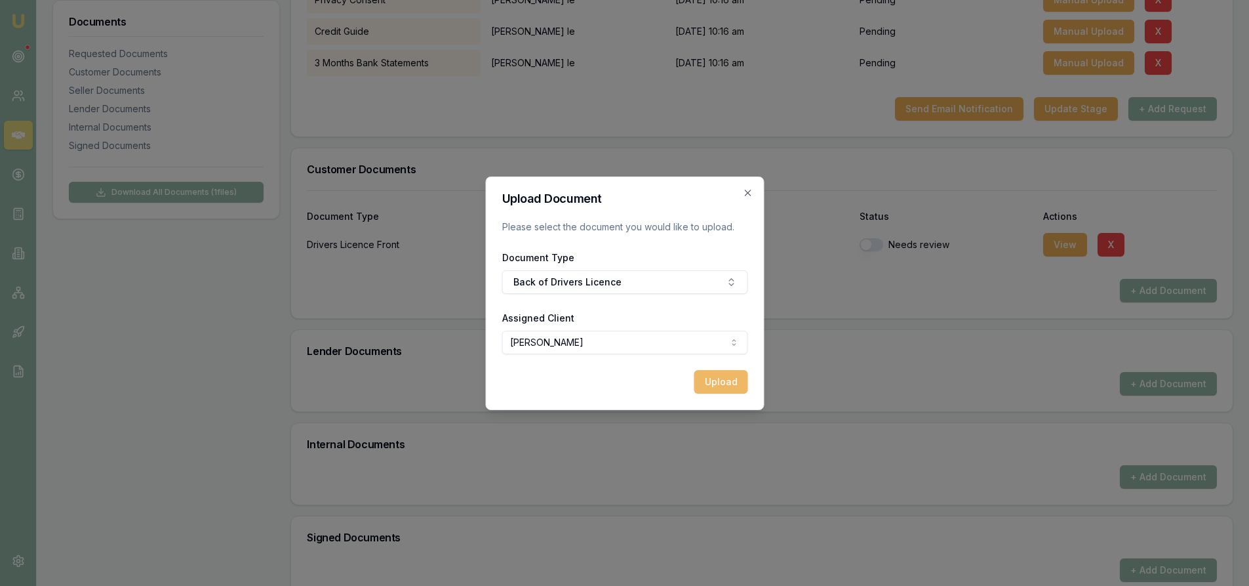
click at [720, 381] on button "Upload" at bounding box center [721, 382] width 54 height 24
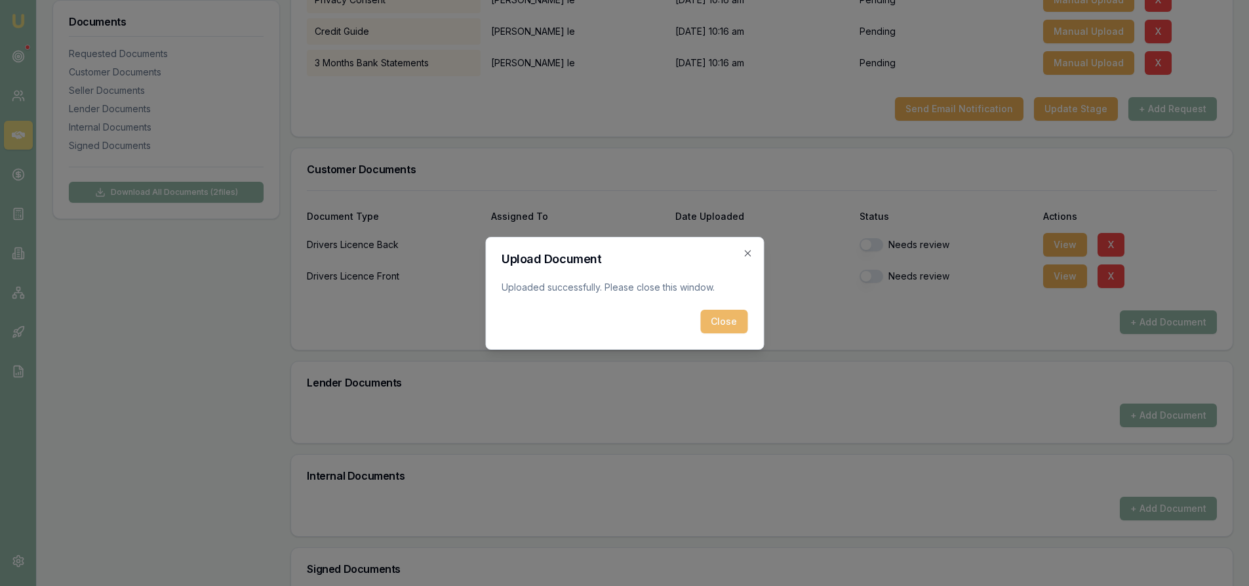
click at [726, 328] on button "Close" at bounding box center [723, 322] width 47 height 24
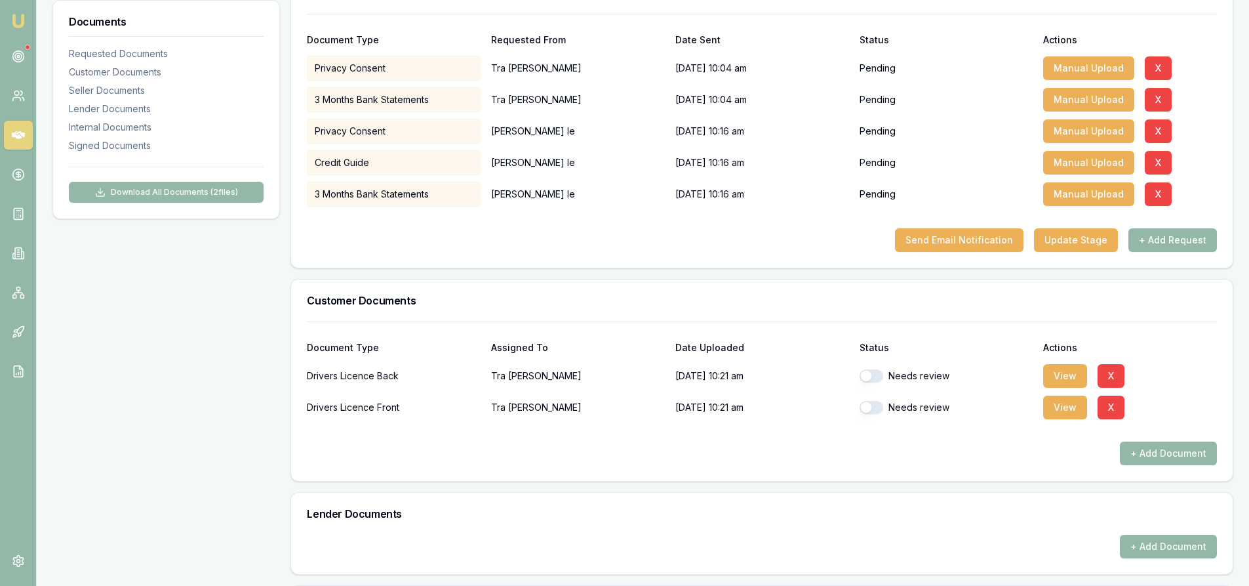
scroll to position [416, 0]
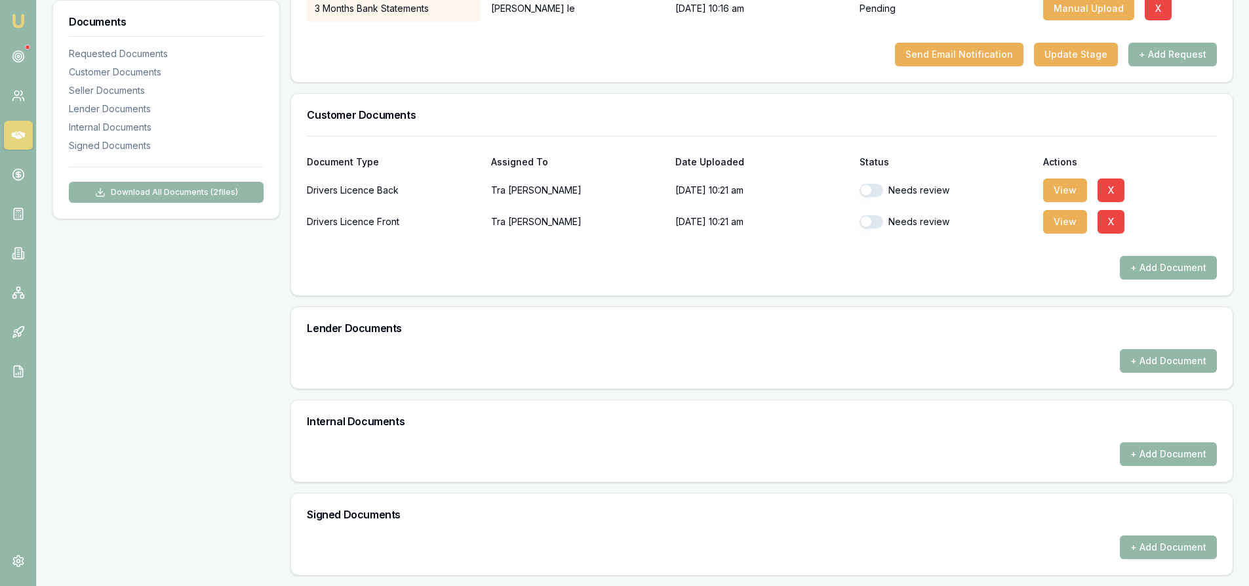
click at [1182, 271] on button "+ Add Document" at bounding box center [1168, 268] width 97 height 24
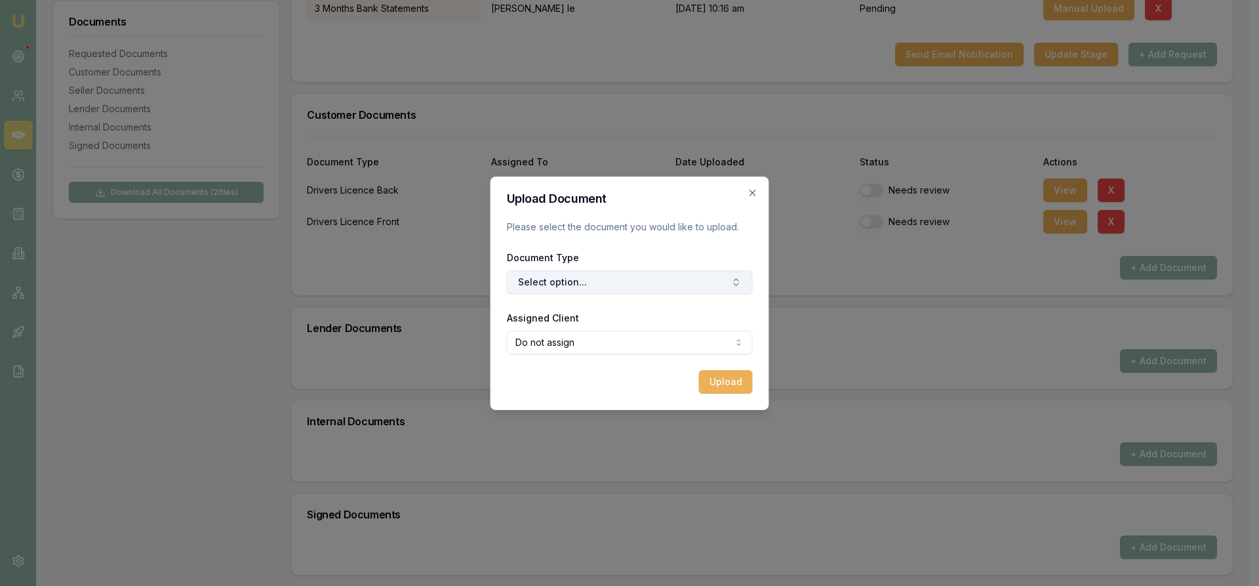
click at [577, 285] on button "Select option..." at bounding box center [630, 282] width 246 height 24
type input "medi"
click at [620, 335] on div "Medicare Card" at bounding box center [636, 337] width 164 height 21
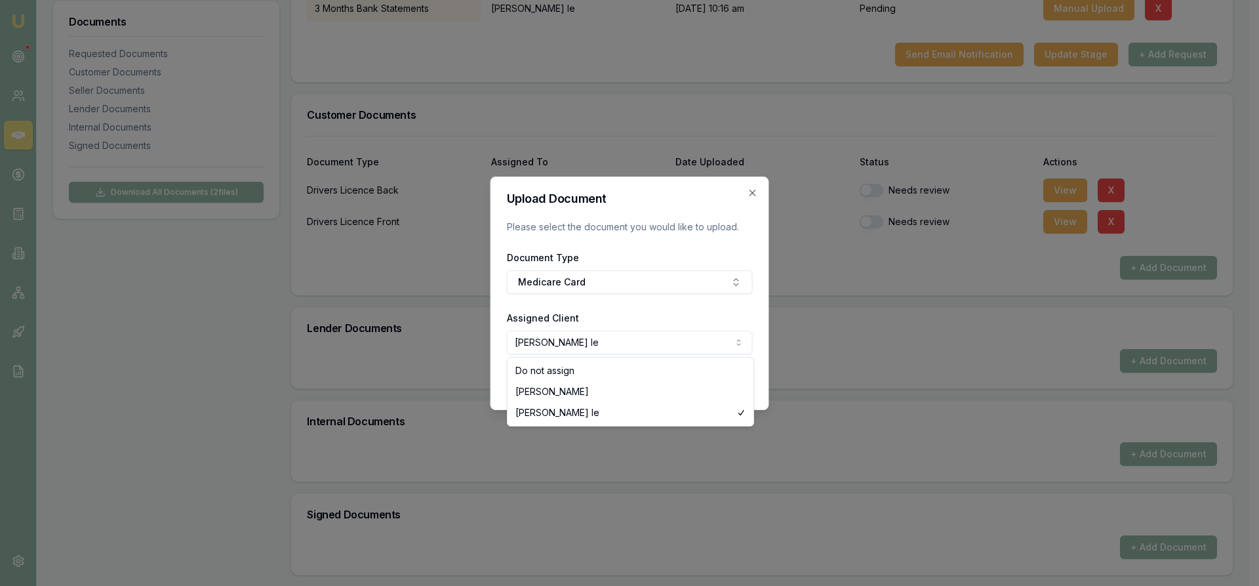
select select "U-ESIH3W2RK0"
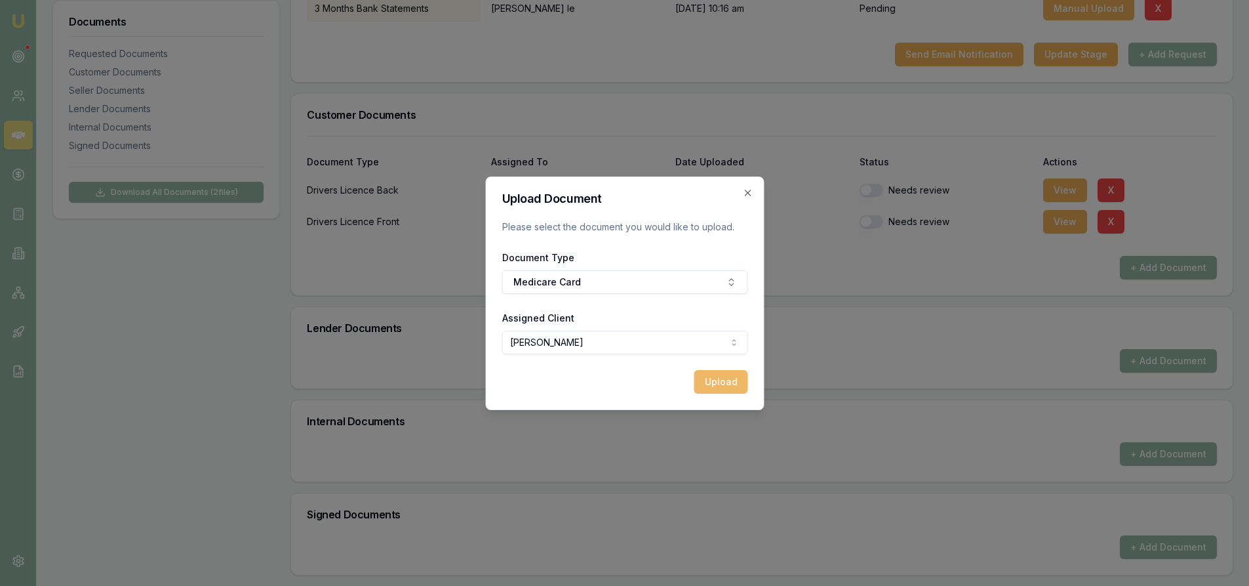
click at [718, 383] on button "Upload" at bounding box center [721, 382] width 54 height 24
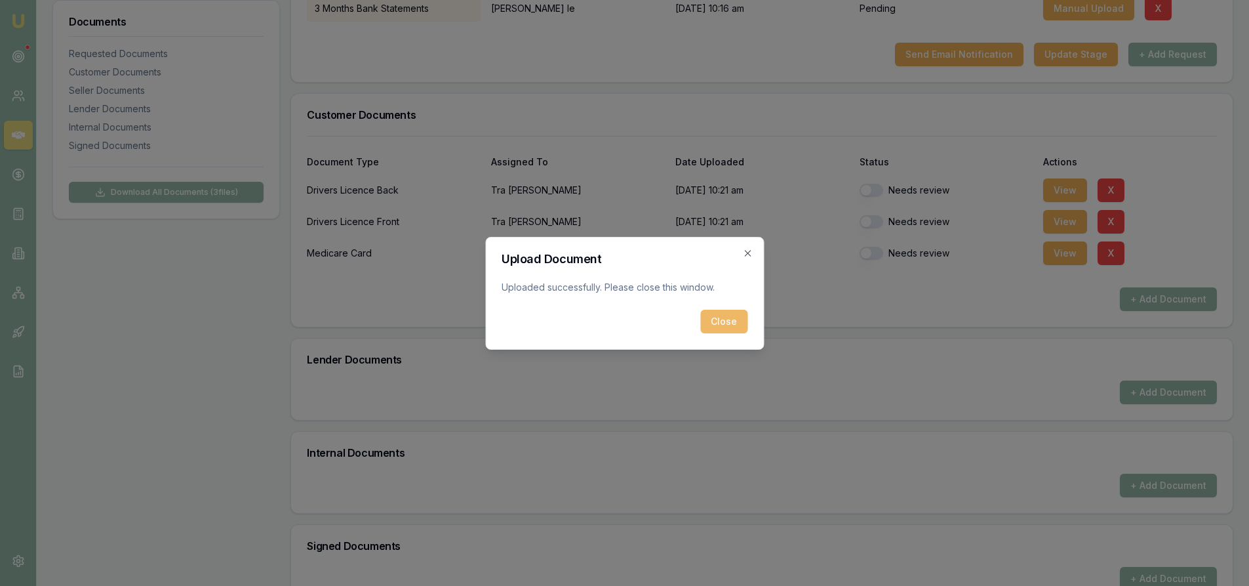
click at [733, 325] on button "Close" at bounding box center [723, 322] width 47 height 24
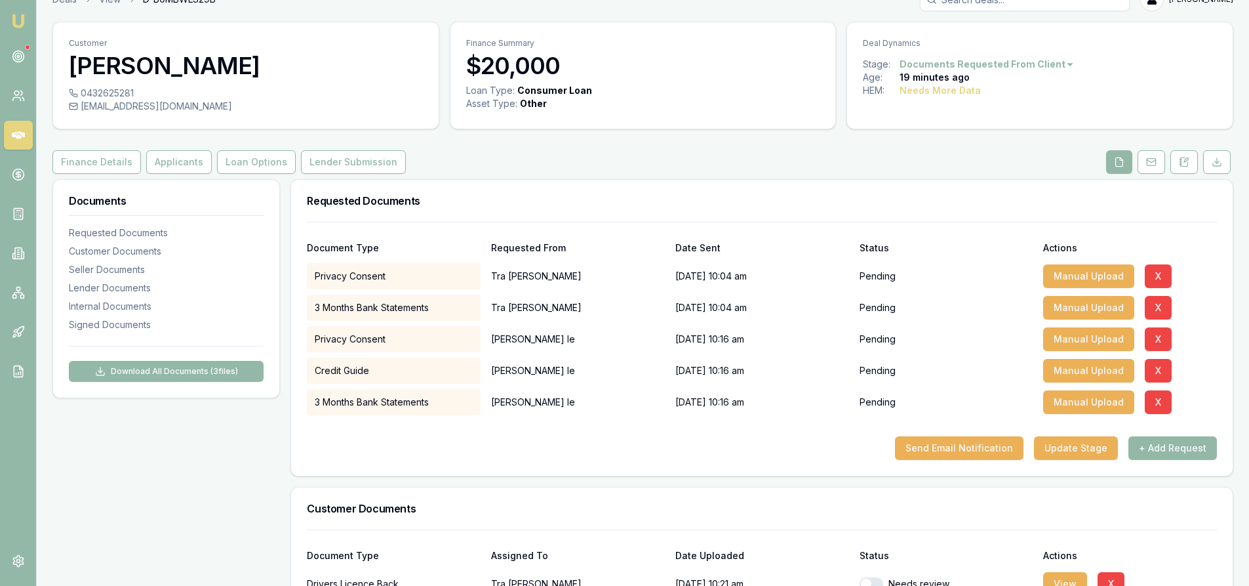
scroll to position [0, 0]
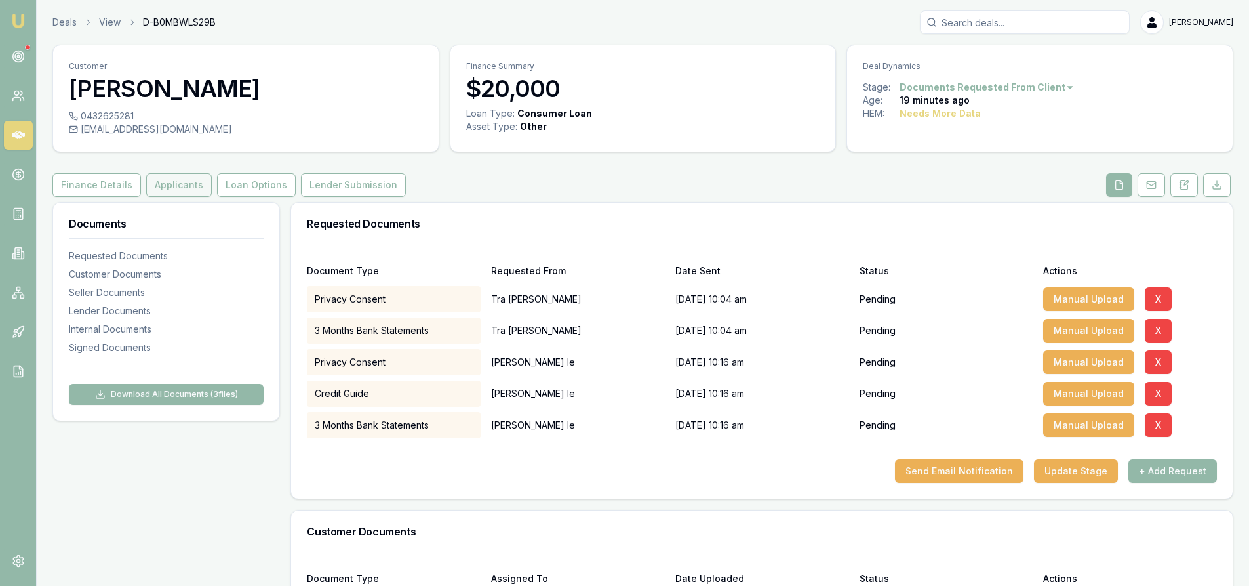
click at [178, 186] on button "Applicants" at bounding box center [179, 185] width 66 height 24
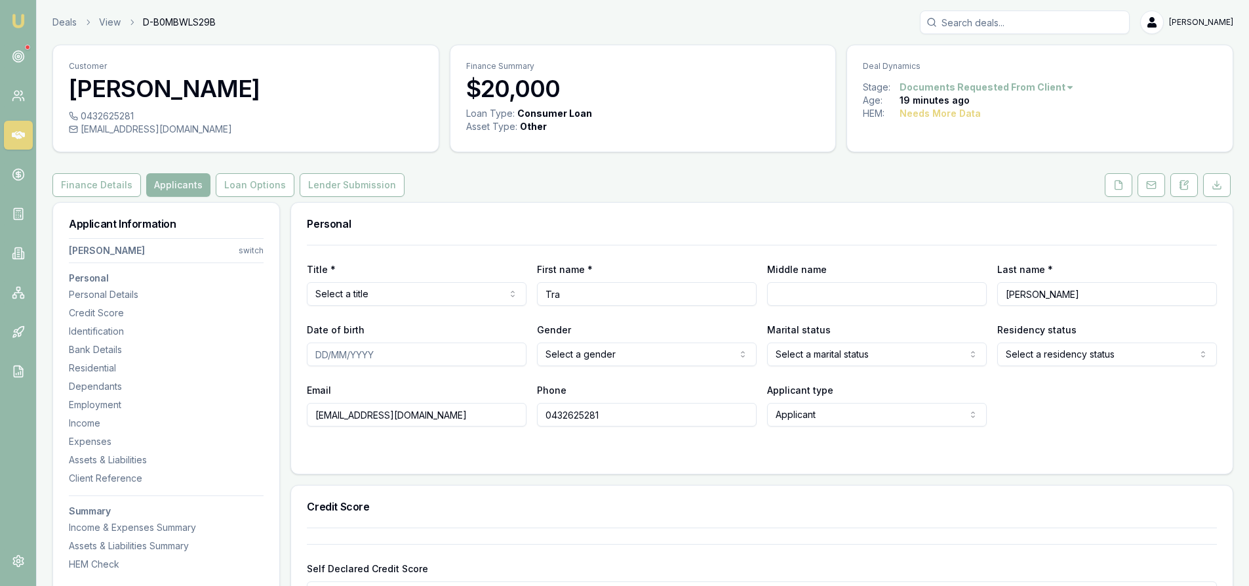
click at [247, 250] on html "Emu Broker Deals View D-B0MBWLS29B Steven Nguyen Toggle Menu Customer Tra nguye…" at bounding box center [624, 293] width 1249 height 586
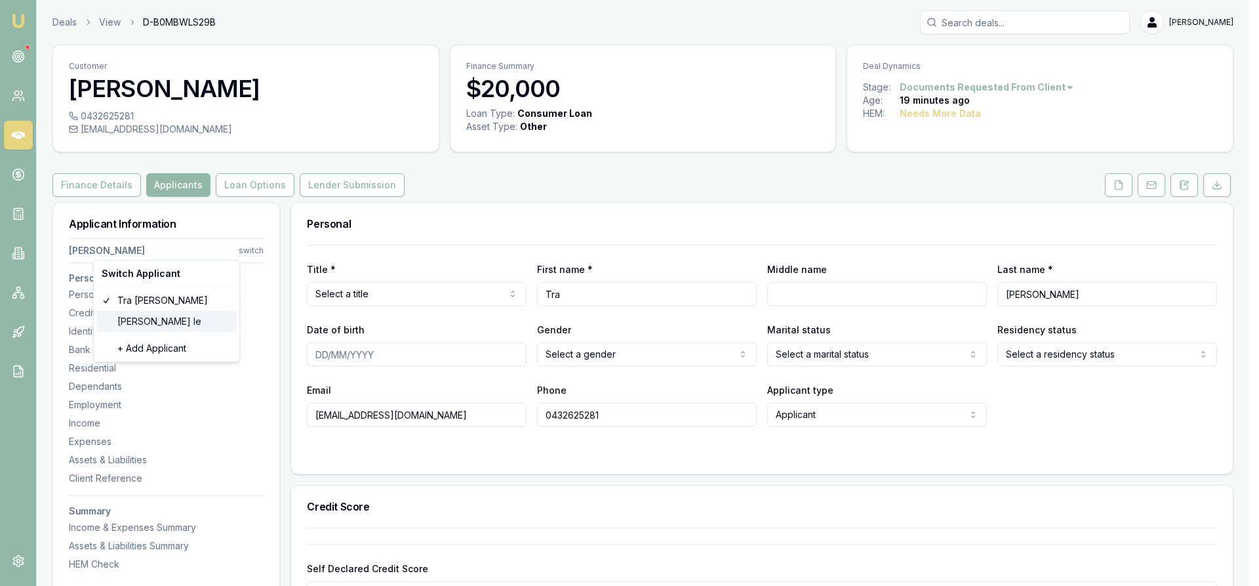
click at [139, 319] on div "Alain le" at bounding box center [166, 321] width 140 height 21
type input "Alain"
type input "le"
type input "lain.inkcache@gmail.com"
type input "0466684634"
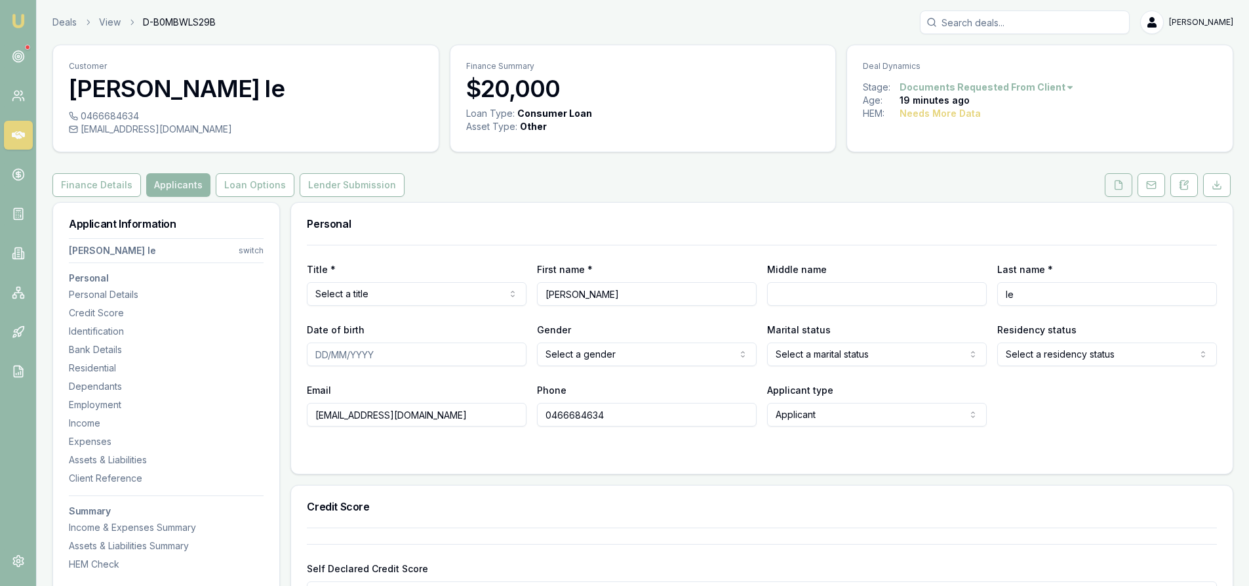
click at [1115, 191] on button at bounding box center [1119, 185] width 28 height 24
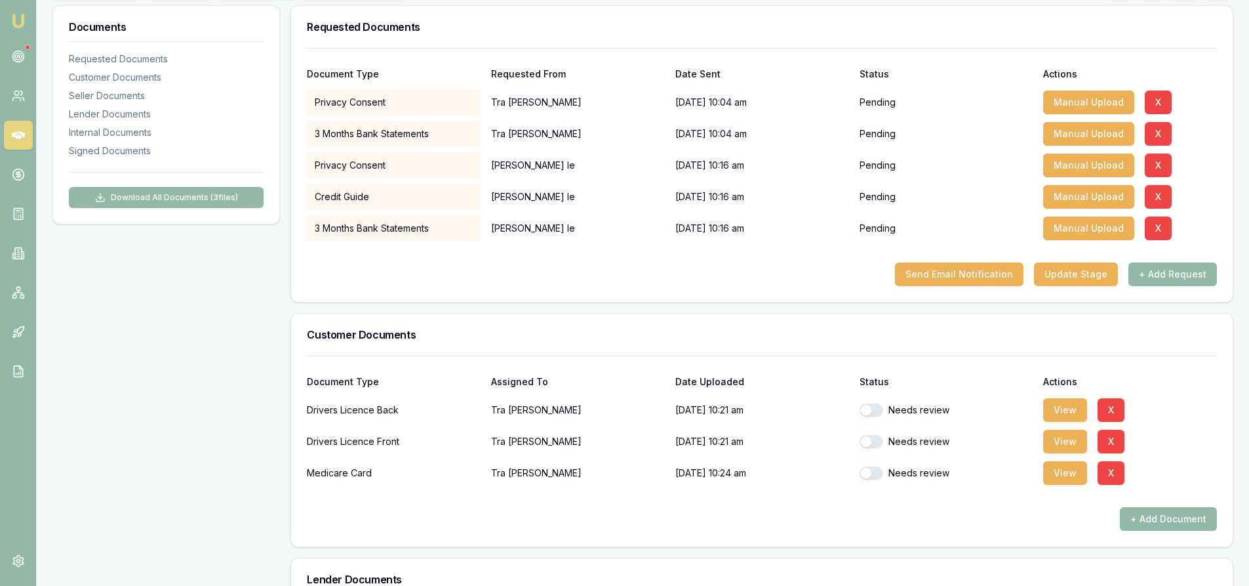
scroll to position [328, 0]
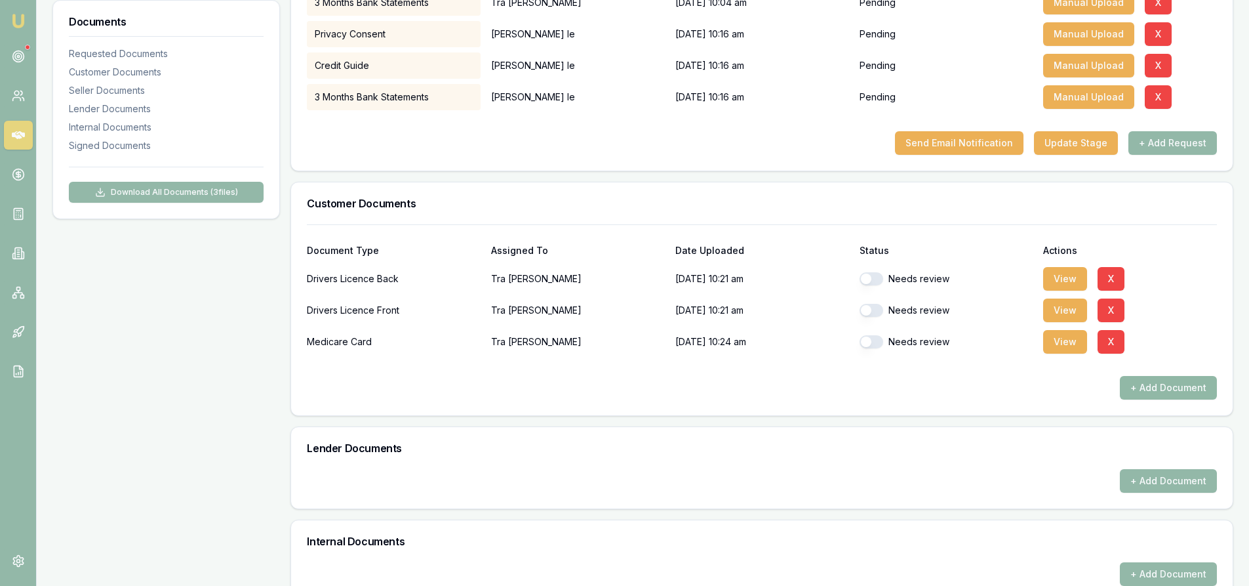
click at [1199, 390] on button "+ Add Document" at bounding box center [1168, 388] width 97 height 24
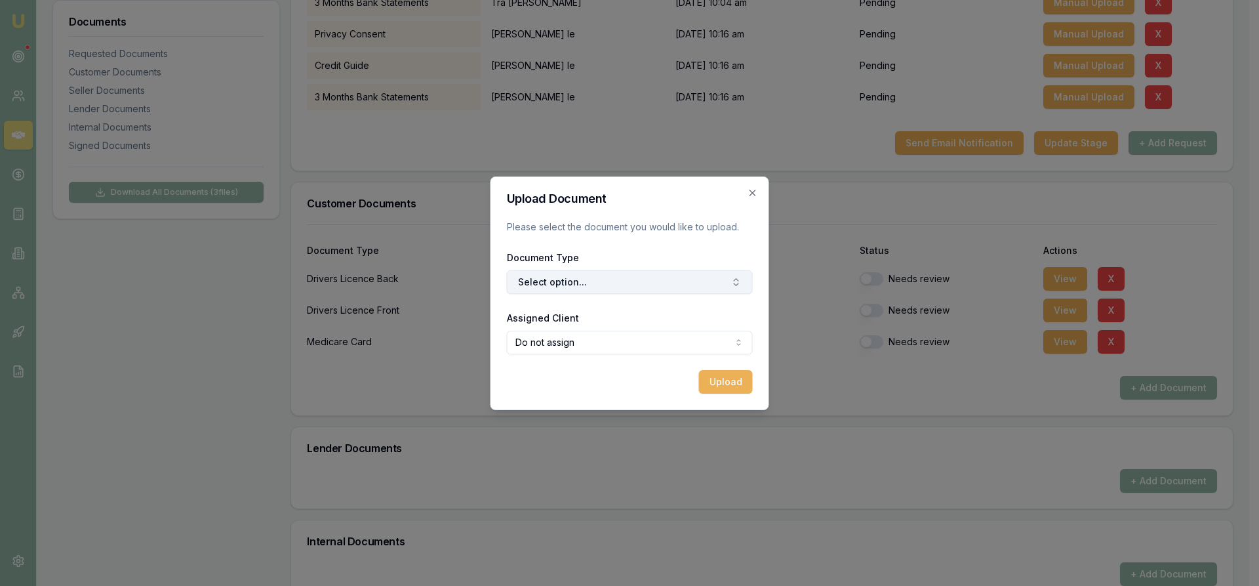
click at [577, 290] on button "Select option..." at bounding box center [630, 282] width 246 height 24
type input "front"
click at [600, 342] on div "Front of Drivers Licence" at bounding box center [636, 337] width 164 height 21
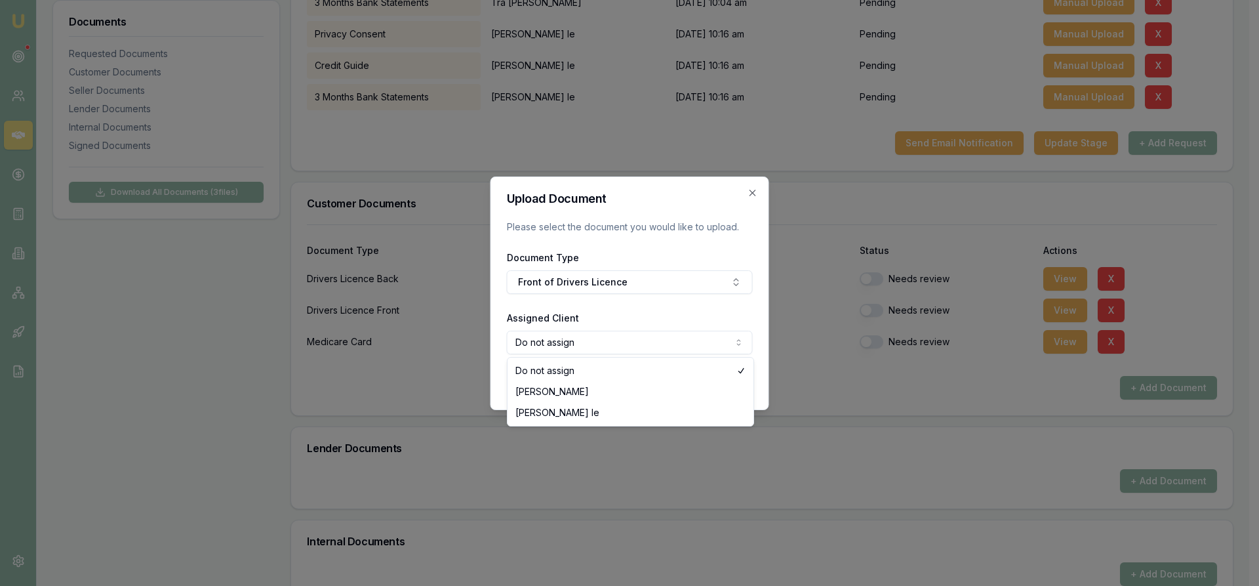
select select "U-KCQCAMBT7U"
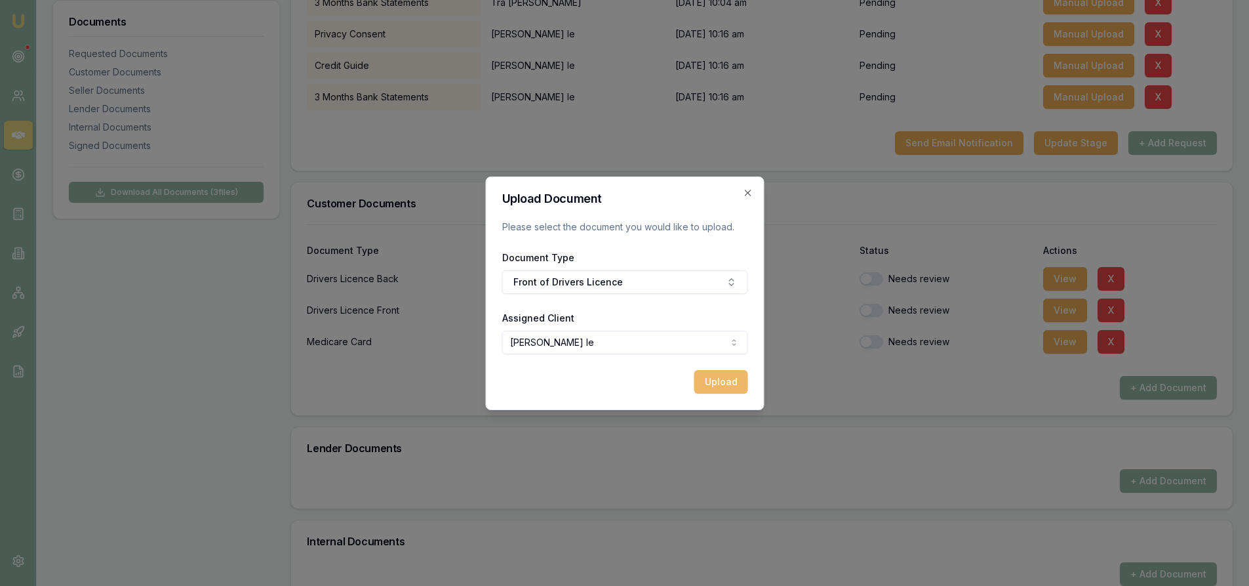
click at [725, 388] on button "Upload" at bounding box center [721, 382] width 54 height 24
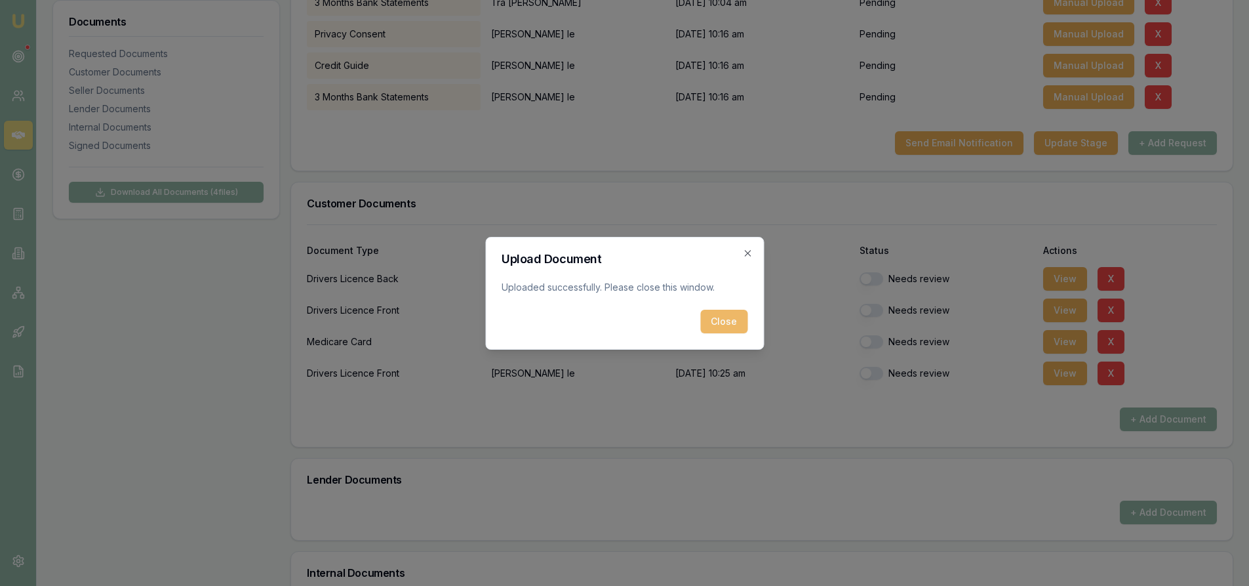
click at [719, 317] on button "Close" at bounding box center [723, 322] width 47 height 24
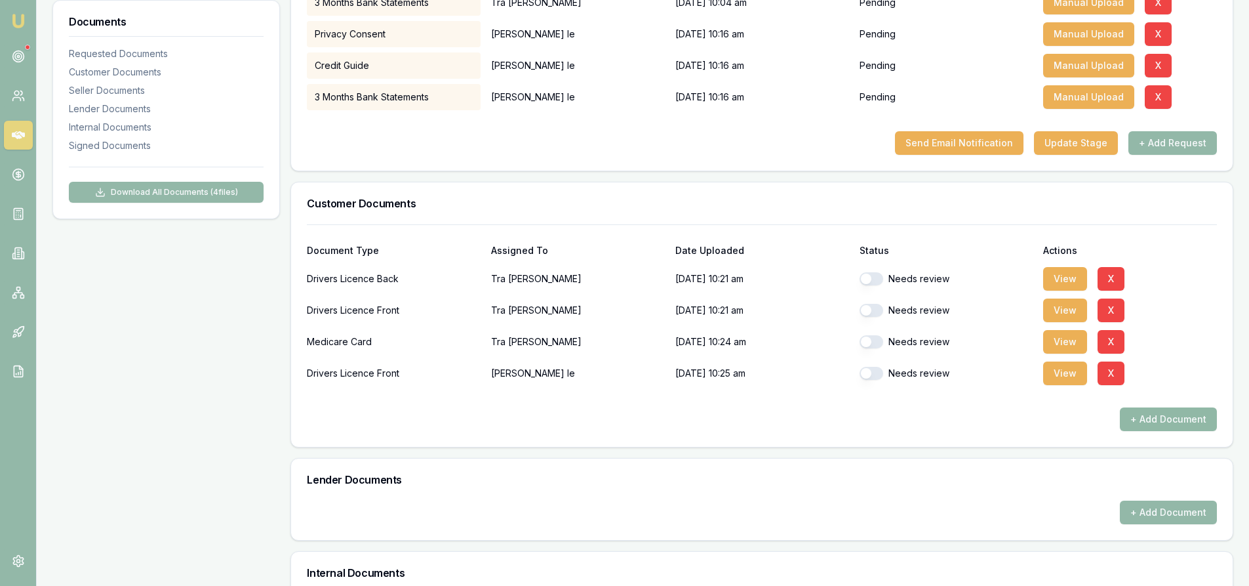
click at [1184, 424] on button "+ Add Document" at bounding box center [1168, 419] width 97 height 24
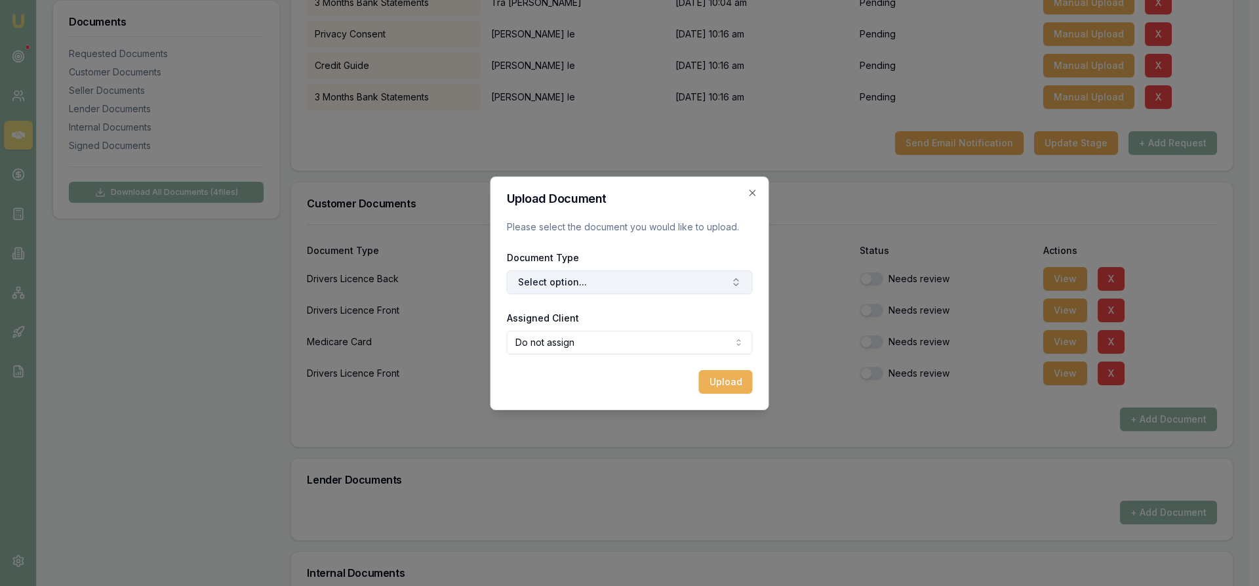
click at [592, 285] on button "Select option..." at bounding box center [630, 282] width 246 height 24
type input "back"
click at [595, 340] on div "Back of Drivers Licence" at bounding box center [636, 337] width 164 height 21
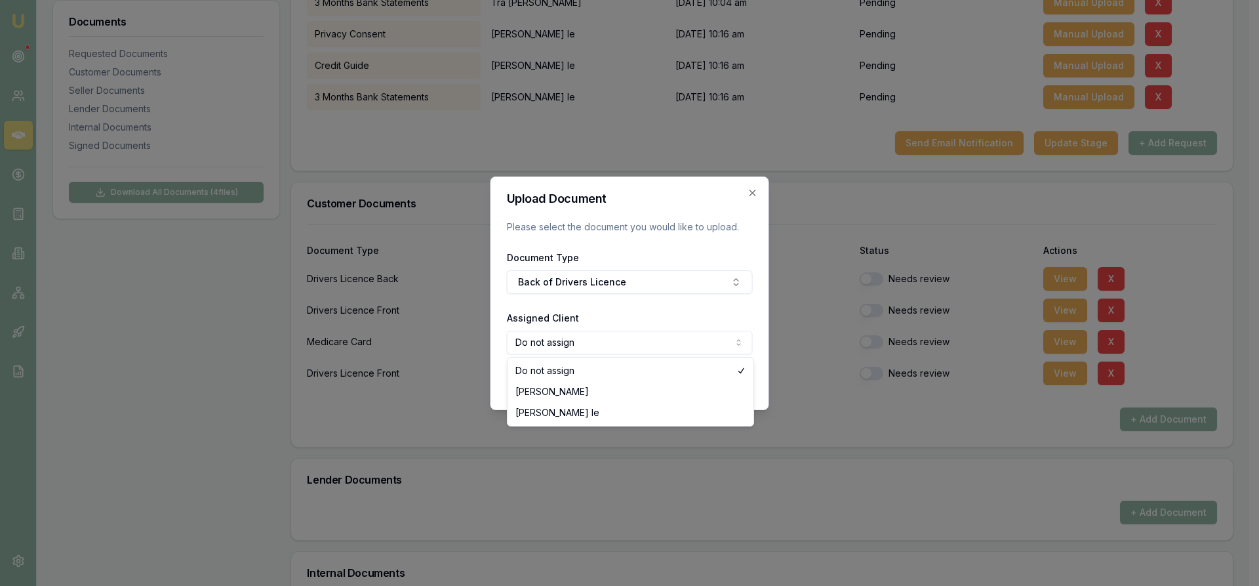
select select "U-KCQCAMBT7U"
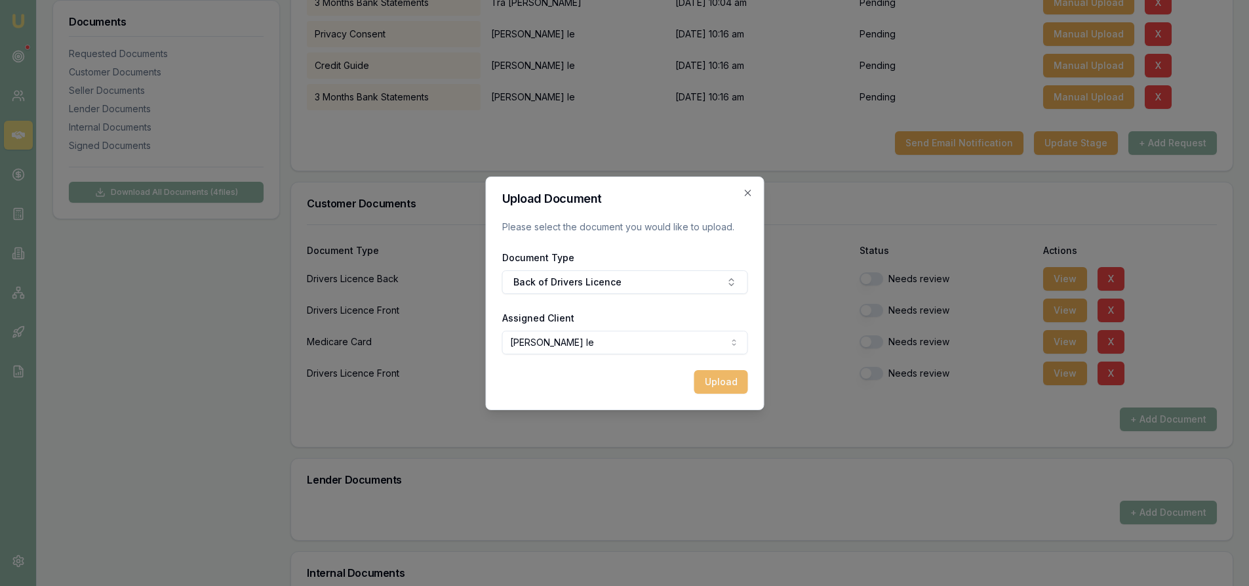
click at [733, 386] on button "Upload" at bounding box center [721, 382] width 54 height 24
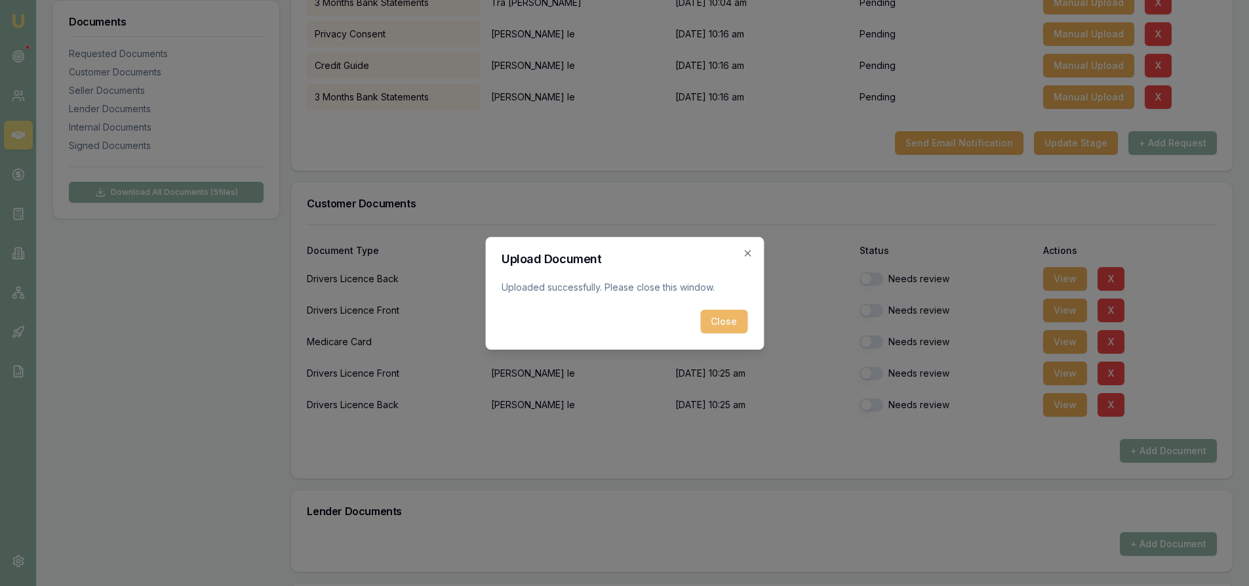
click at [743, 321] on button "Close" at bounding box center [723, 322] width 47 height 24
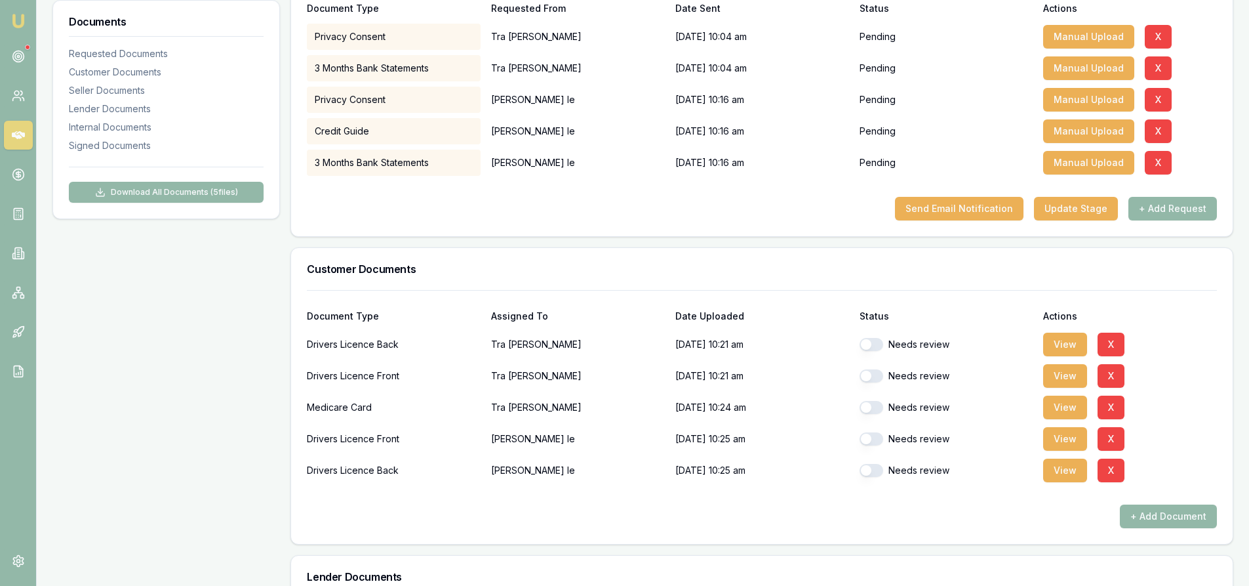
scroll to position [66, 0]
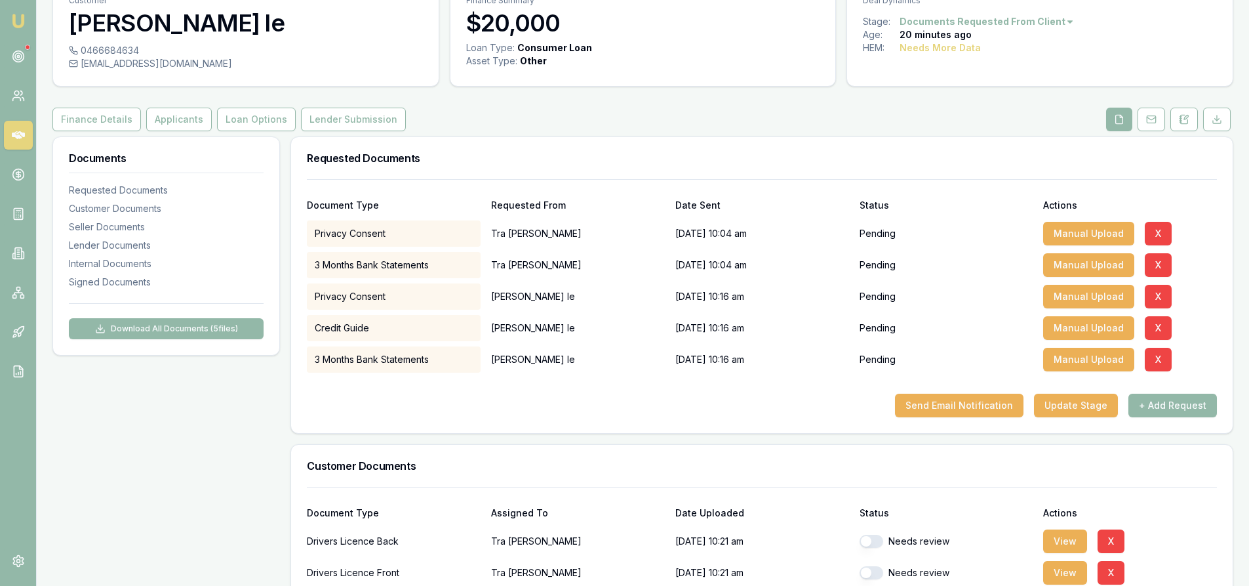
click at [14, 136] on icon at bounding box center [18, 135] width 13 height 8
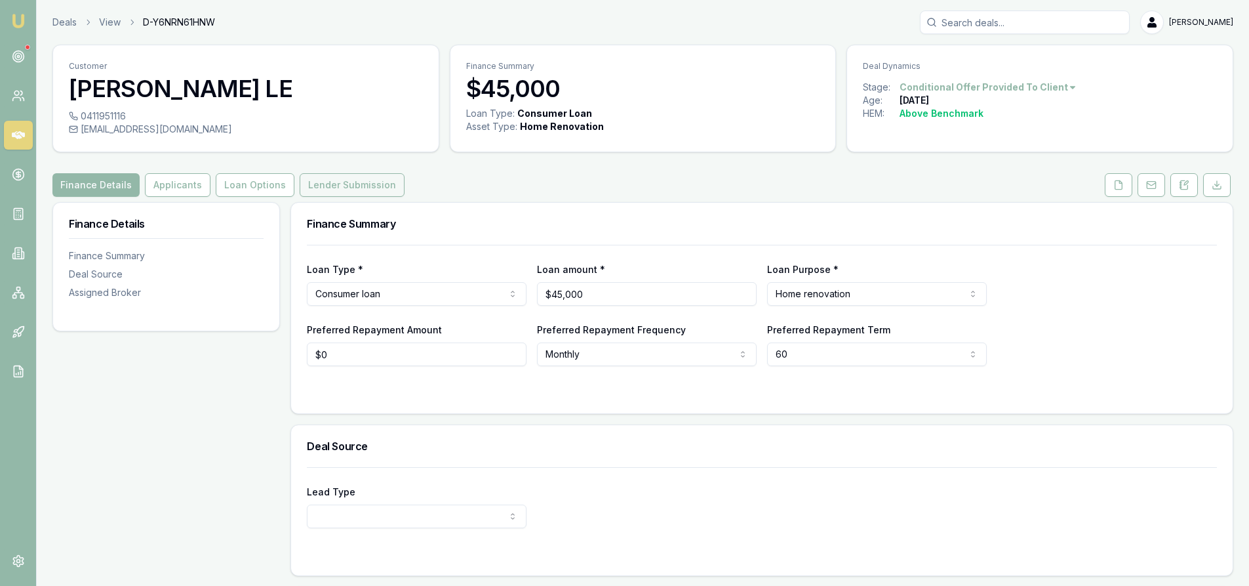
click at [343, 180] on button "Lender Submission" at bounding box center [352, 185] width 105 height 24
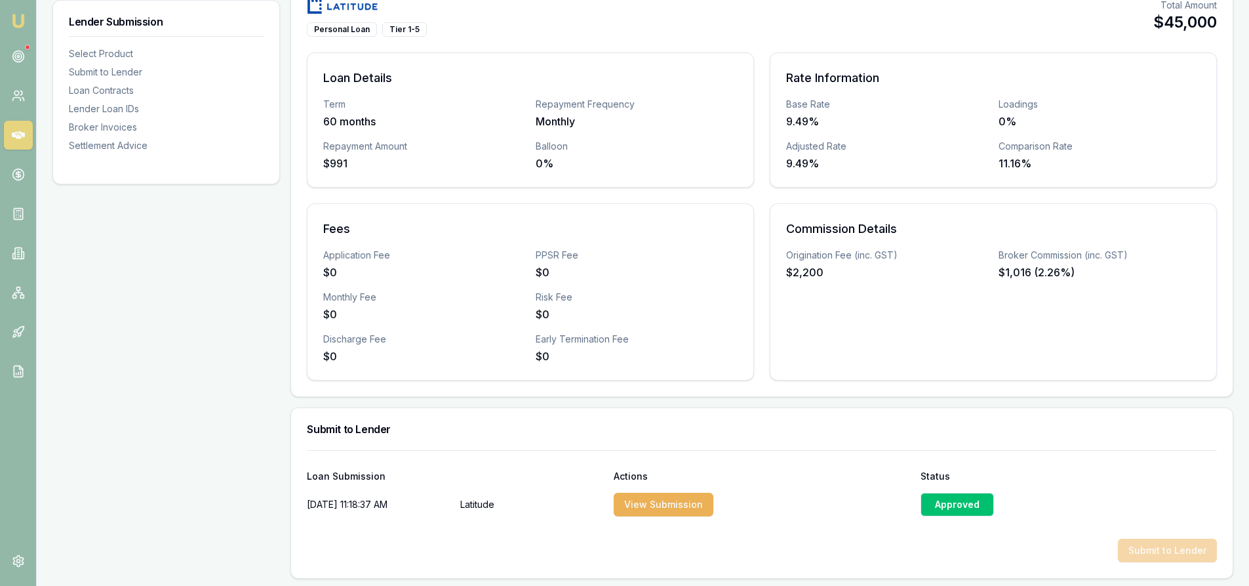
scroll to position [459, 0]
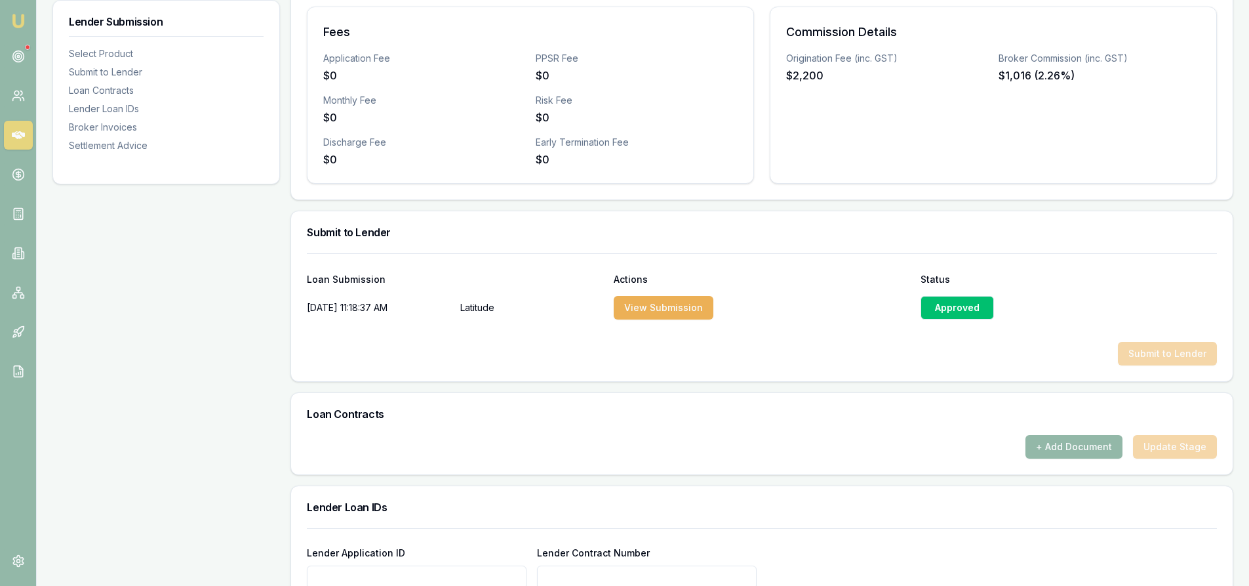
click at [961, 308] on div "Approved" at bounding box center [957, 308] width 73 height 24
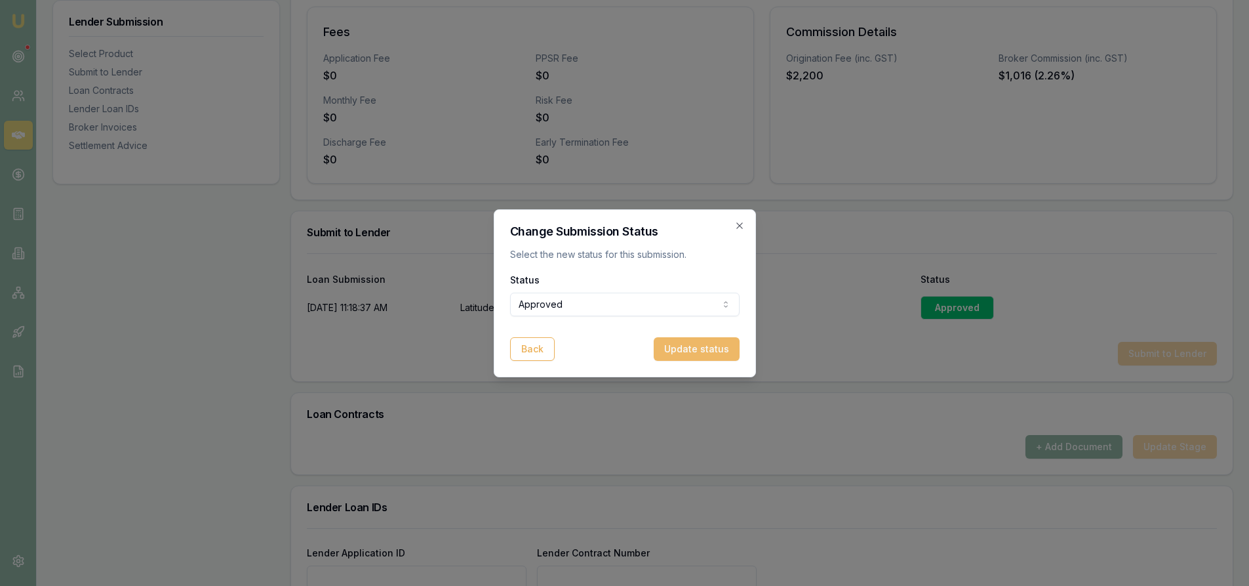
click at [723, 352] on button "Update status" at bounding box center [697, 349] width 86 height 24
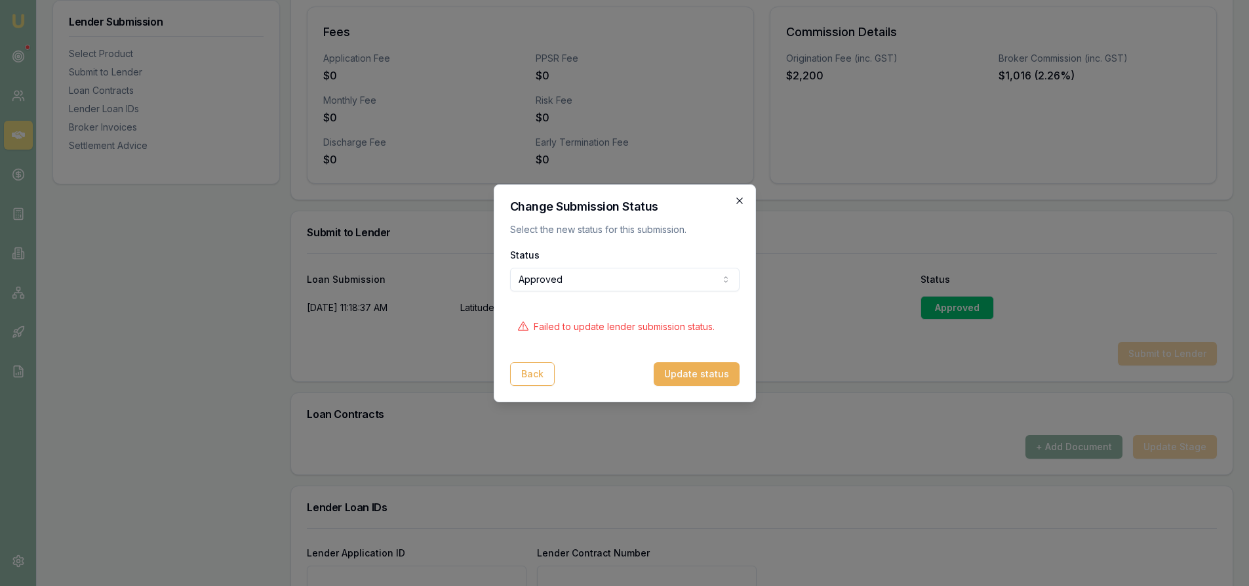
click at [738, 204] on icon "button" at bounding box center [739, 200] width 10 height 10
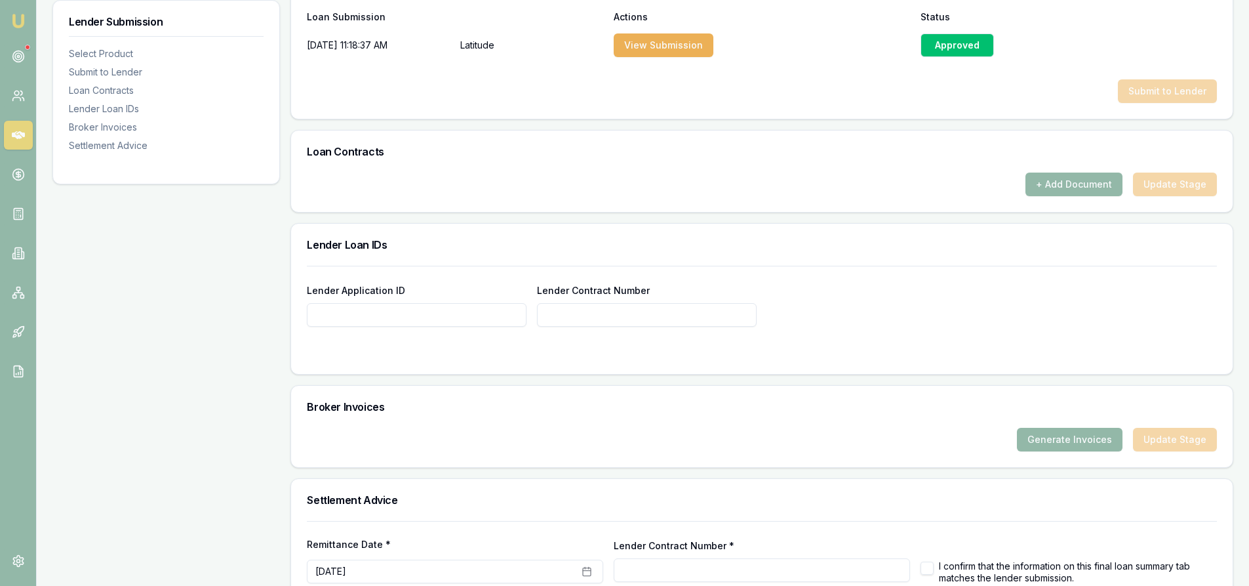
scroll to position [801, 0]
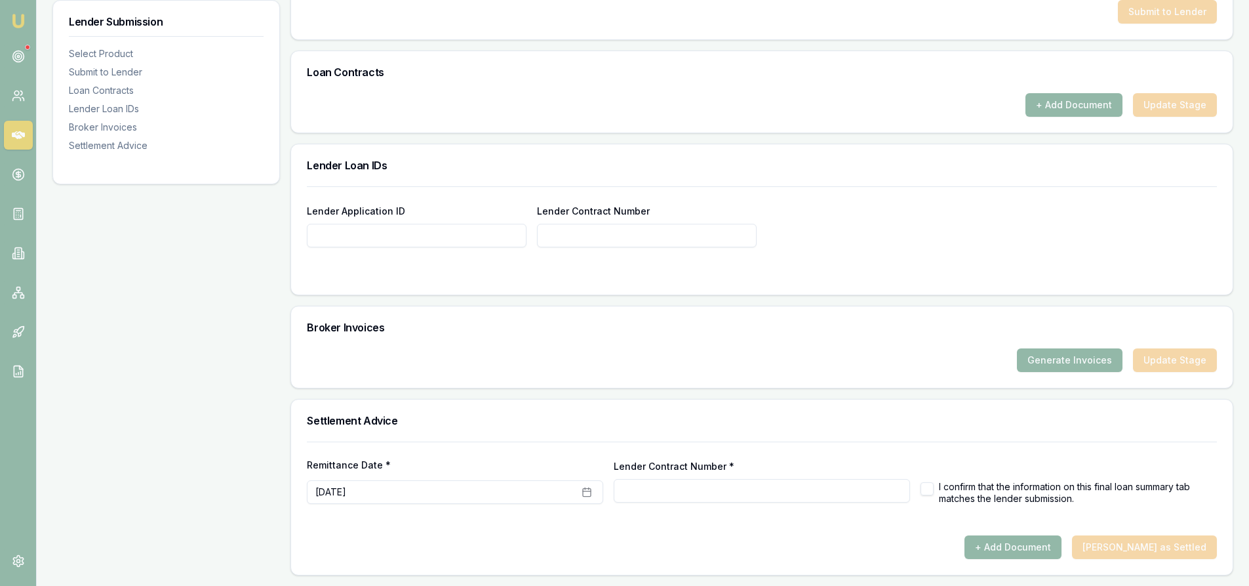
click at [925, 491] on button "button" at bounding box center [927, 488] width 13 height 13
checkbox input "true"
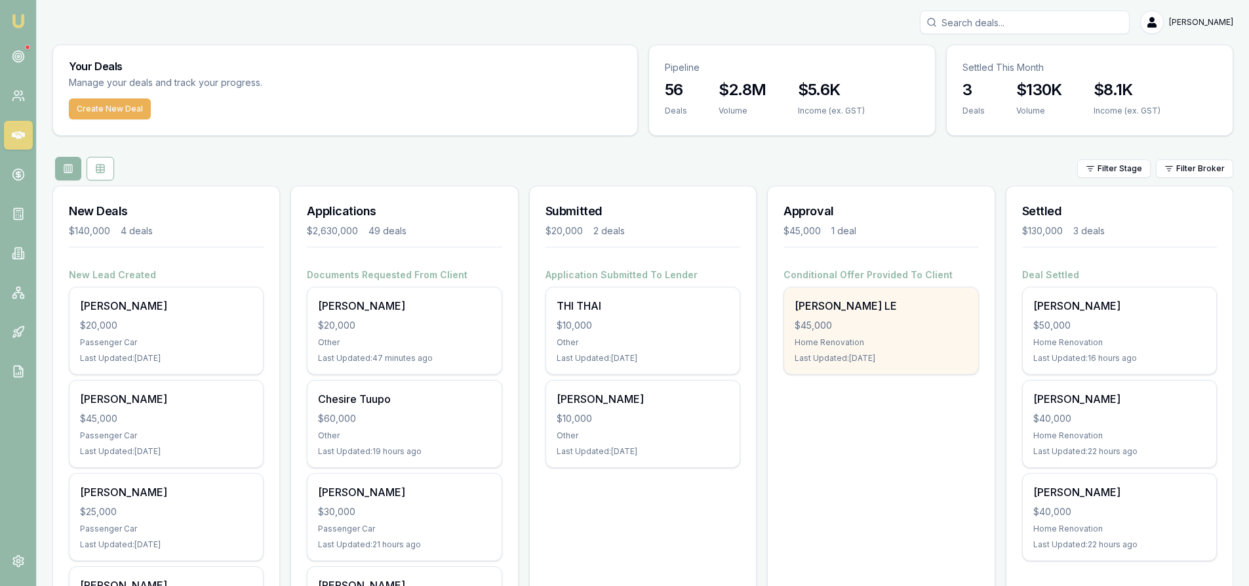
scroll to position [66, 0]
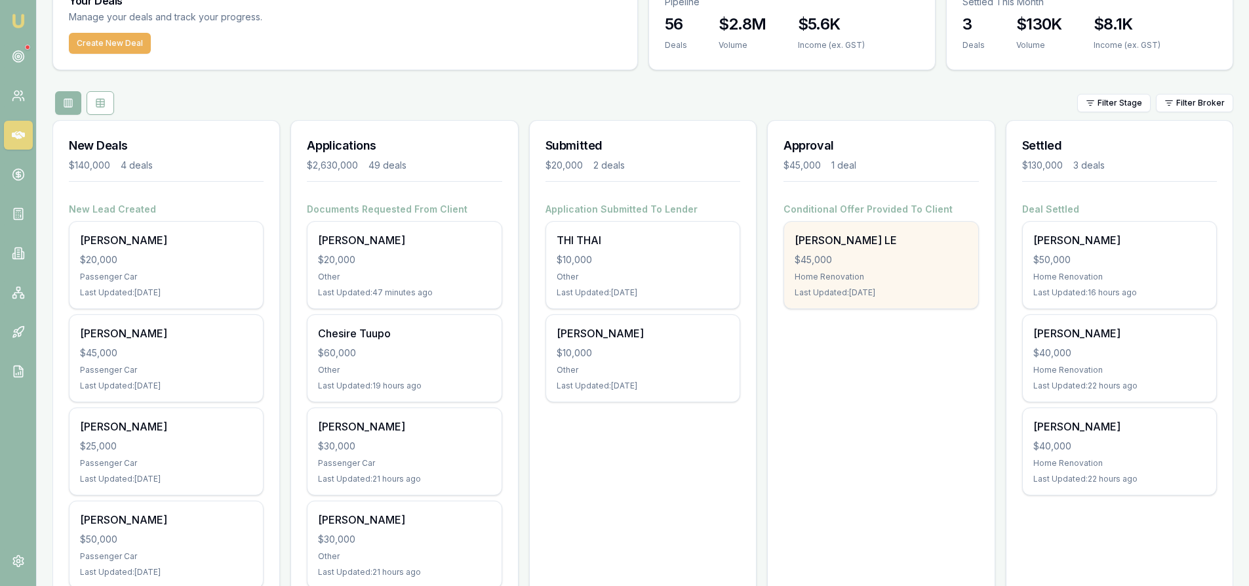
click at [834, 274] on div "Home Renovation" at bounding box center [881, 276] width 172 height 10
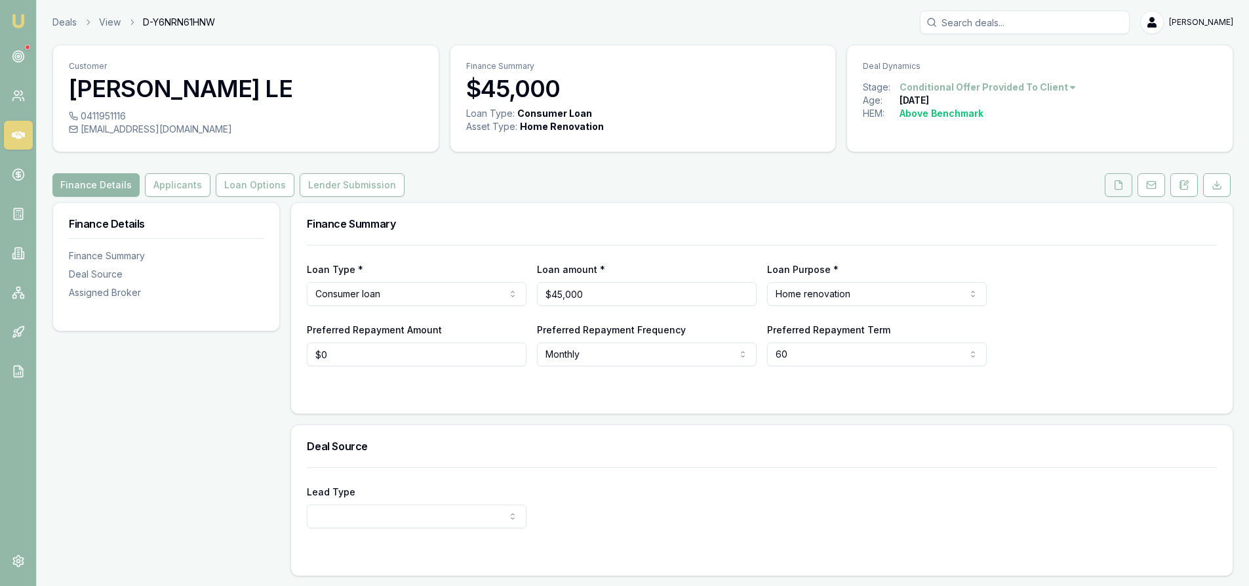
click at [1121, 185] on icon at bounding box center [1119, 185] width 10 height 10
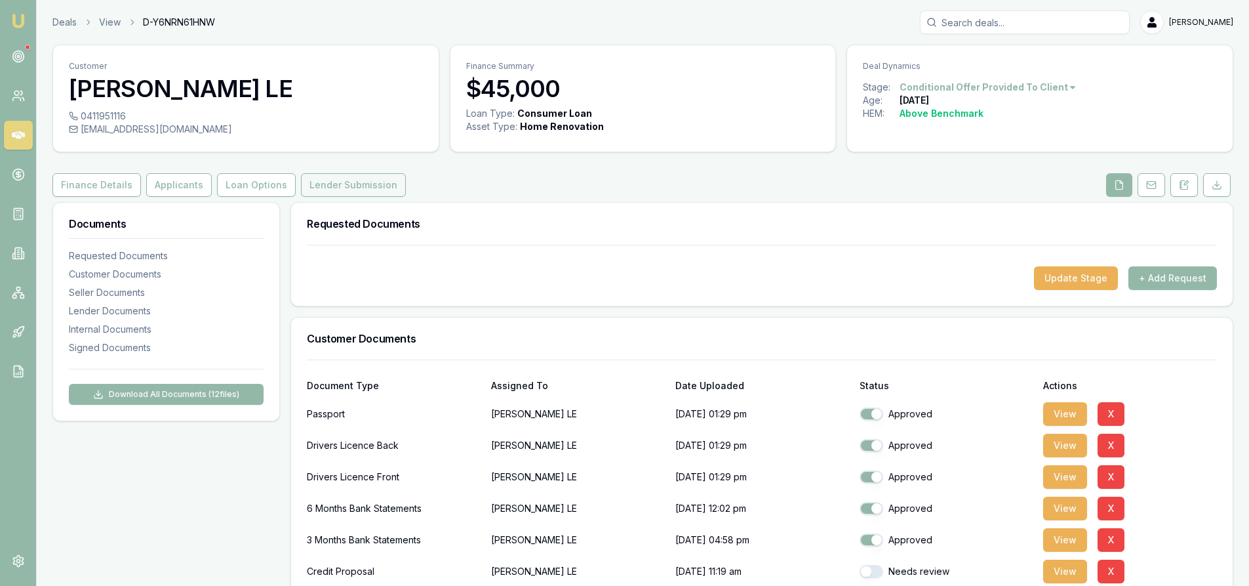
click at [349, 179] on button "Lender Submission" at bounding box center [353, 185] width 105 height 24
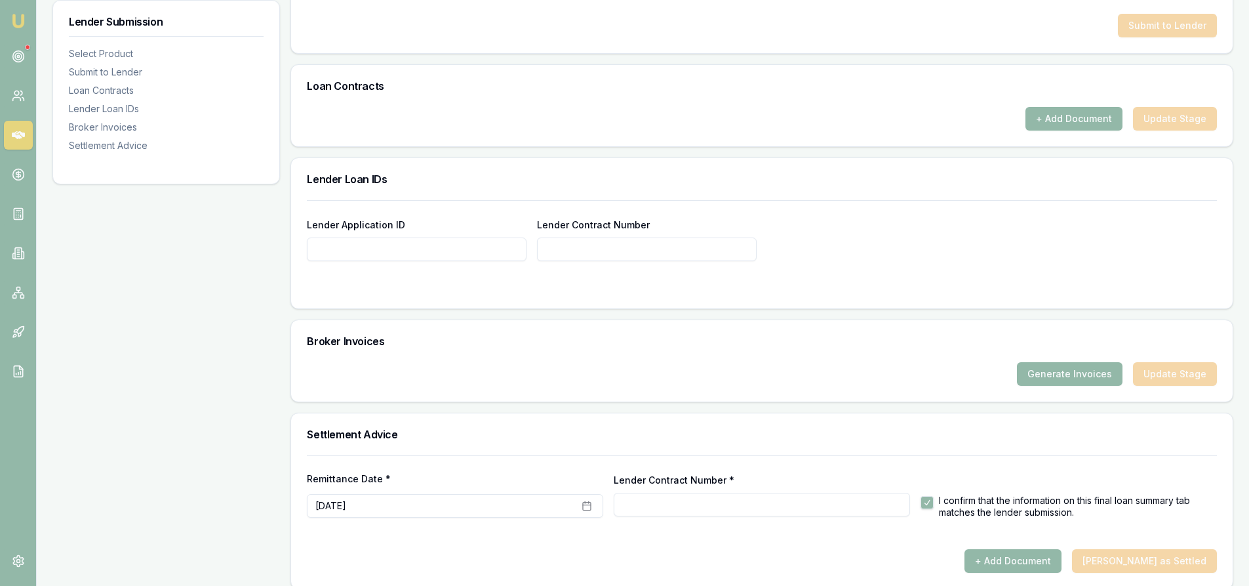
scroll to position [801, 0]
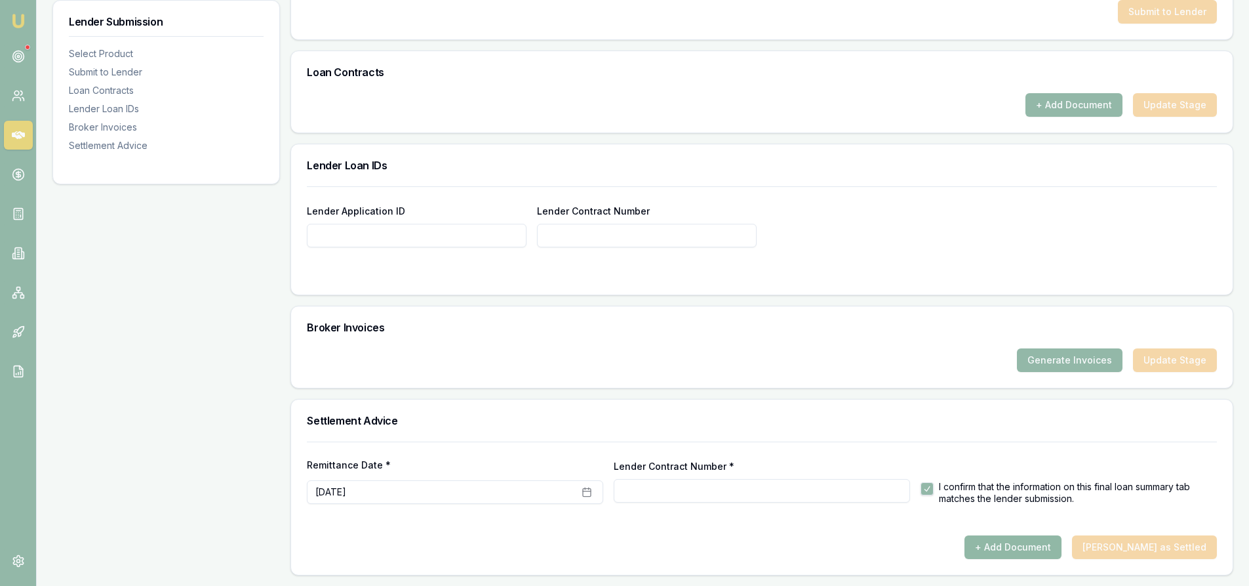
click at [1037, 549] on button "+ Add Document" at bounding box center [1013, 547] width 97 height 24
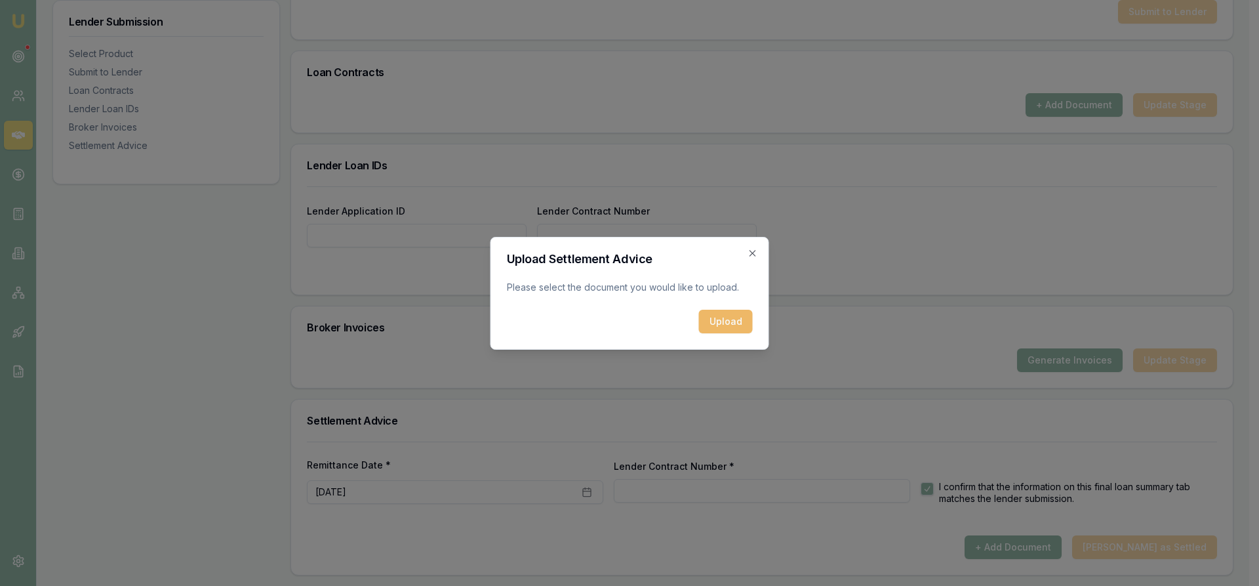
click at [717, 317] on button "Upload" at bounding box center [726, 322] width 54 height 24
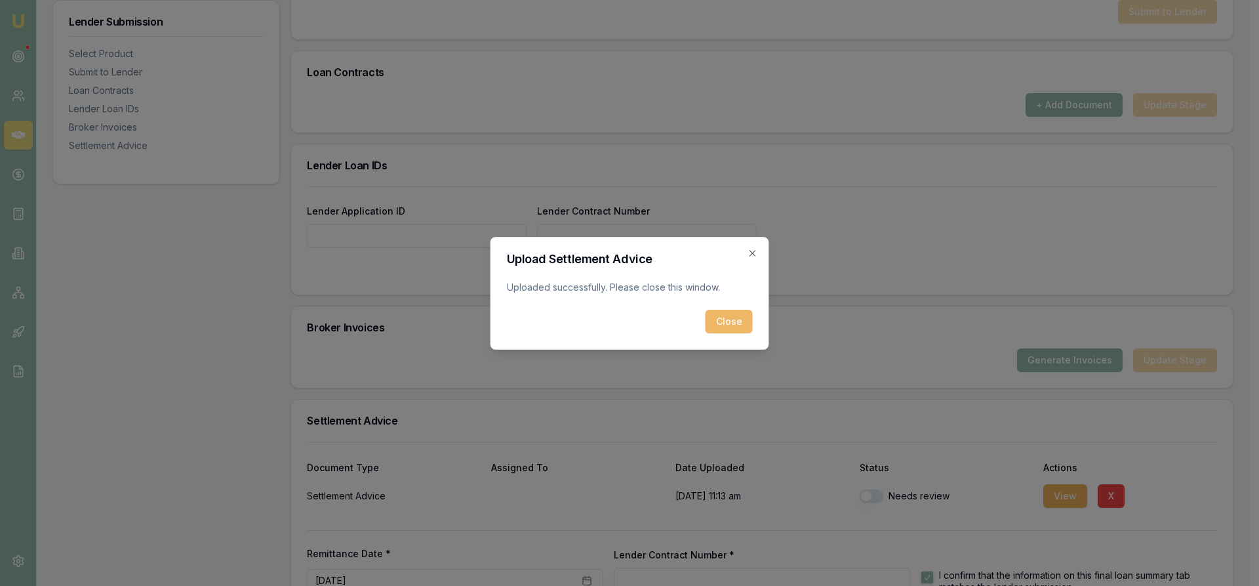
click at [742, 320] on button "Close" at bounding box center [729, 322] width 47 height 24
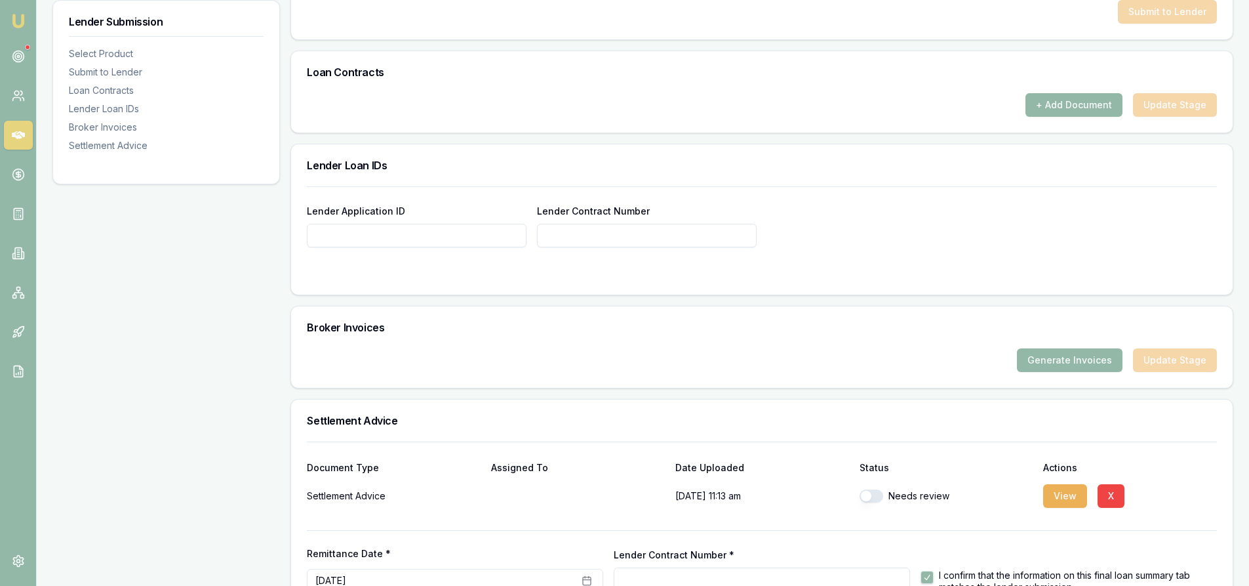
scroll to position [889, 0]
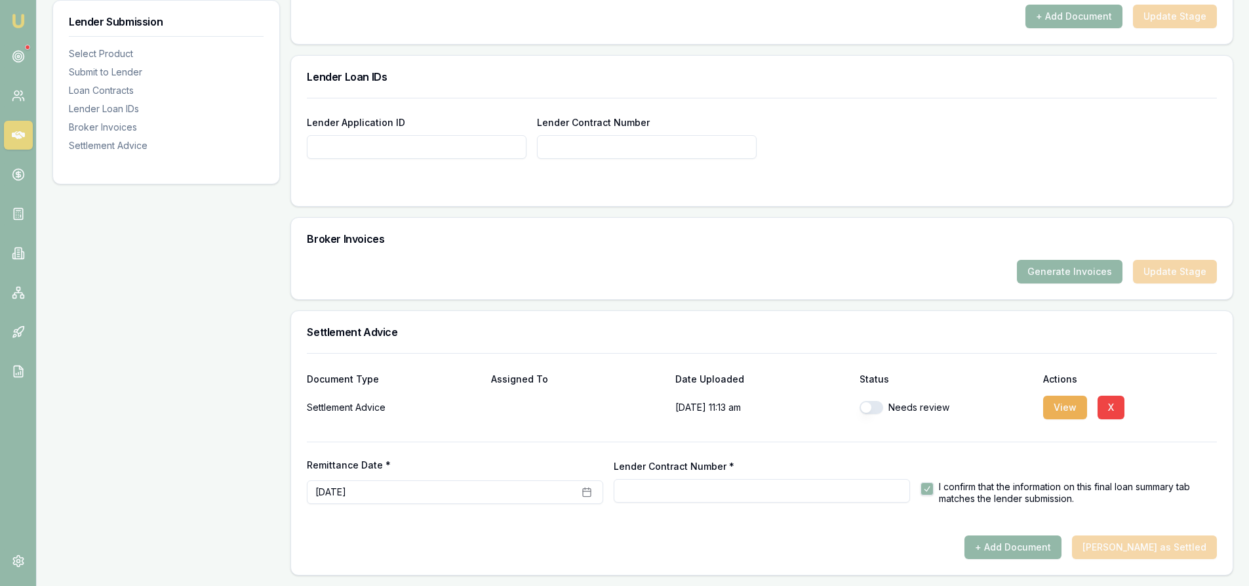
click at [877, 405] on button "button" at bounding box center [872, 407] width 24 height 13
checkbox input "true"
click at [1165, 555] on div "+ Add Document [PERSON_NAME] as Settled" at bounding box center [762, 547] width 910 height 24
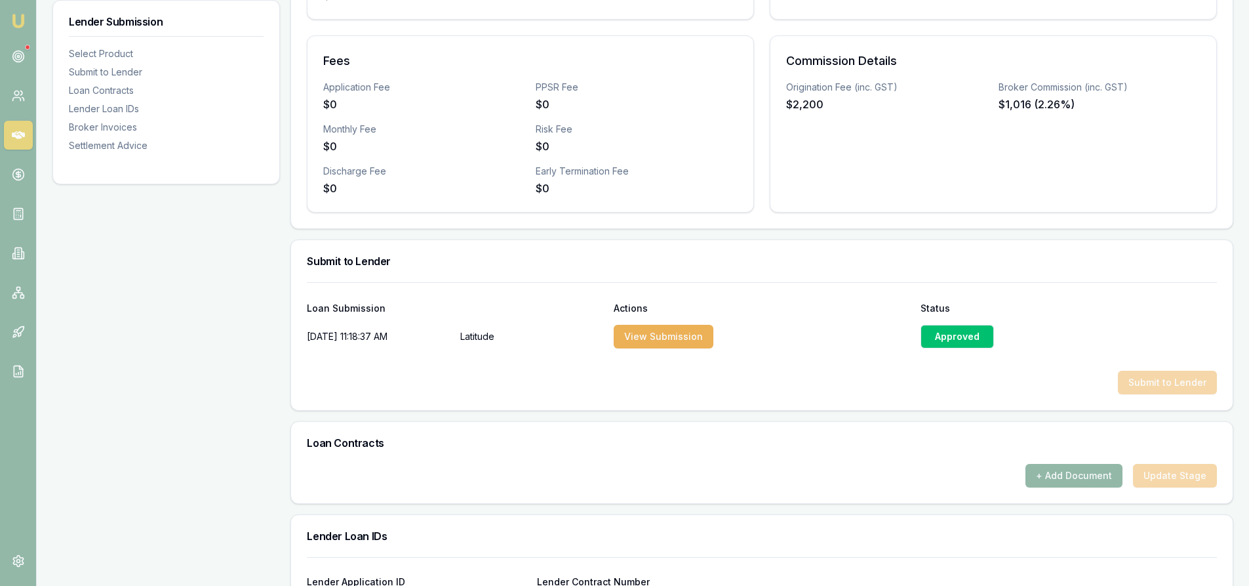
scroll to position [233, 0]
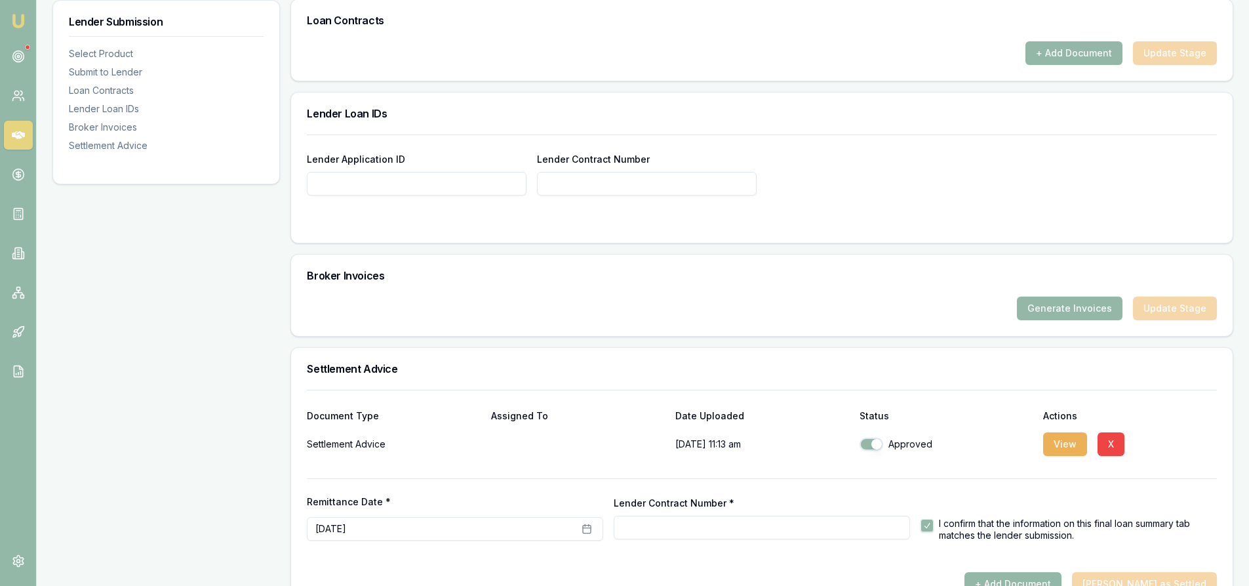
scroll to position [889, 0]
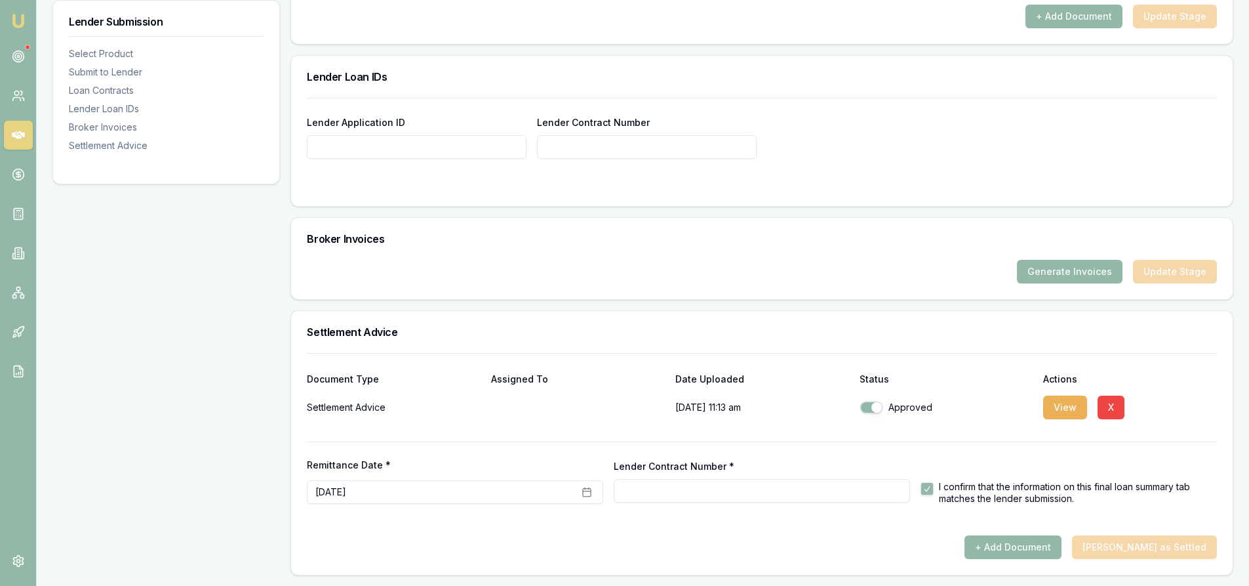
click at [928, 487] on button "button" at bounding box center [927, 488] width 13 height 13
checkbox input "true"
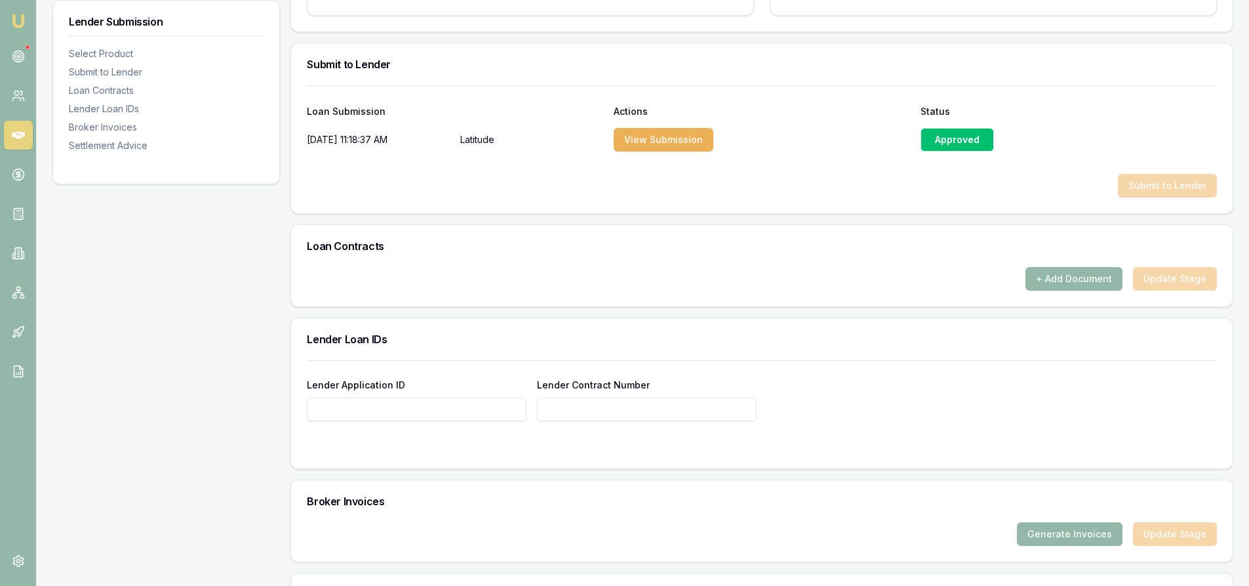
scroll to position [758, 0]
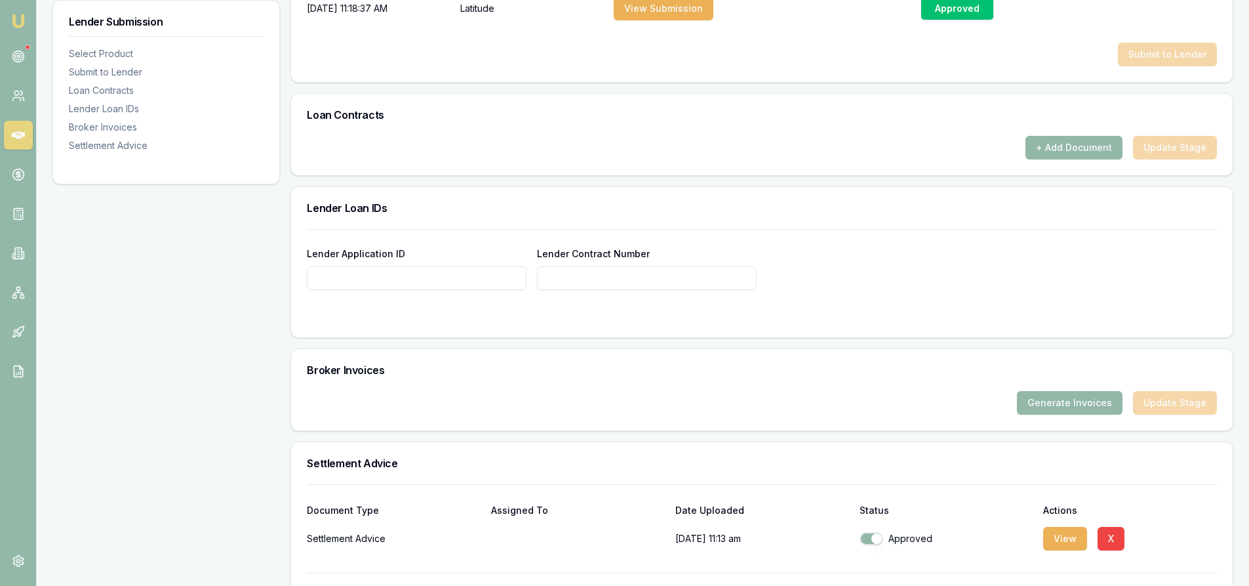
click at [473, 275] on input "Lender Application ID" at bounding box center [417, 278] width 220 height 24
paste input "APP-0000643216"
type input "APP-0000643216"
click at [567, 267] on input "Lender Contract Number" at bounding box center [647, 278] width 220 height 24
paste input "APP-0000643216"
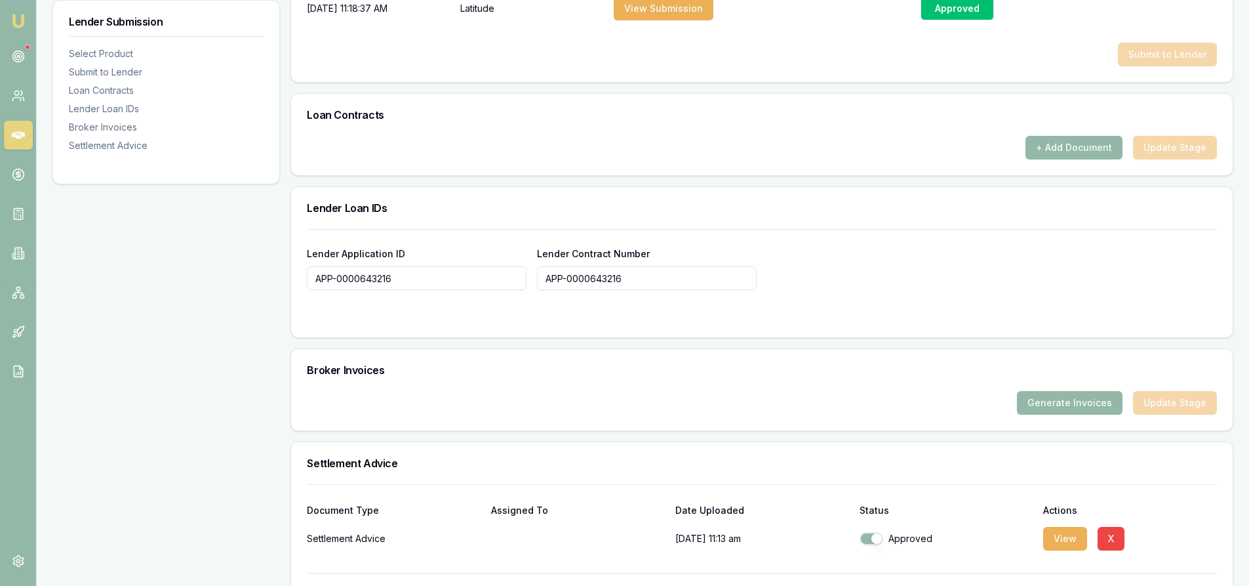
type input "APP-0000643216"
click at [863, 296] on form "Lender Application ID APP-0000643216 Lender Contract Number APP-0000643216" at bounding box center [762, 275] width 910 height 92
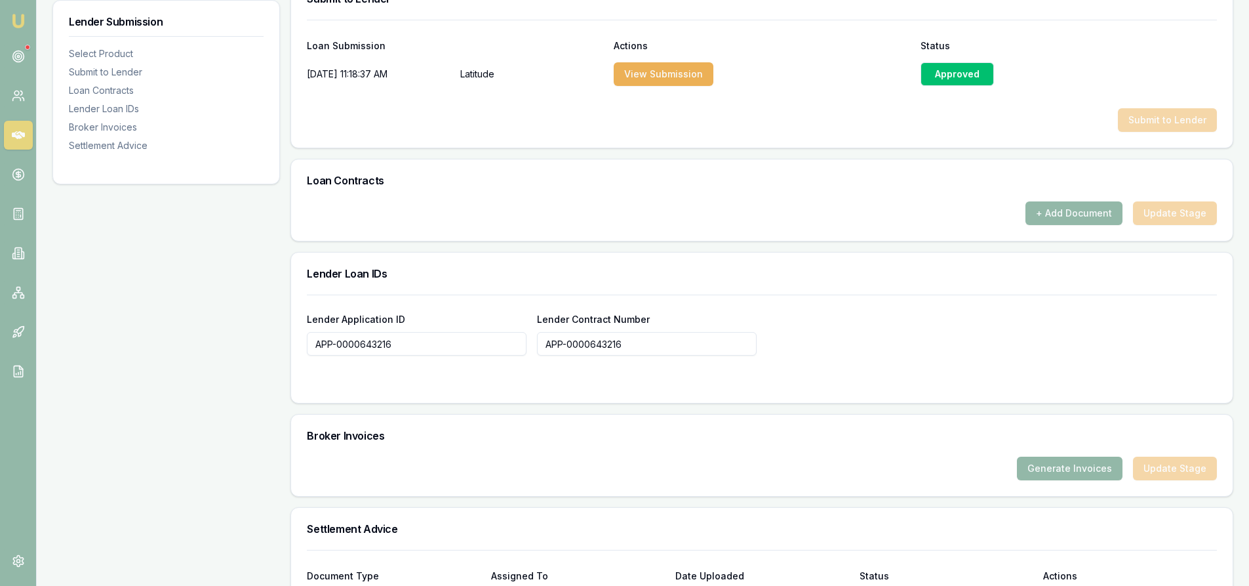
scroll to position [430, 0]
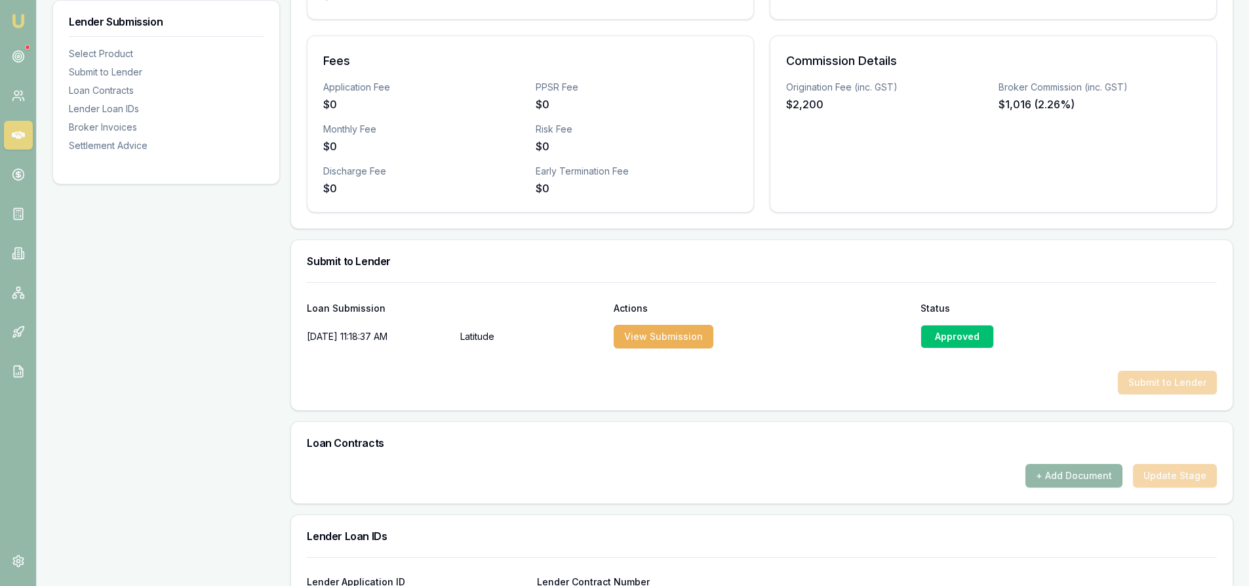
type input "APP-0000643216"
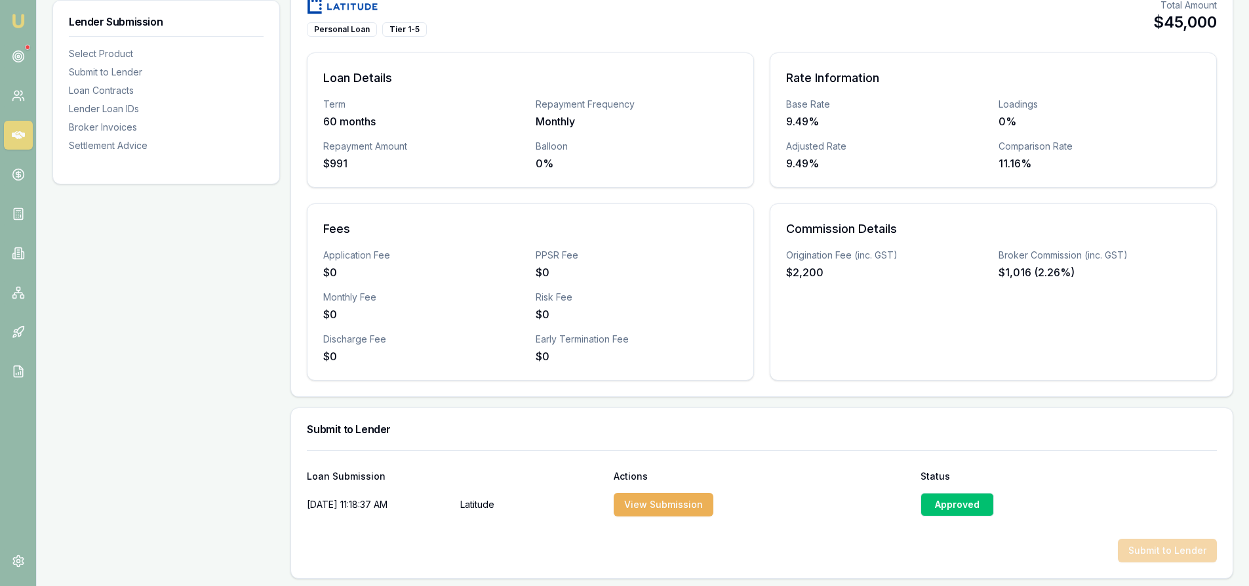
scroll to position [66, 0]
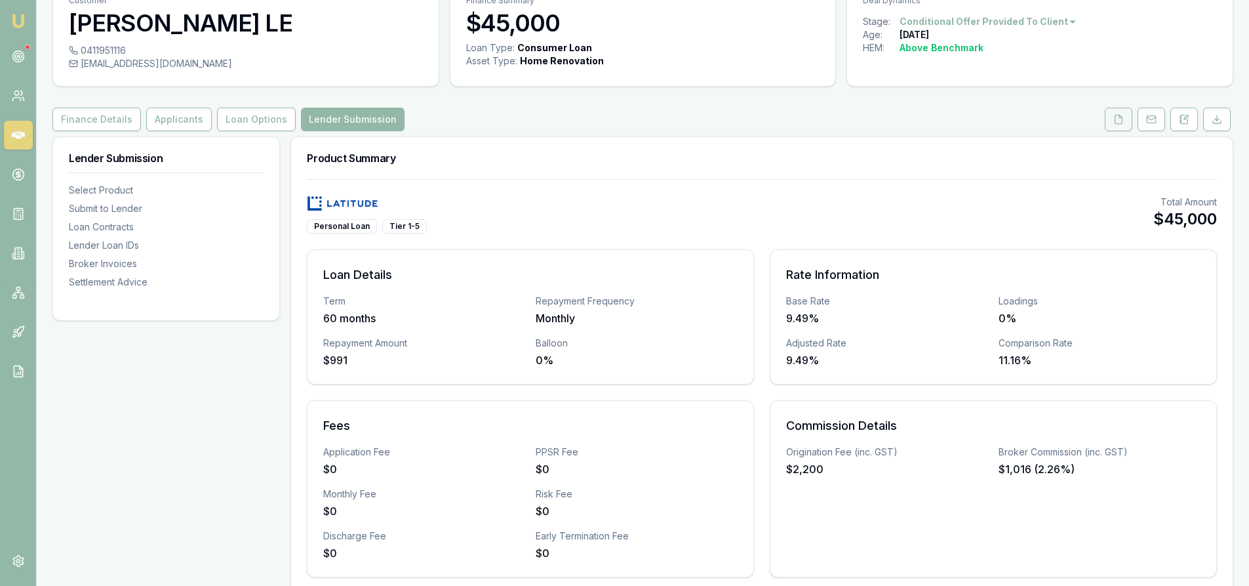
click at [1106, 119] on button at bounding box center [1119, 120] width 28 height 24
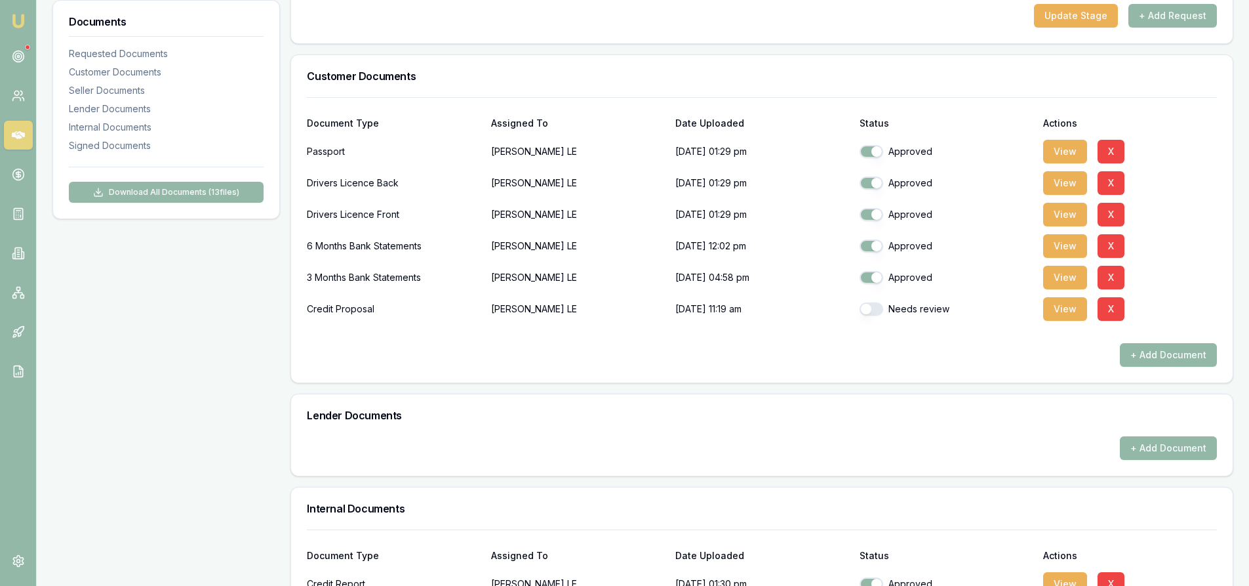
scroll to position [525, 0]
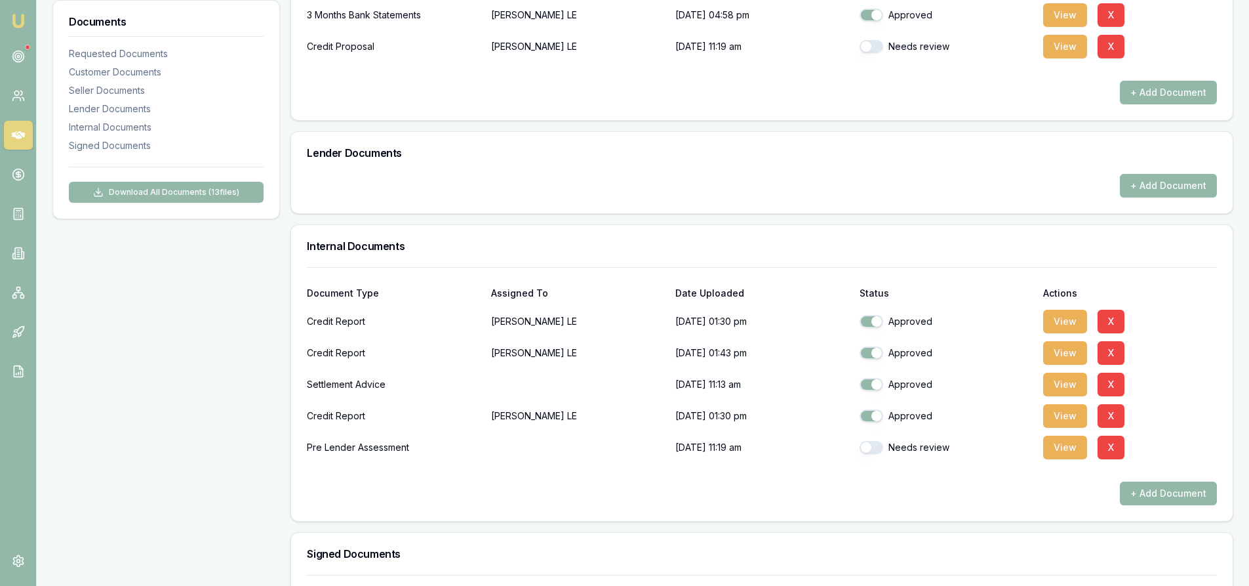
click at [872, 47] on button "button" at bounding box center [872, 46] width 24 height 13
checkbox input "true"
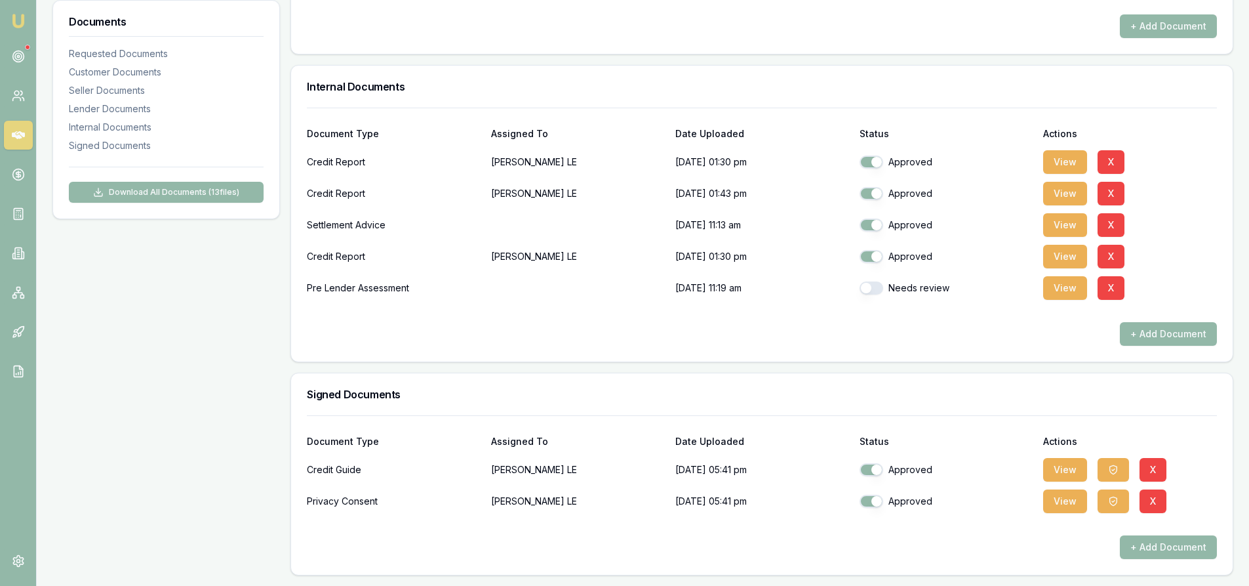
click at [870, 294] on button "button" at bounding box center [872, 287] width 24 height 13
checkbox input "true"
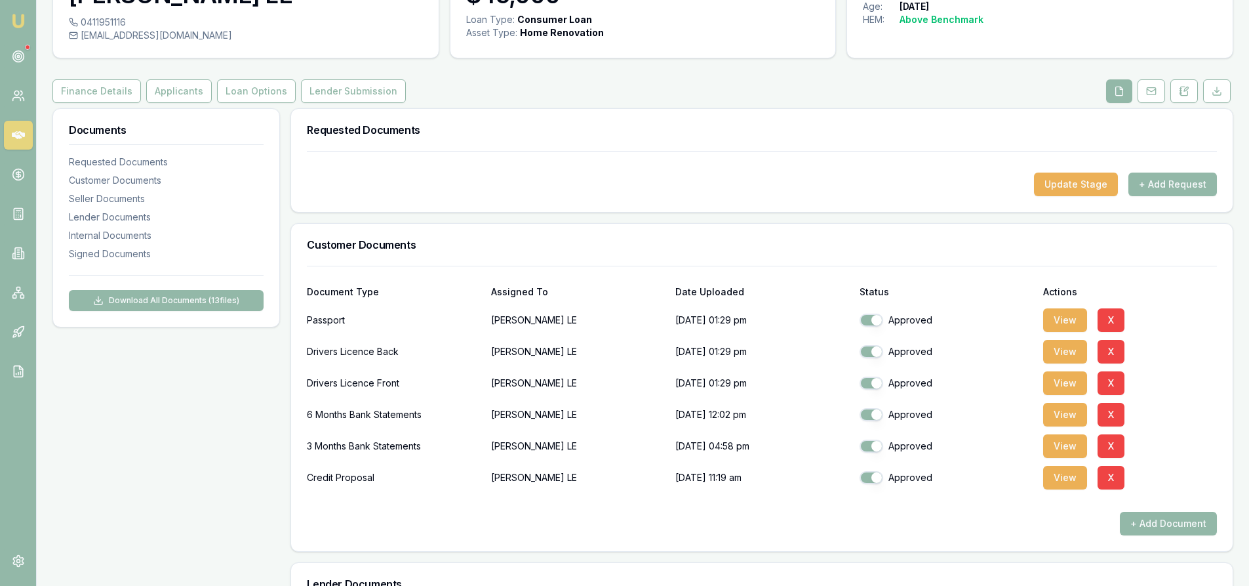
scroll to position [0, 0]
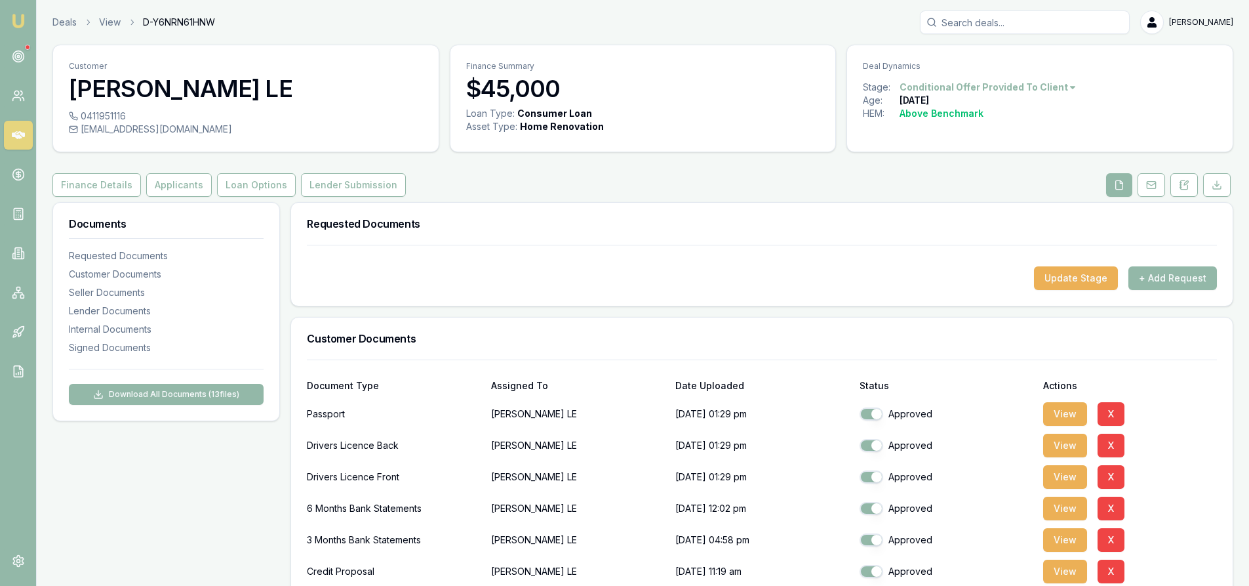
click at [363, 188] on button "Lender Submission" at bounding box center [353, 185] width 105 height 24
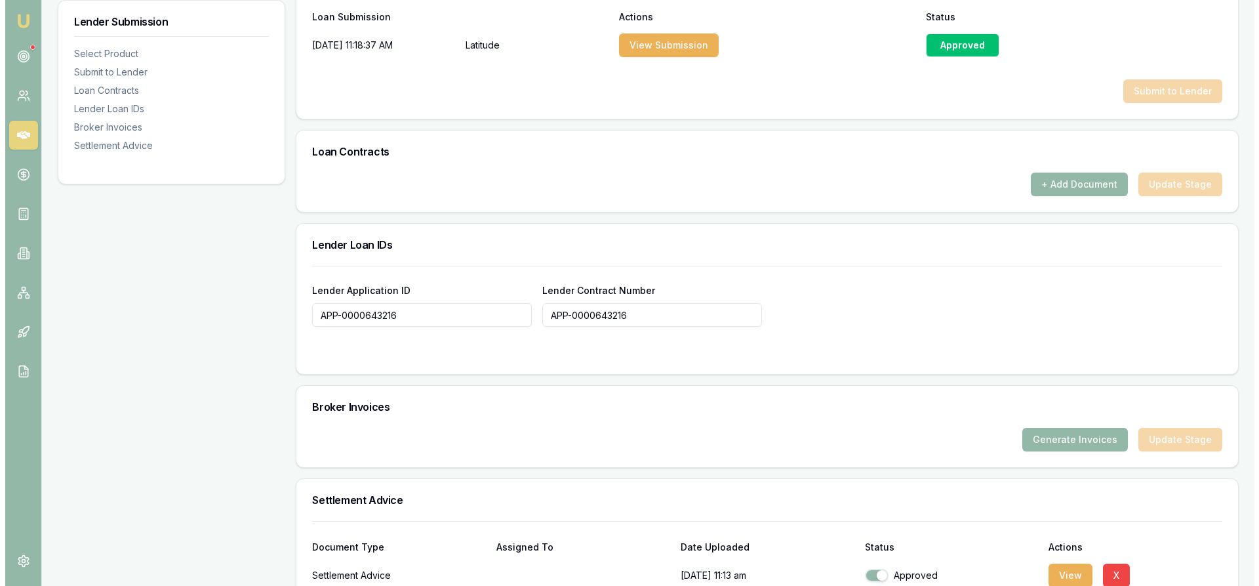
scroll to position [889, 0]
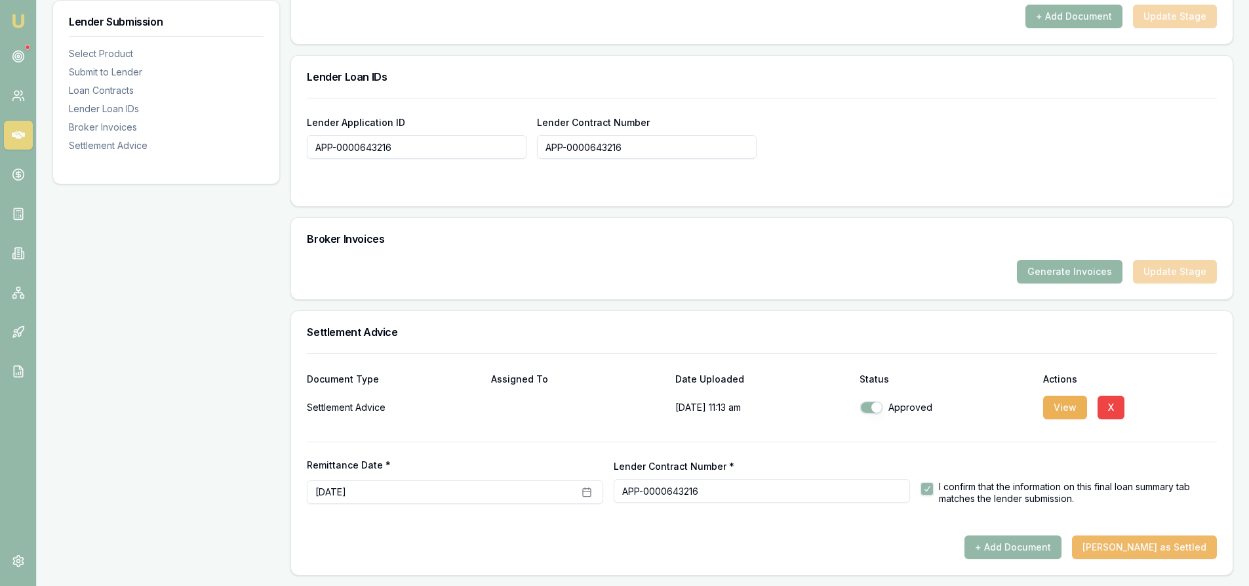
click at [1157, 550] on button "[PERSON_NAME] as Settled" at bounding box center [1144, 547] width 145 height 24
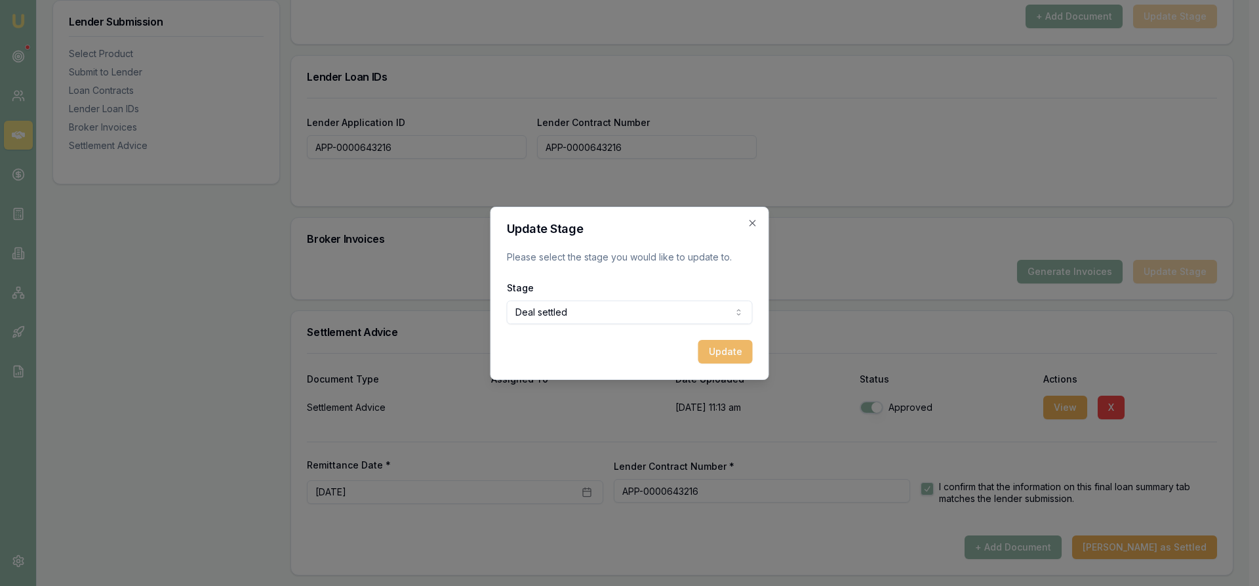
click at [724, 345] on button "Update" at bounding box center [725, 352] width 54 height 24
